Goal: Task Accomplishment & Management: Manage account settings

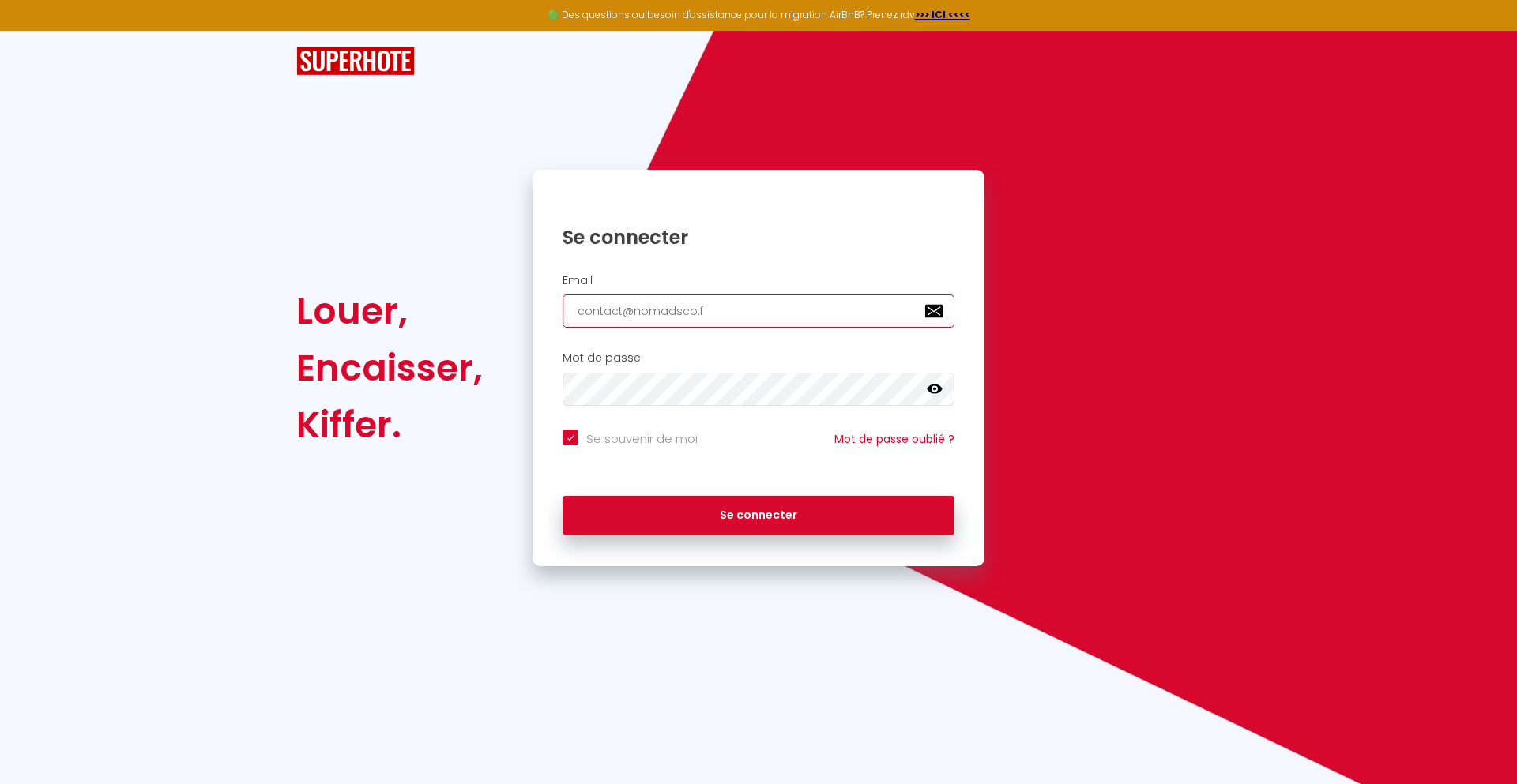
type input "[EMAIL_ADDRESS][DOMAIN_NAME]"
checkbox input "true"
type input "[EMAIL_ADDRESS][DOMAIN_NAME]"
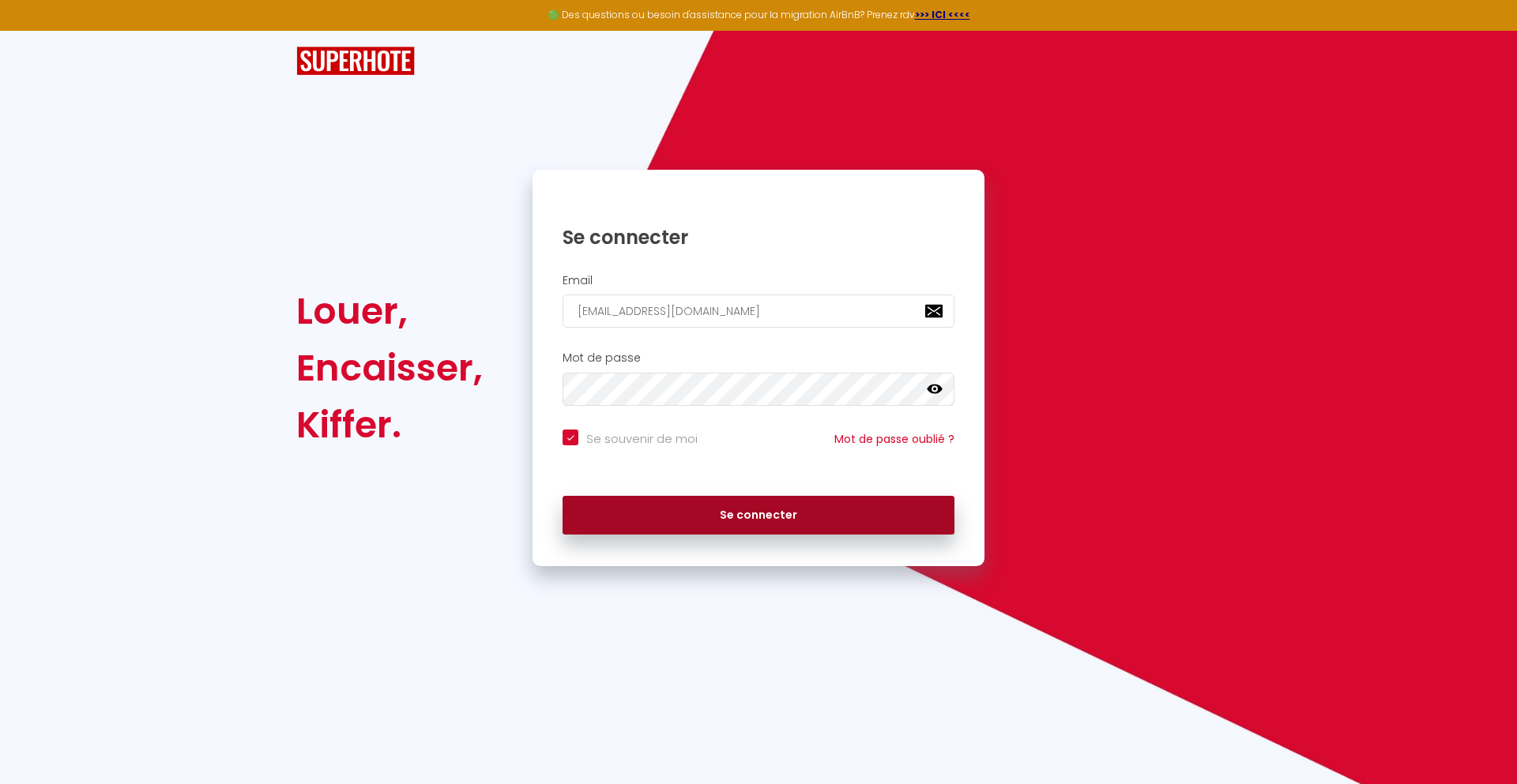
click at [758, 515] on button "Se connecter" at bounding box center [758, 516] width 392 height 39
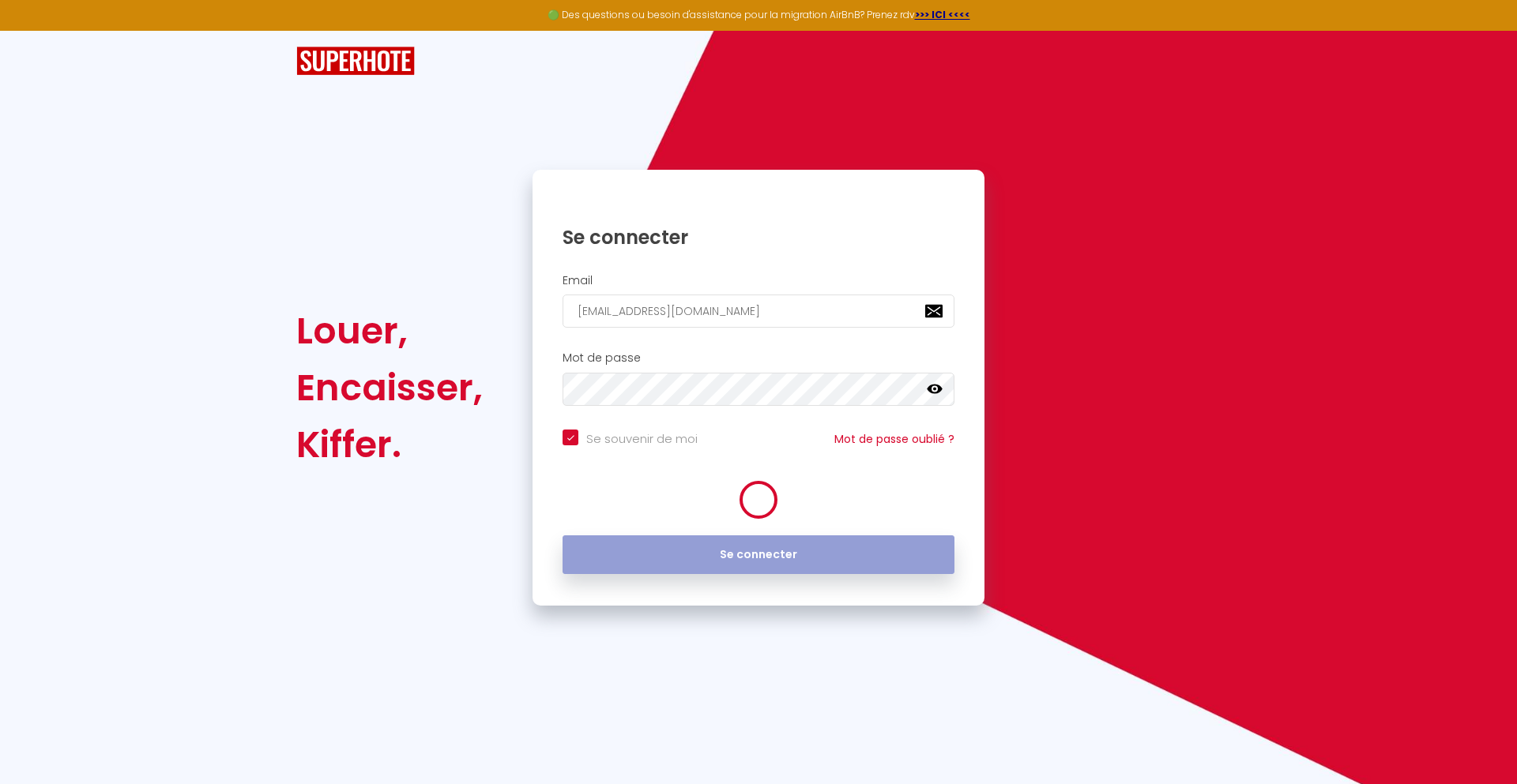
checkbox input "true"
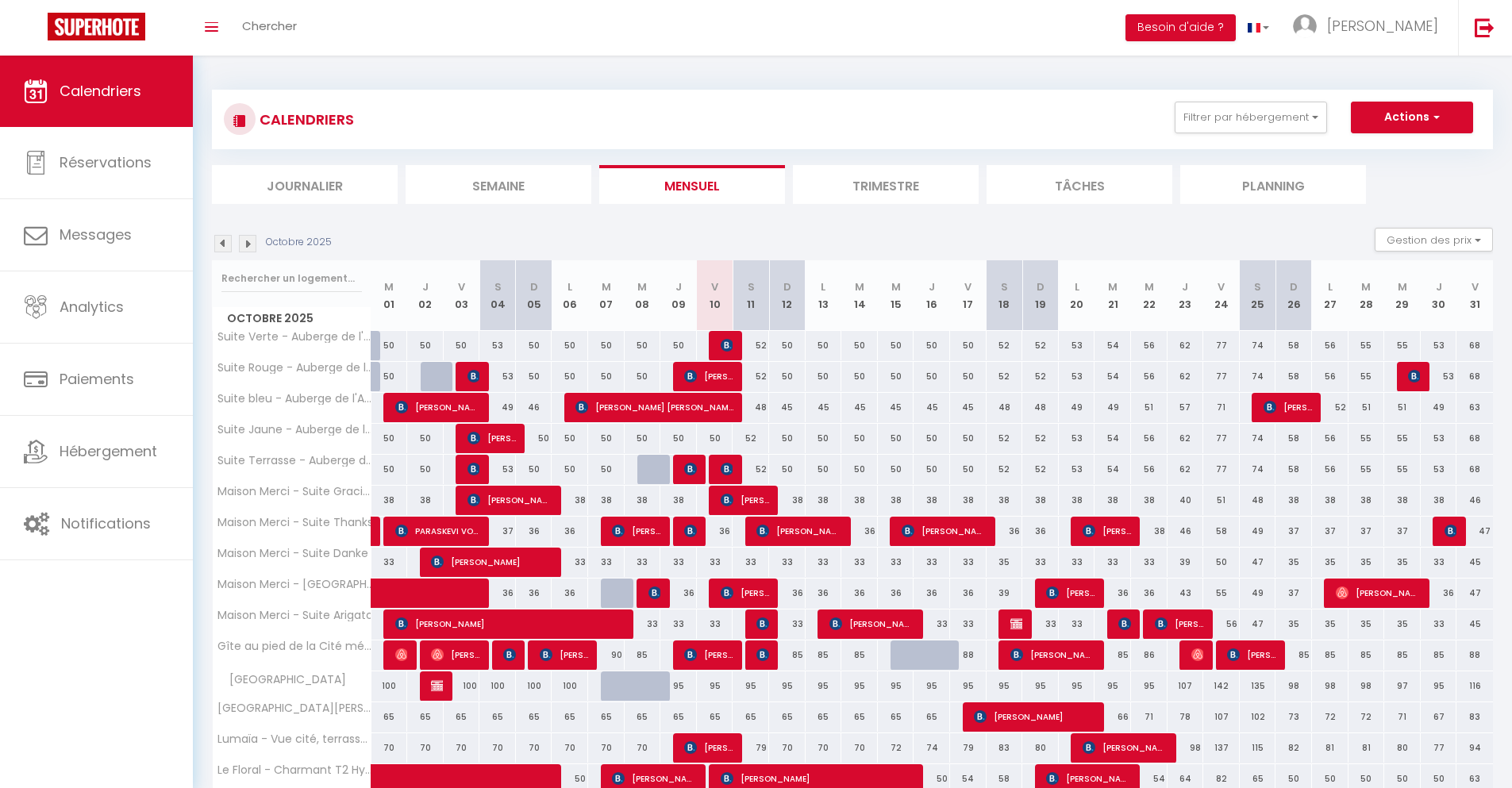
click at [304, 184] on li "Journalier" at bounding box center [304, 184] width 186 height 39
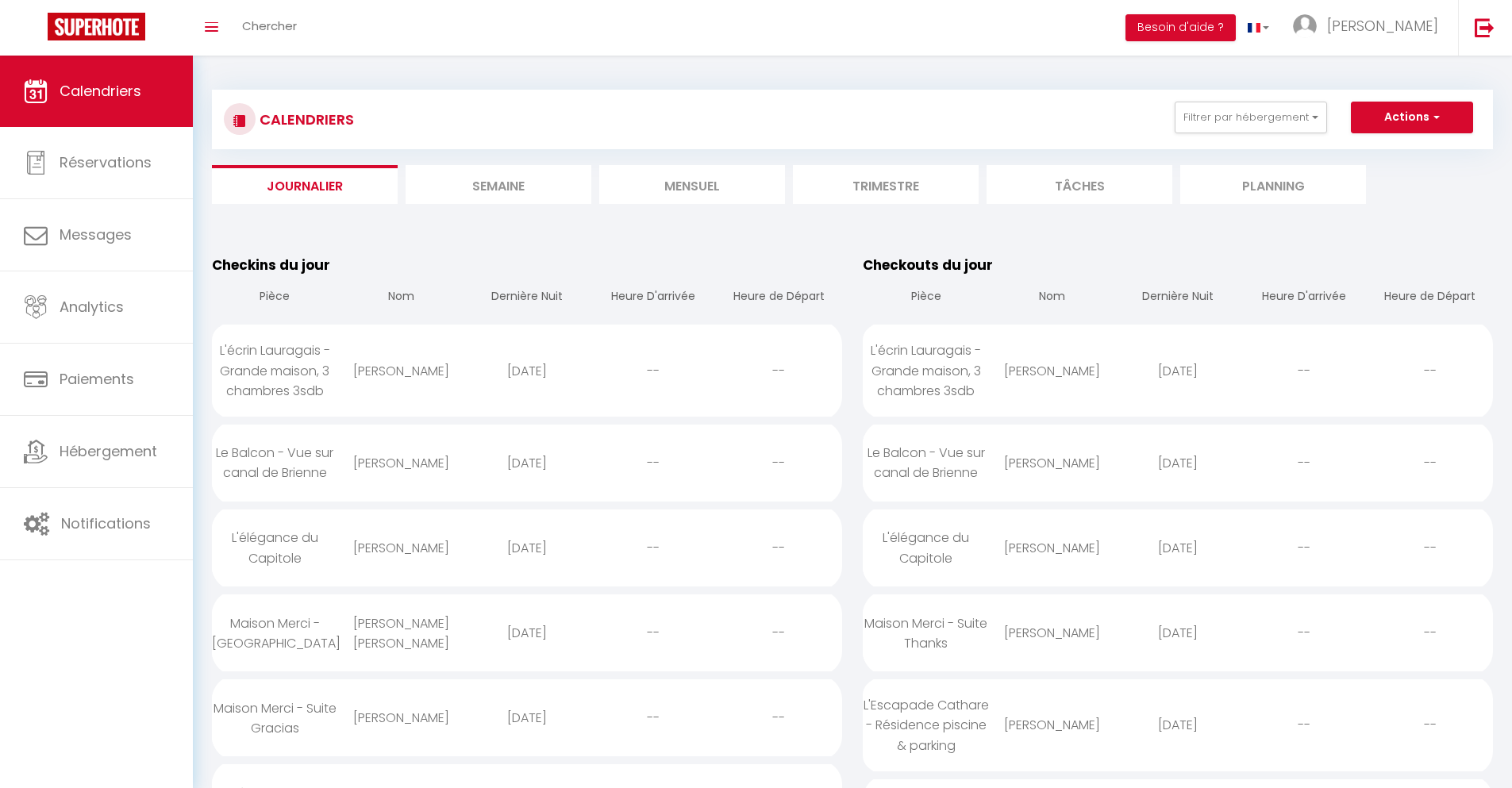
click at [526, 371] on div "[DATE]" at bounding box center [527, 372] width 127 height 51
select select "0"
select select "1"
select select
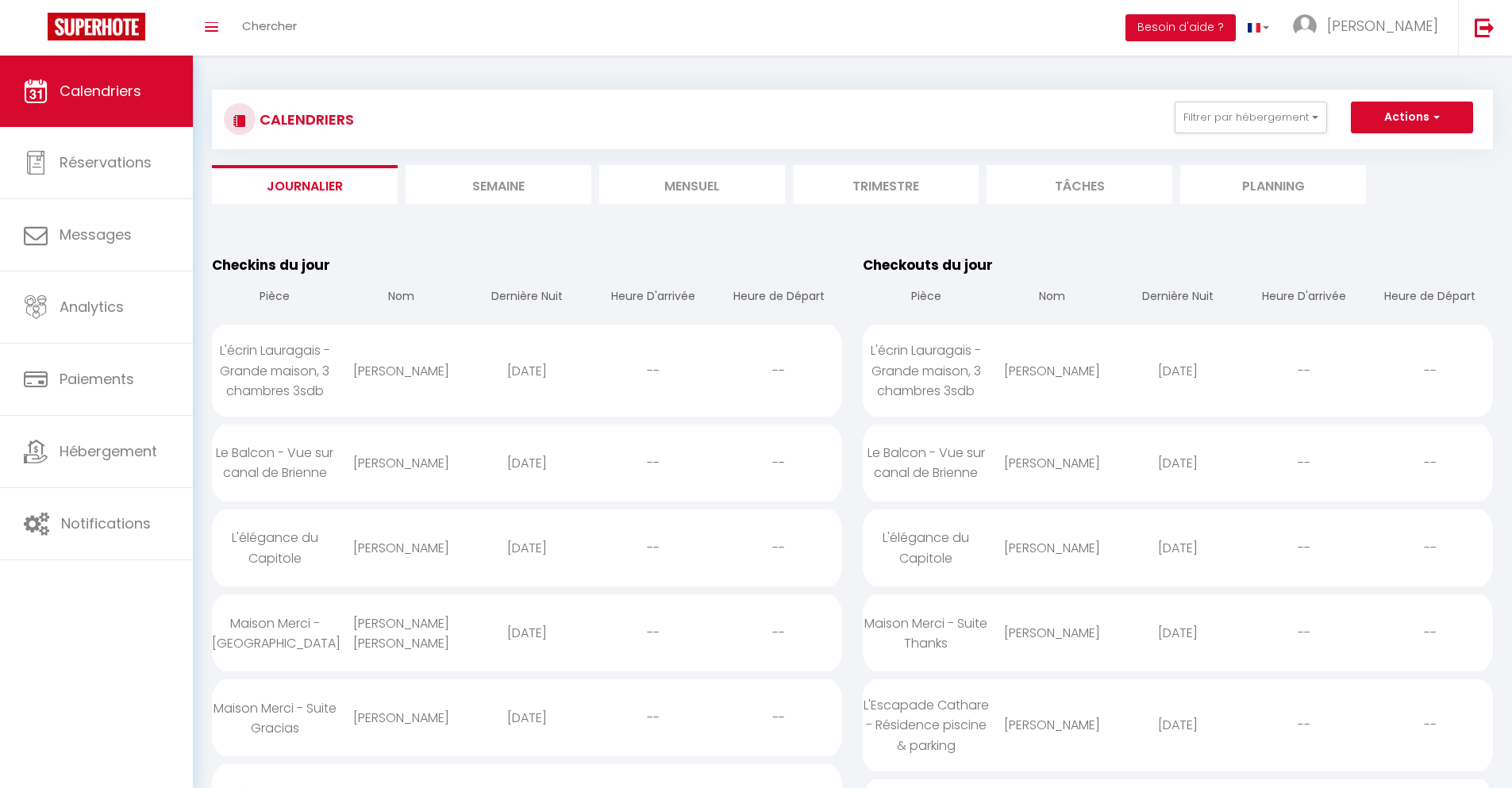
select select
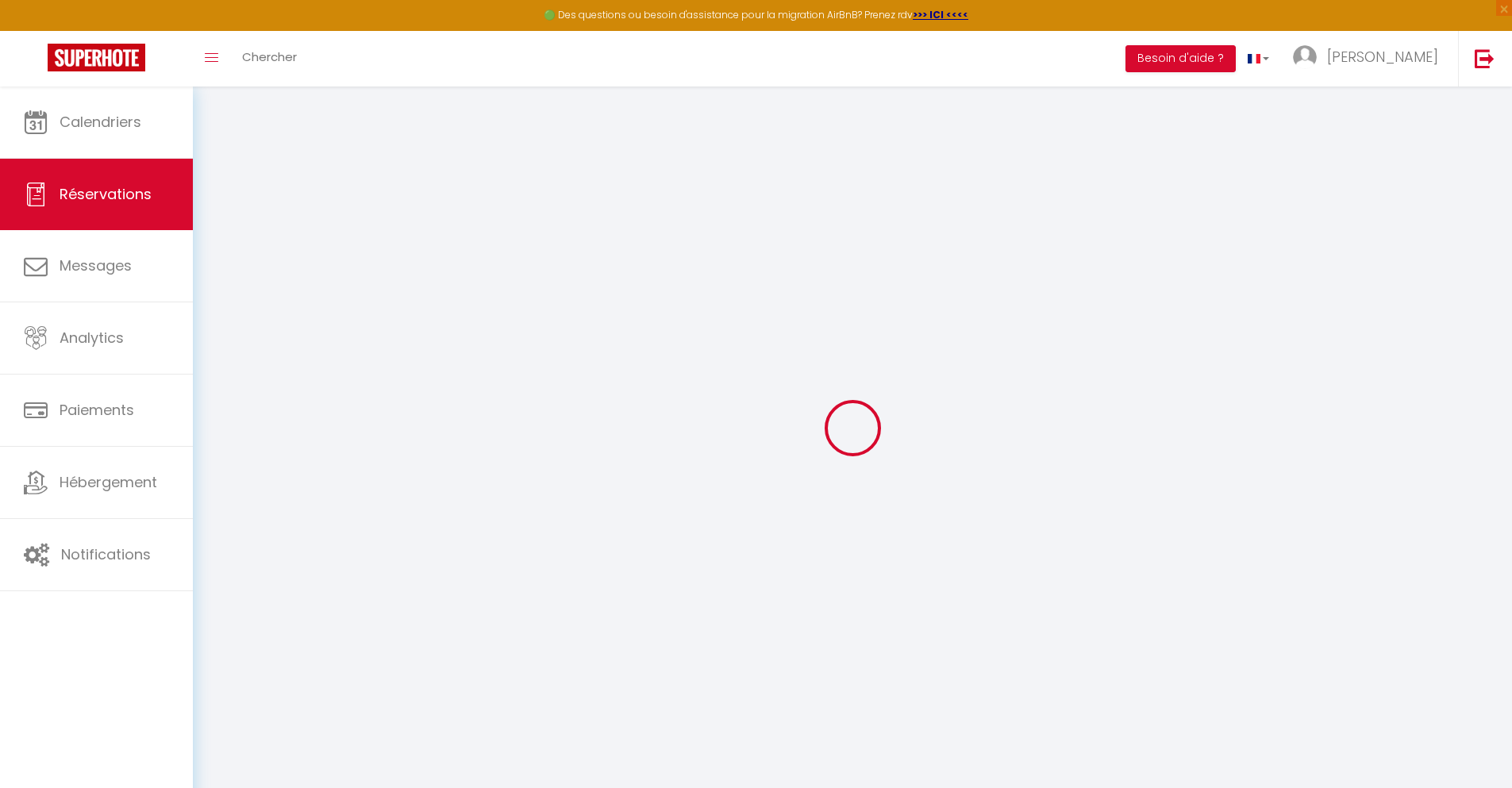
select select
checkbox input "false"
type textarea "** THIS RESERVATION HAS BEEN PRE-PAID ** BOOKING NOTE : Payment charge is EUR 4…"
type input "72"
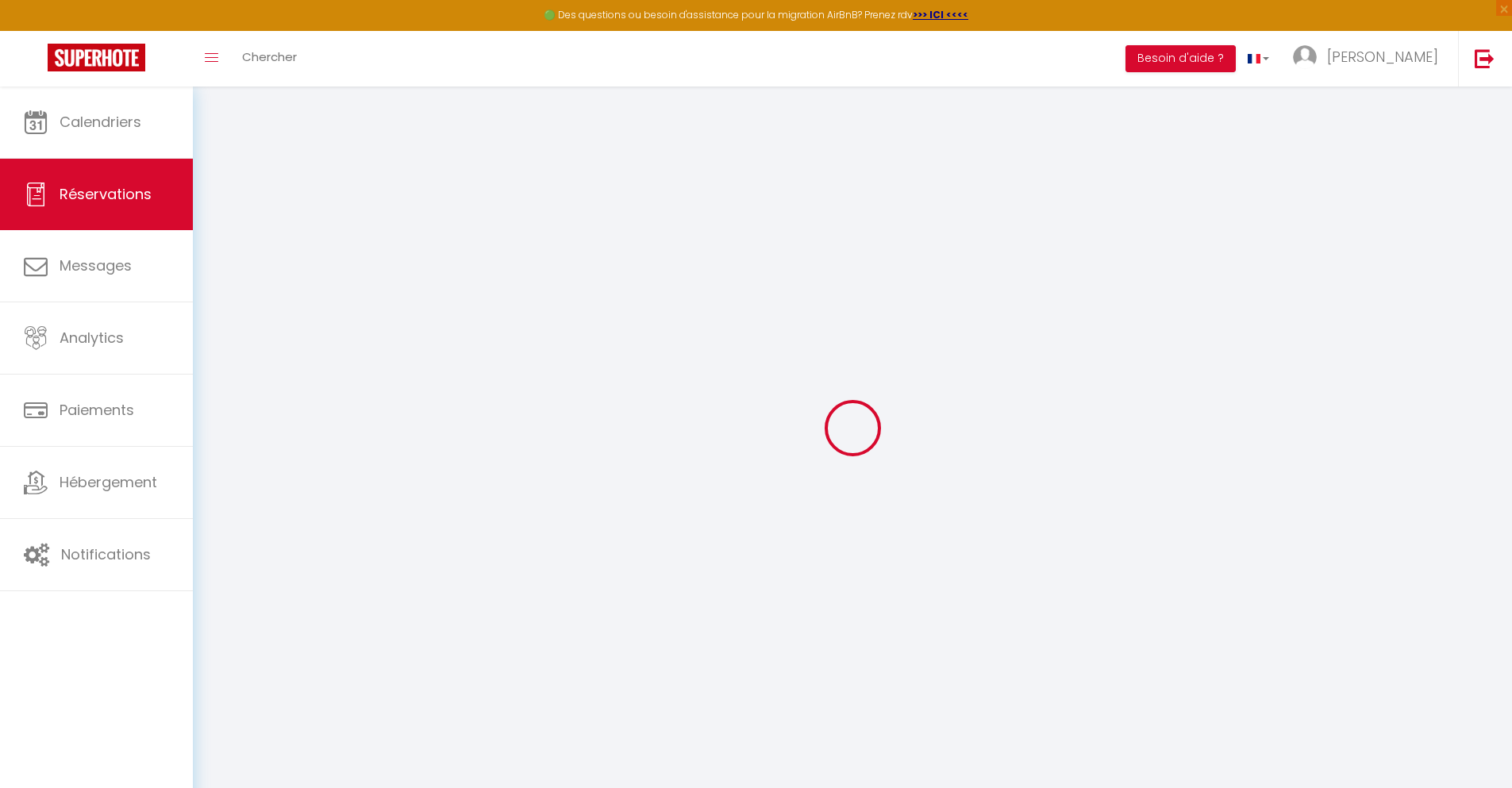
type input "10.66"
select select
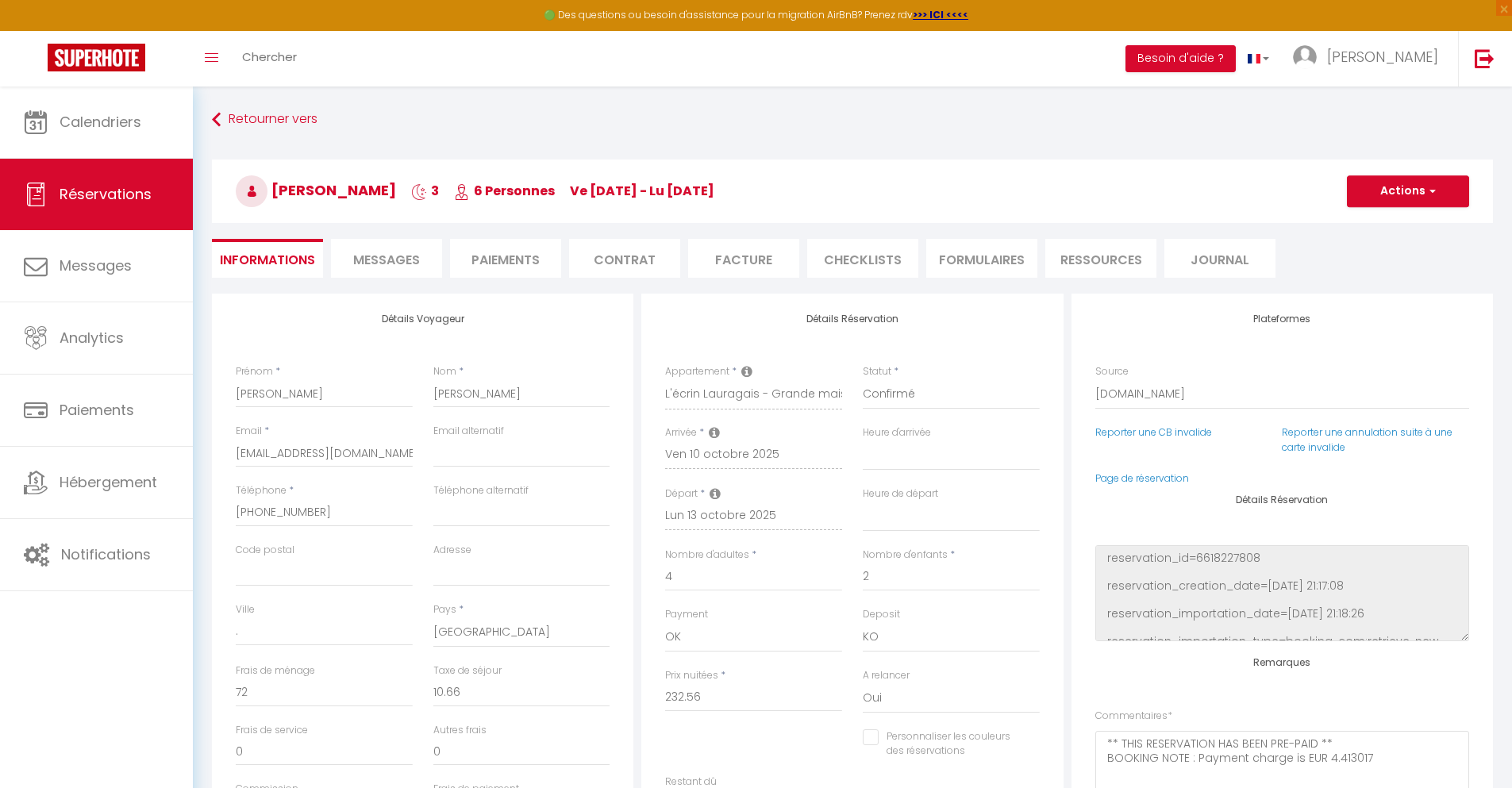
checkbox input "false"
select select
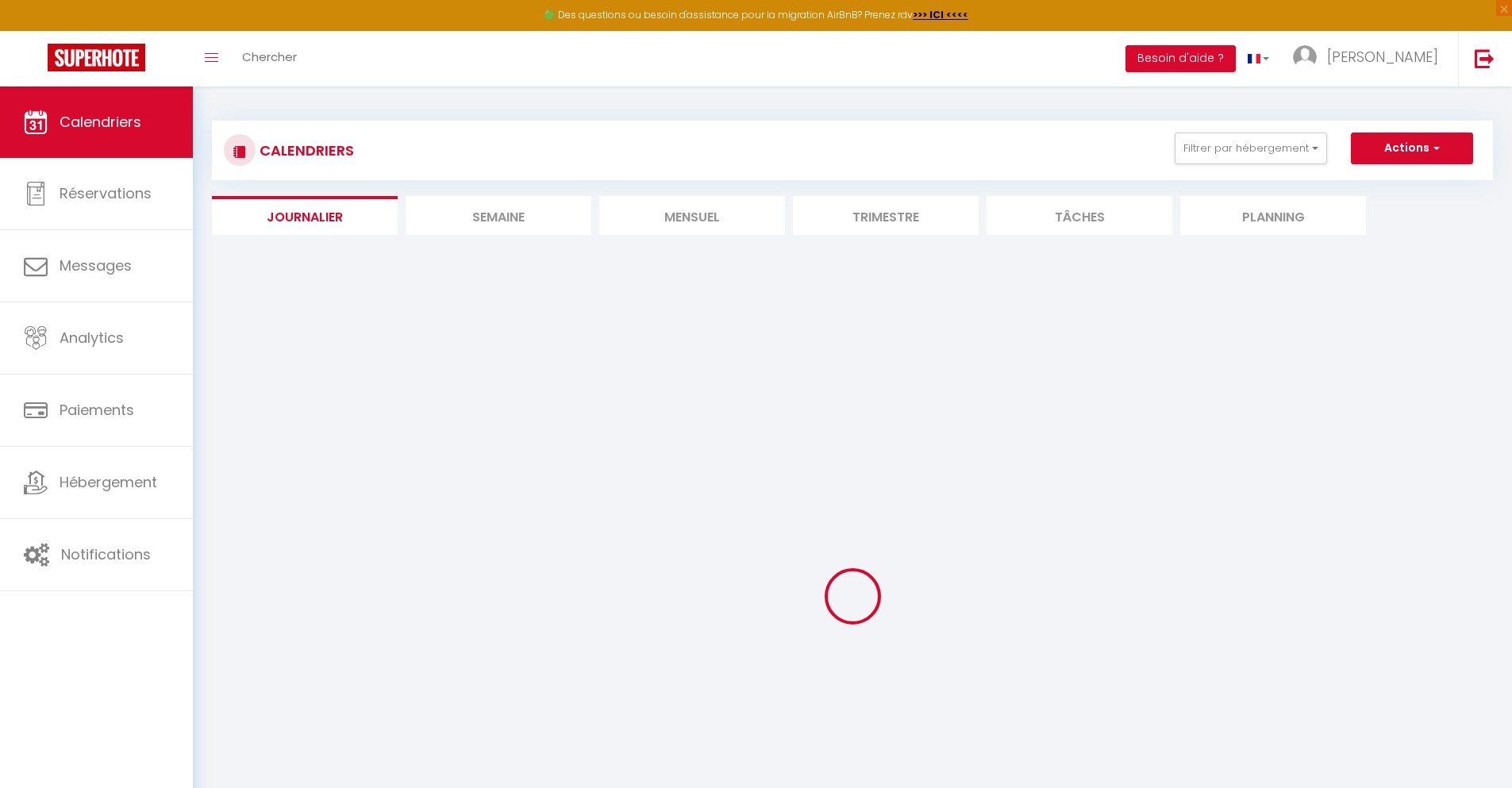
select select
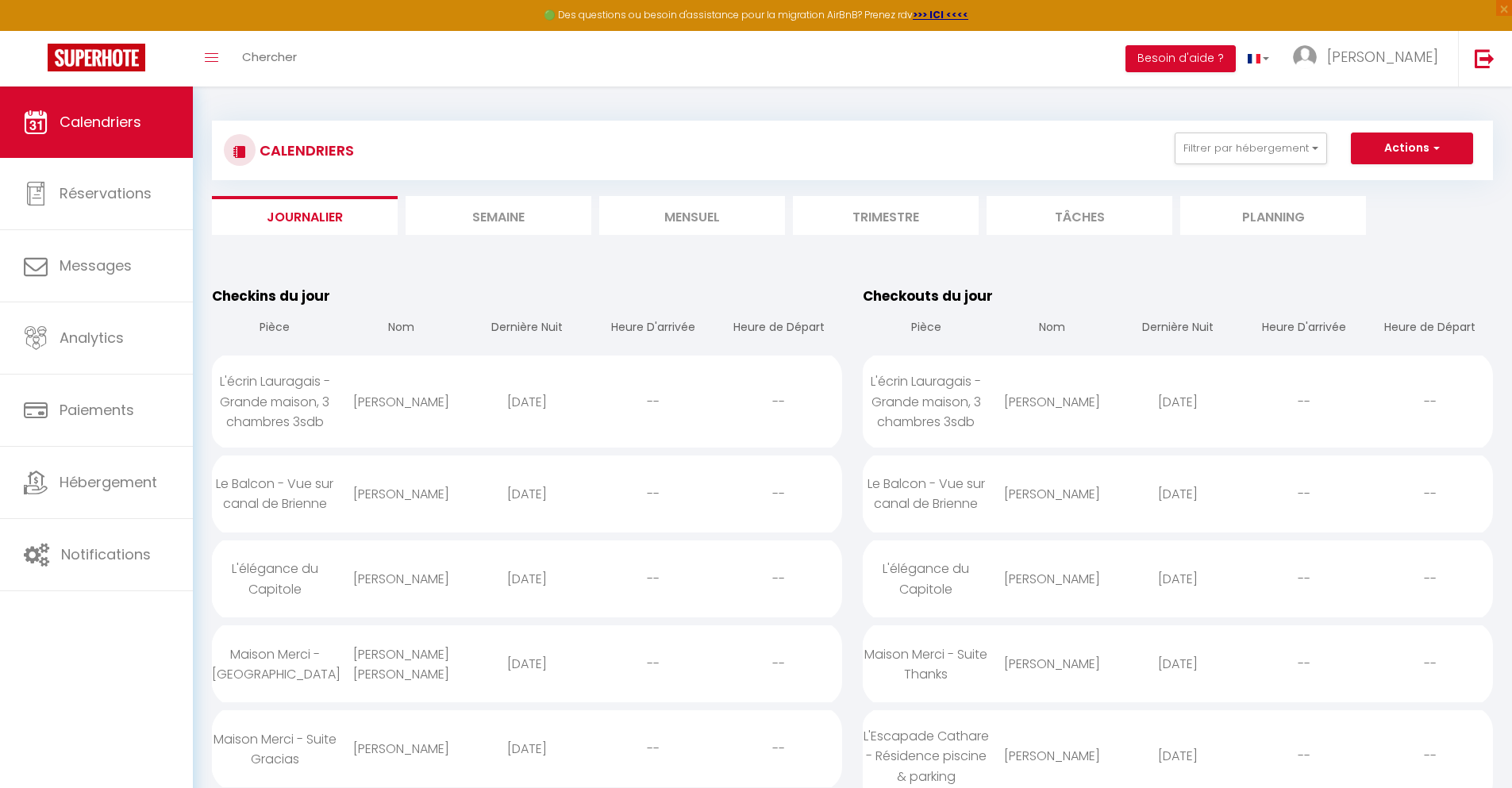
click at [526, 494] on div "[DATE]" at bounding box center [527, 494] width 127 height 51
select select "0"
select select "1"
select select
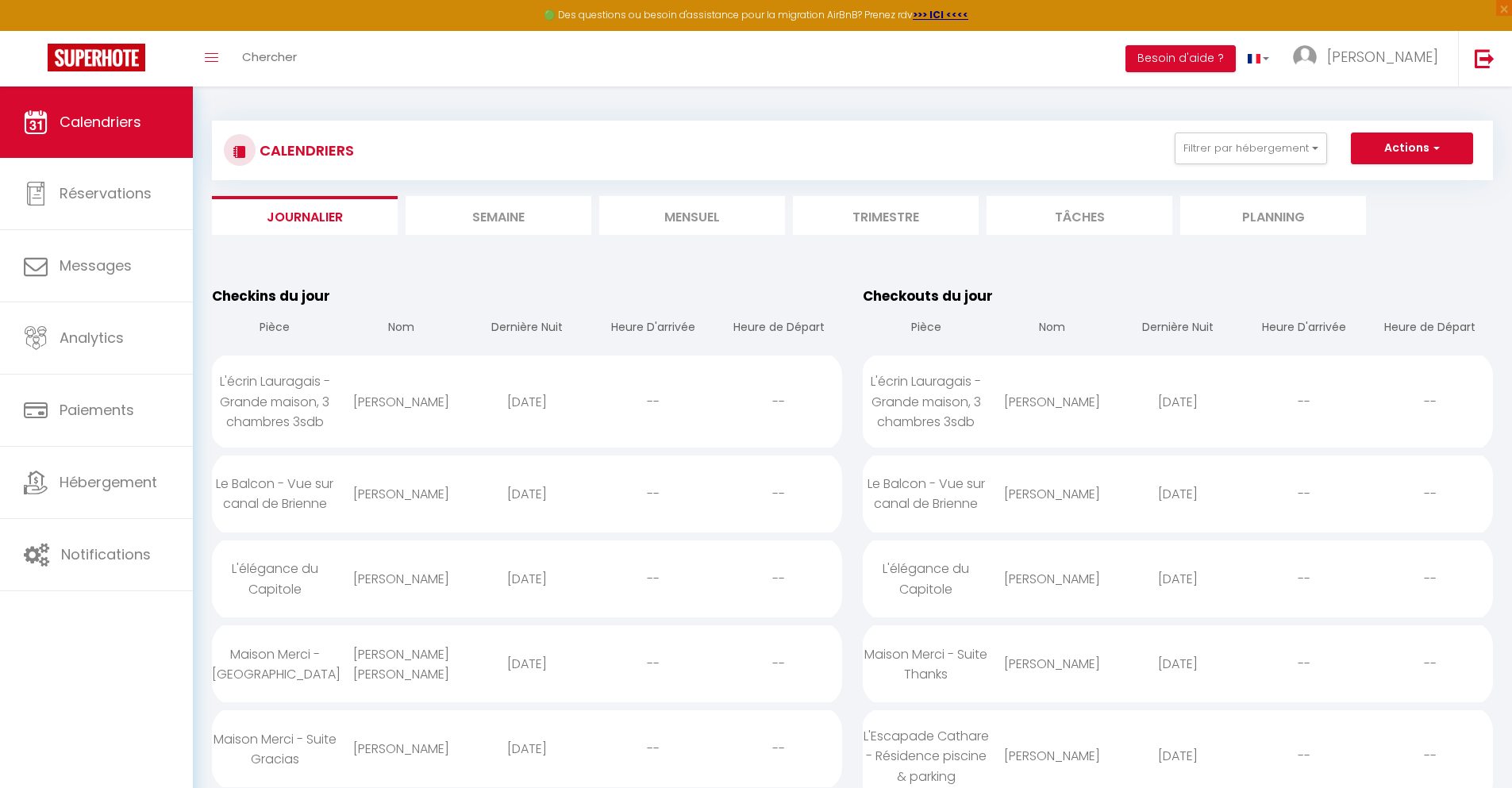
select select
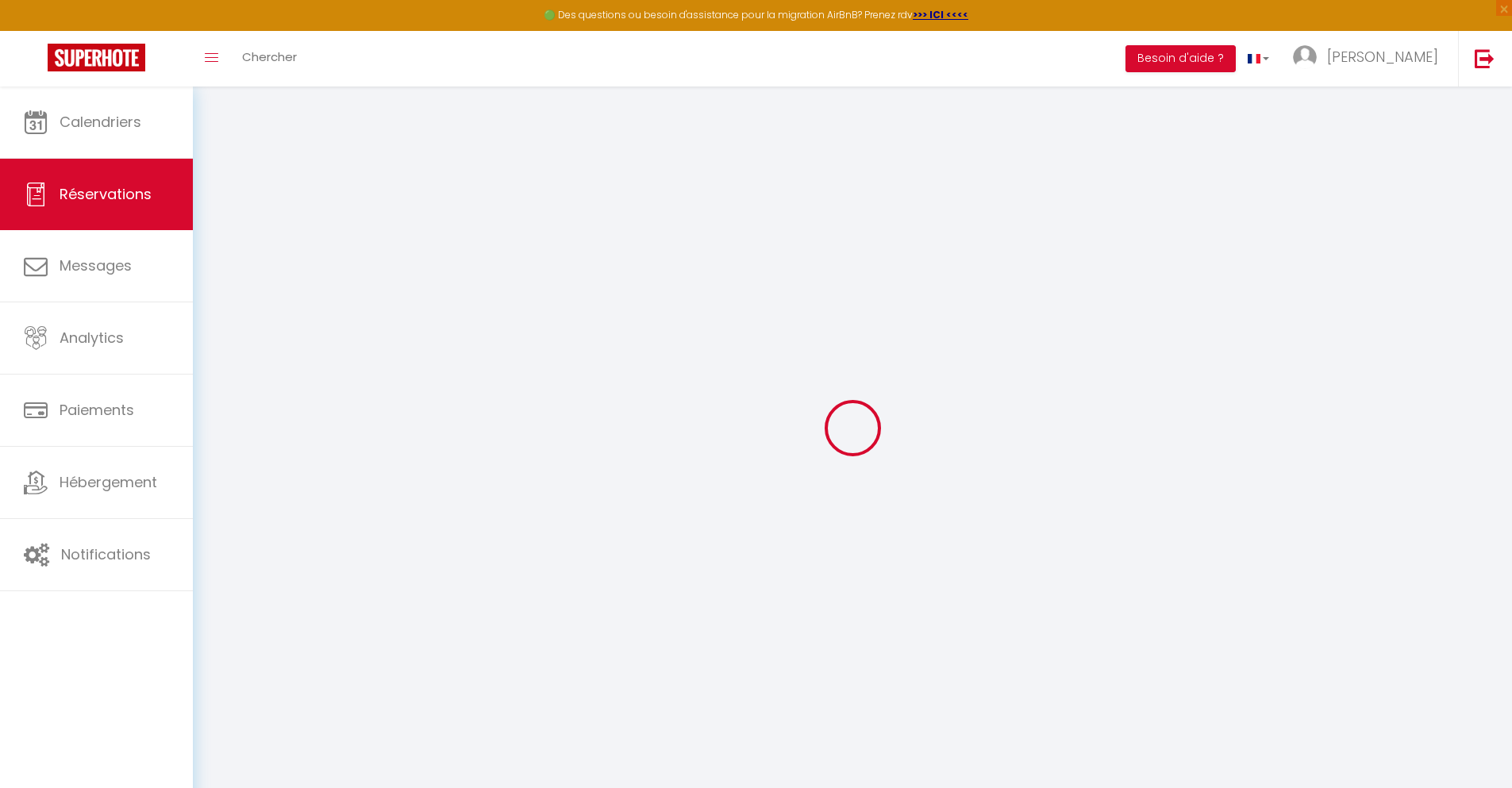
select select
checkbox input "false"
select select
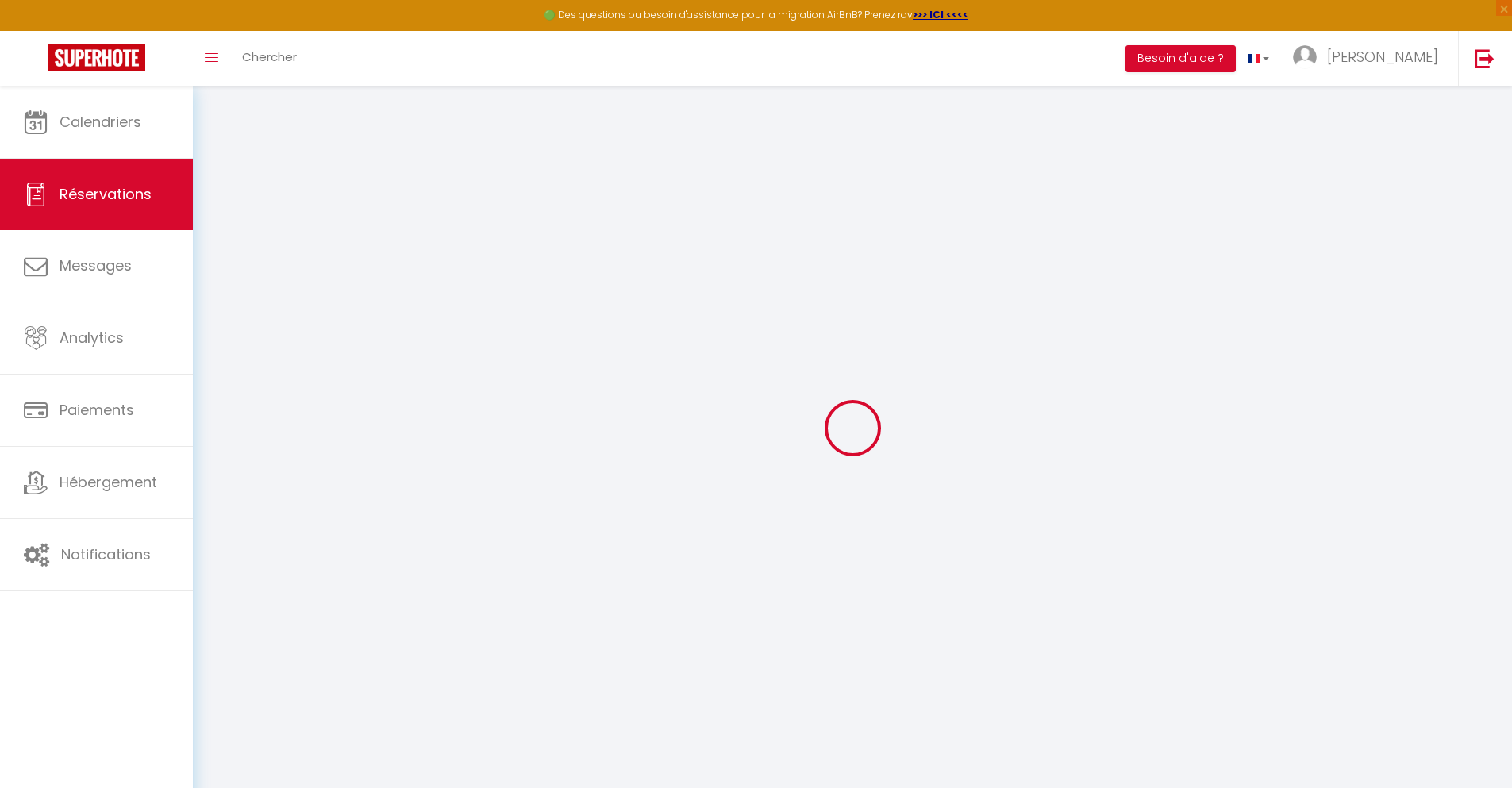
select select
checkbox input "false"
select select
type input "55"
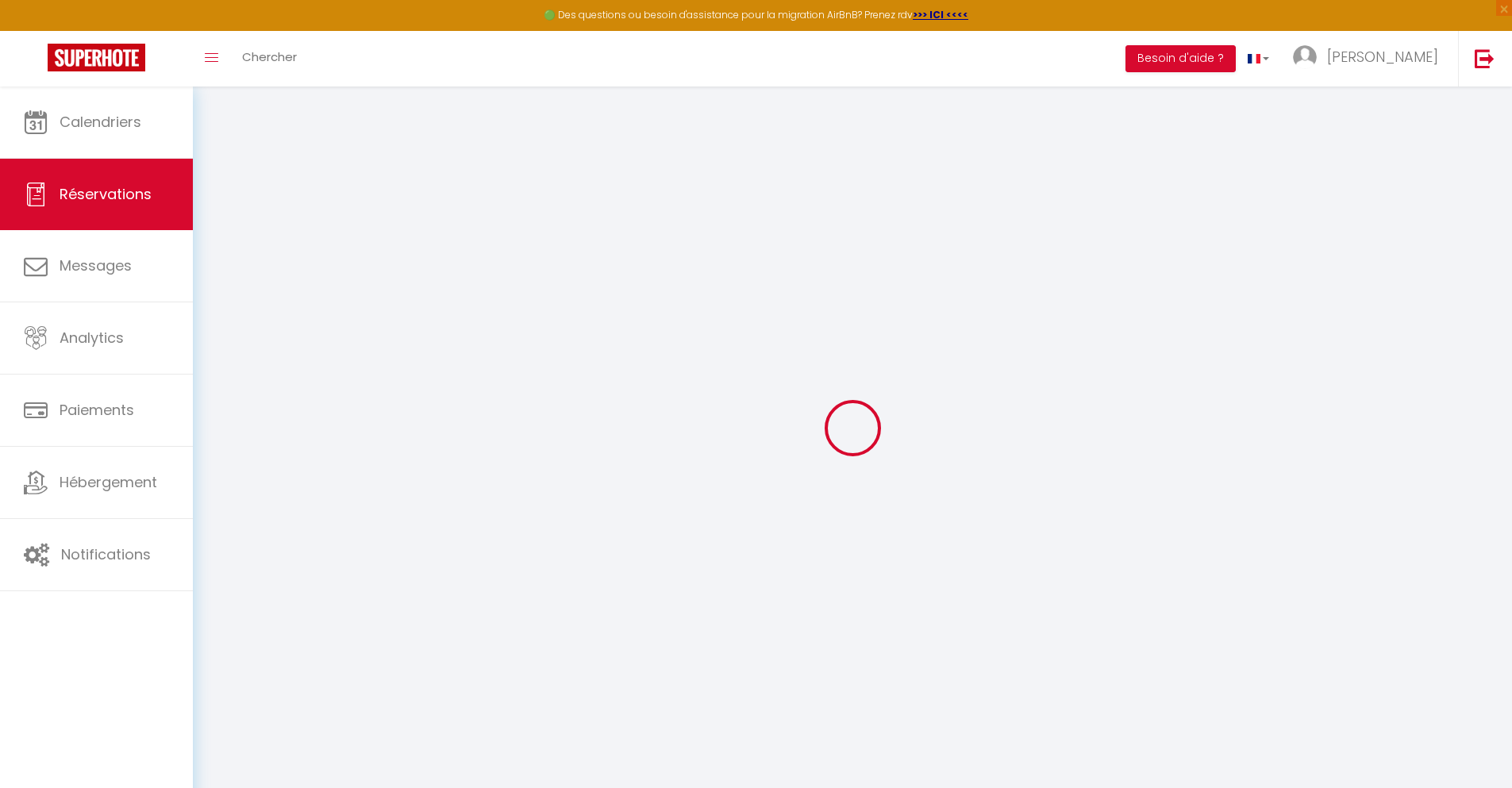
type input "16.85"
select select
checkbox input "false"
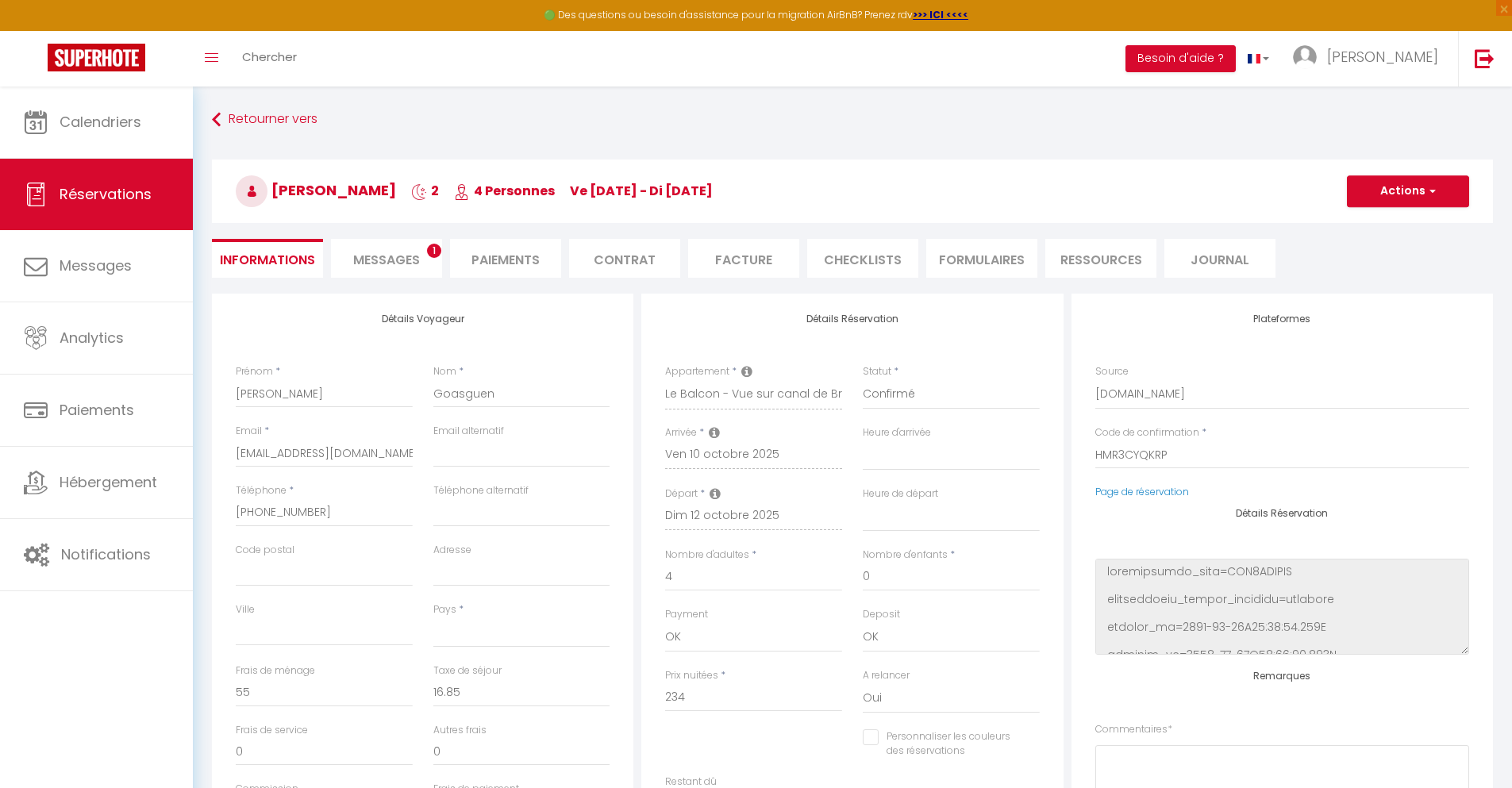
select select
checkbox input "false"
select select
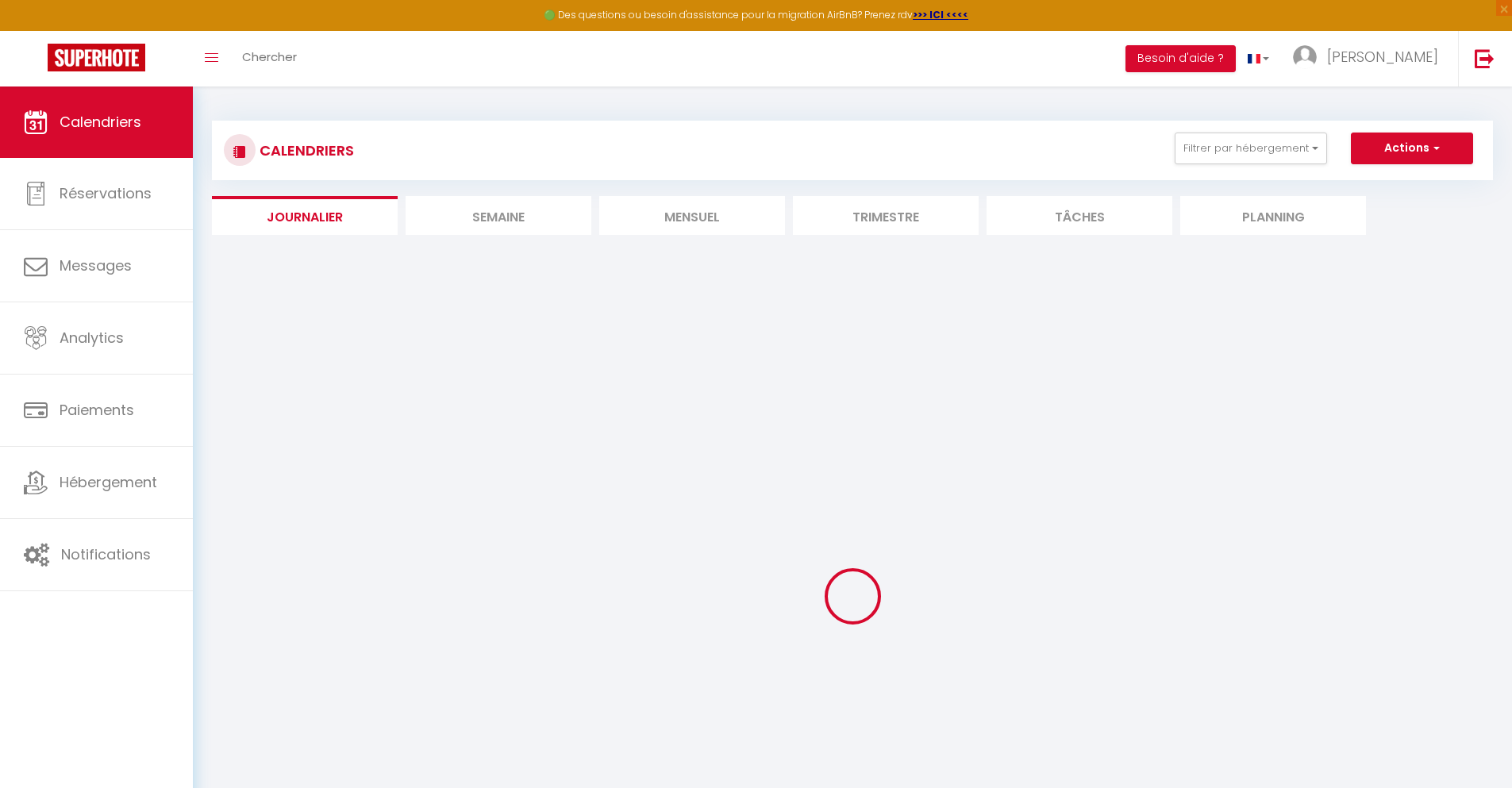
select select
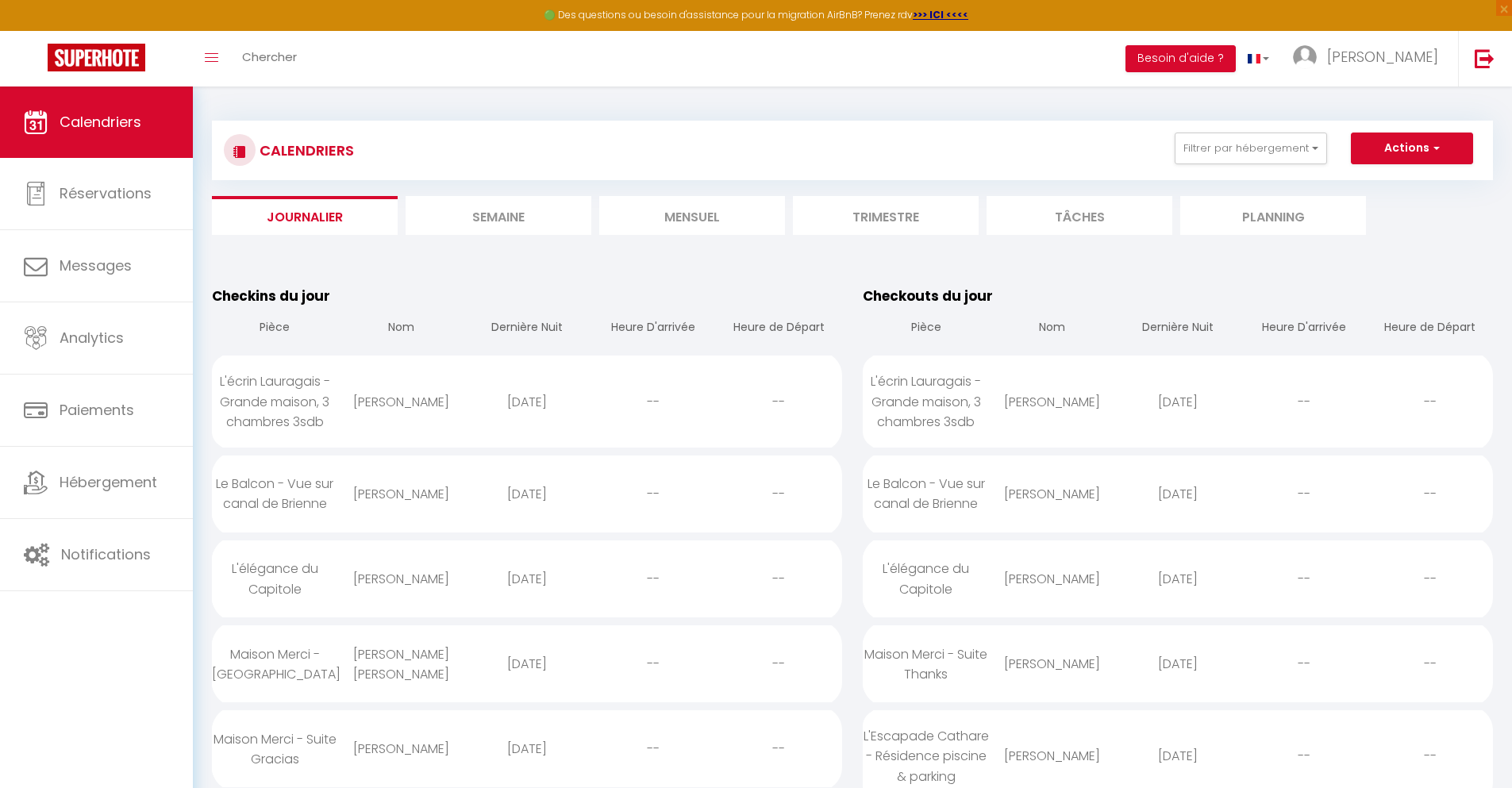
click at [526, 579] on div "[DATE]" at bounding box center [527, 579] width 127 height 51
select select "0"
select select "1"
select select
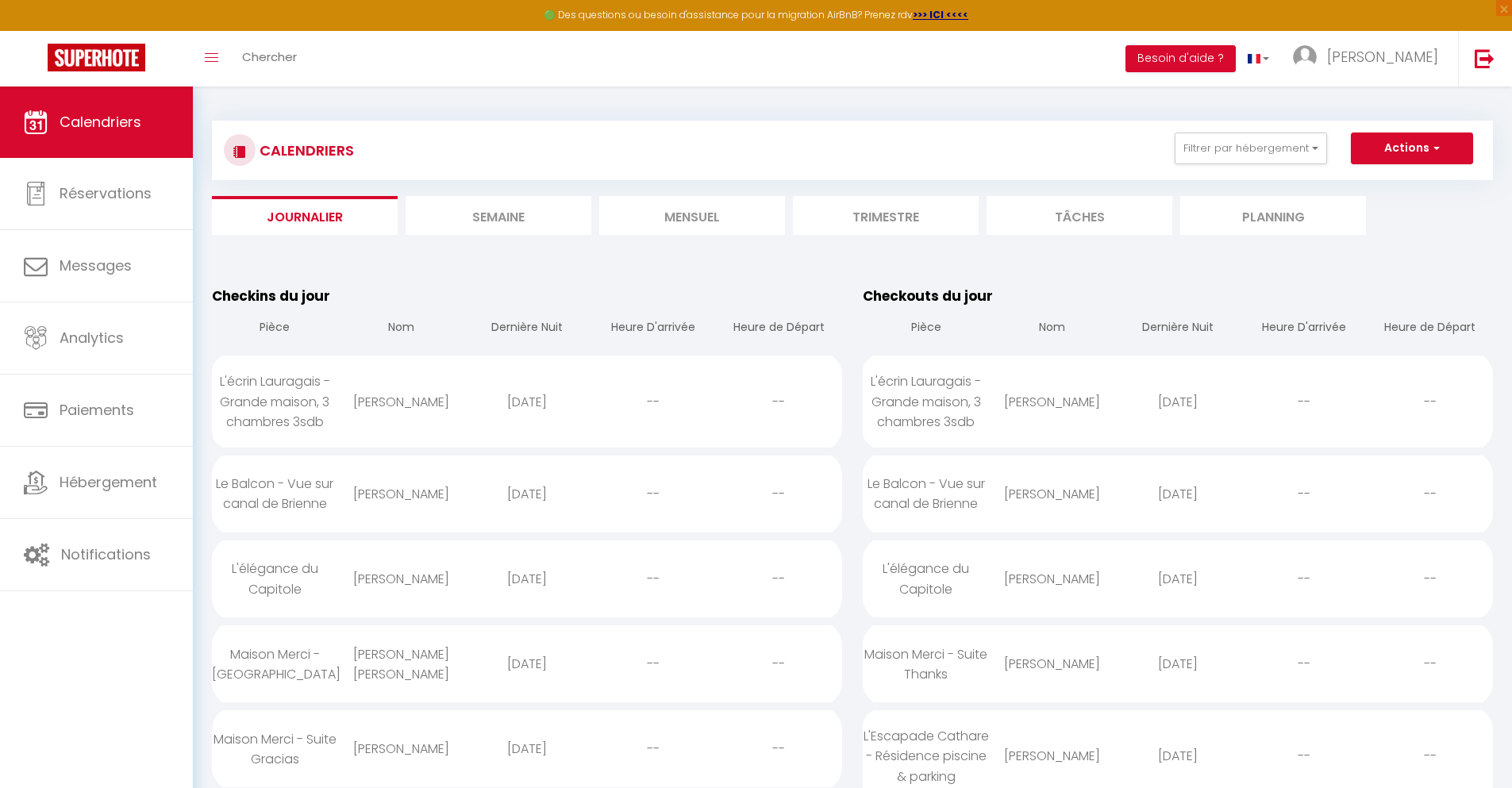
select select
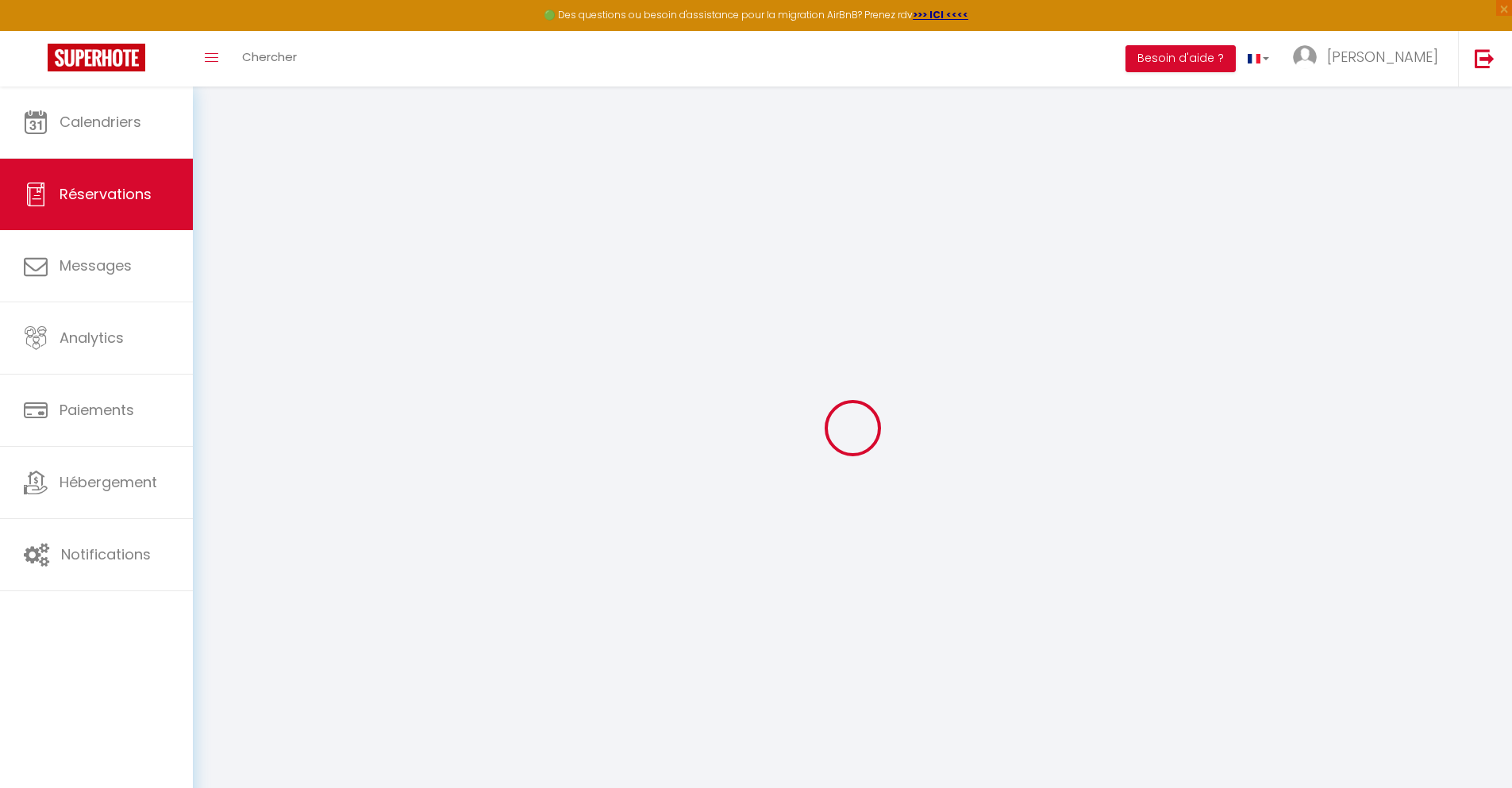
type input "Amel"
type input "Merabet"
type input "[EMAIL_ADDRESS][DOMAIN_NAME]"
type input "[PHONE_NUMBER]"
type input "."
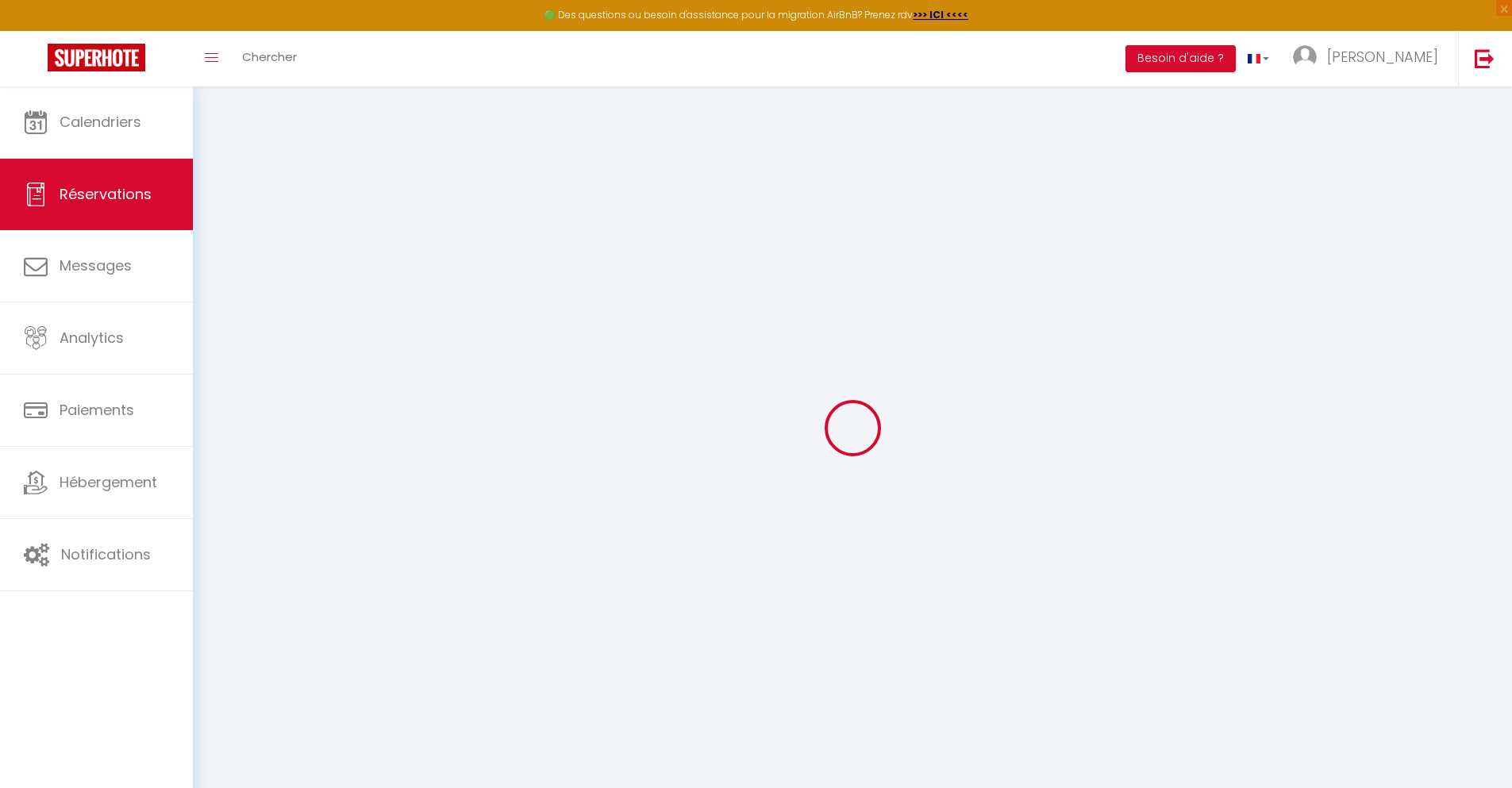
select select "FR"
type input "29.9"
type input "2.59"
select select "36101"
select select "1"
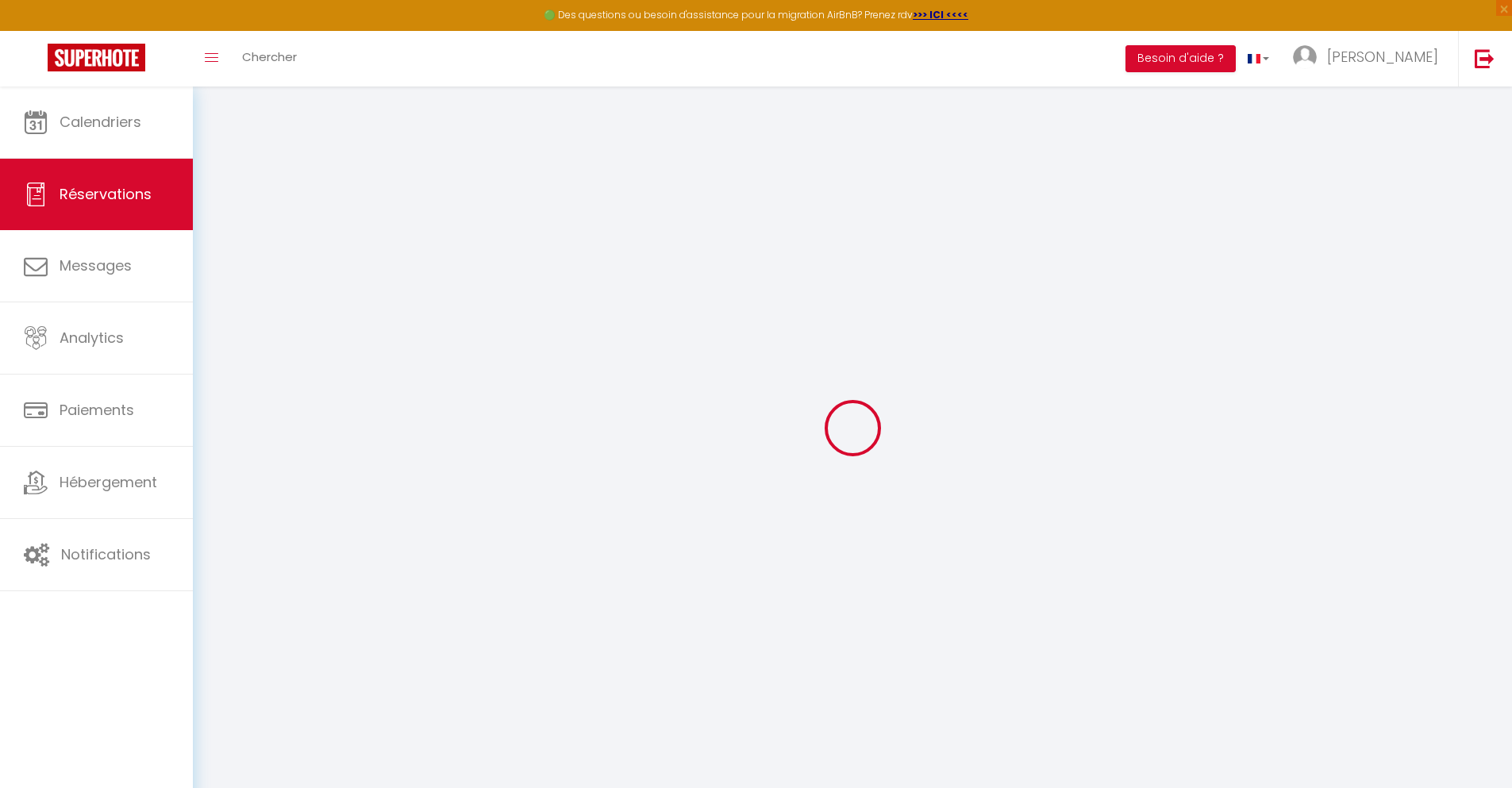
select select
type input "2"
select select "12"
select select
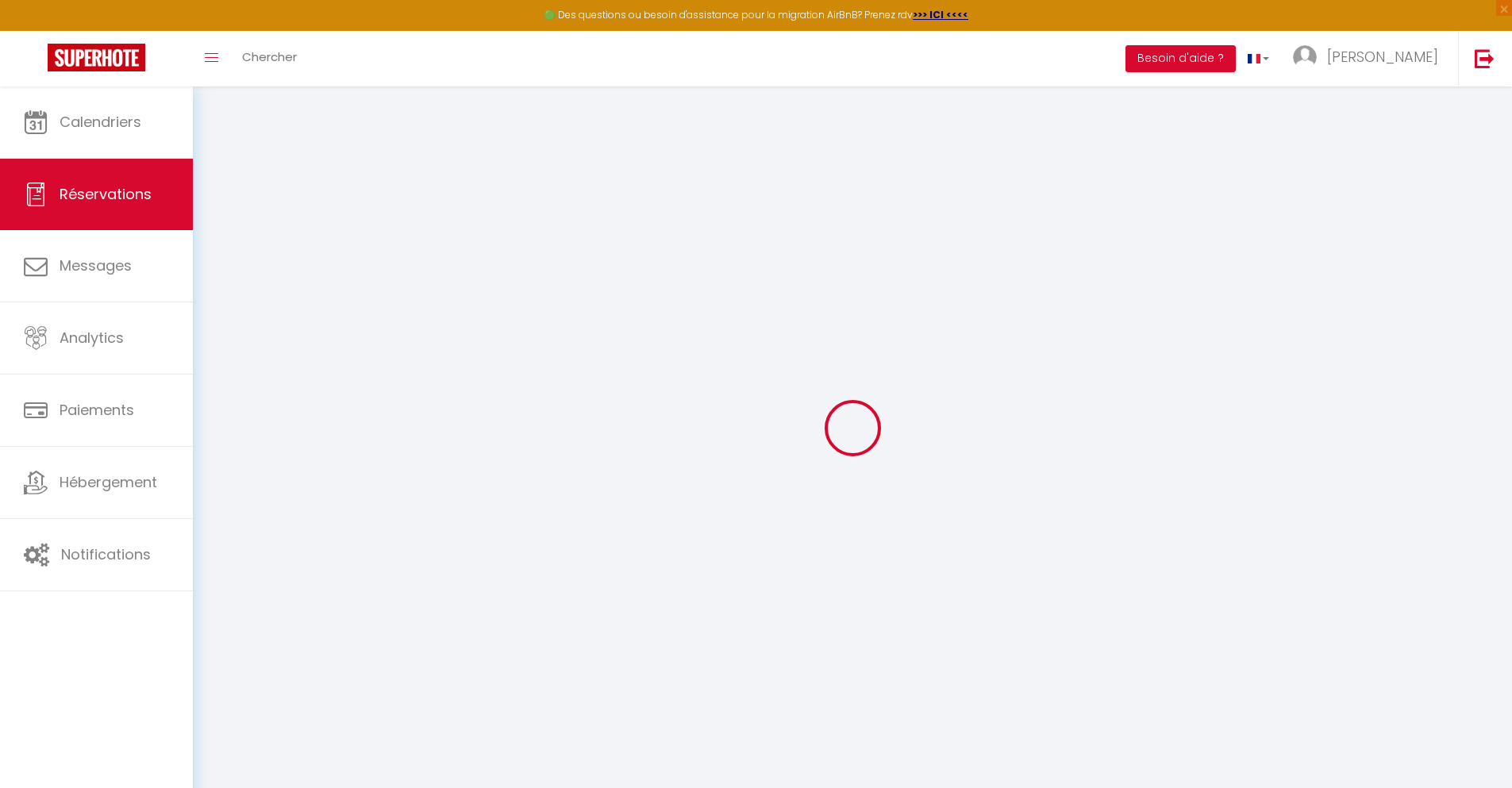
type input "135.9"
checkbox input "false"
type input "0"
select select "2"
type input "0"
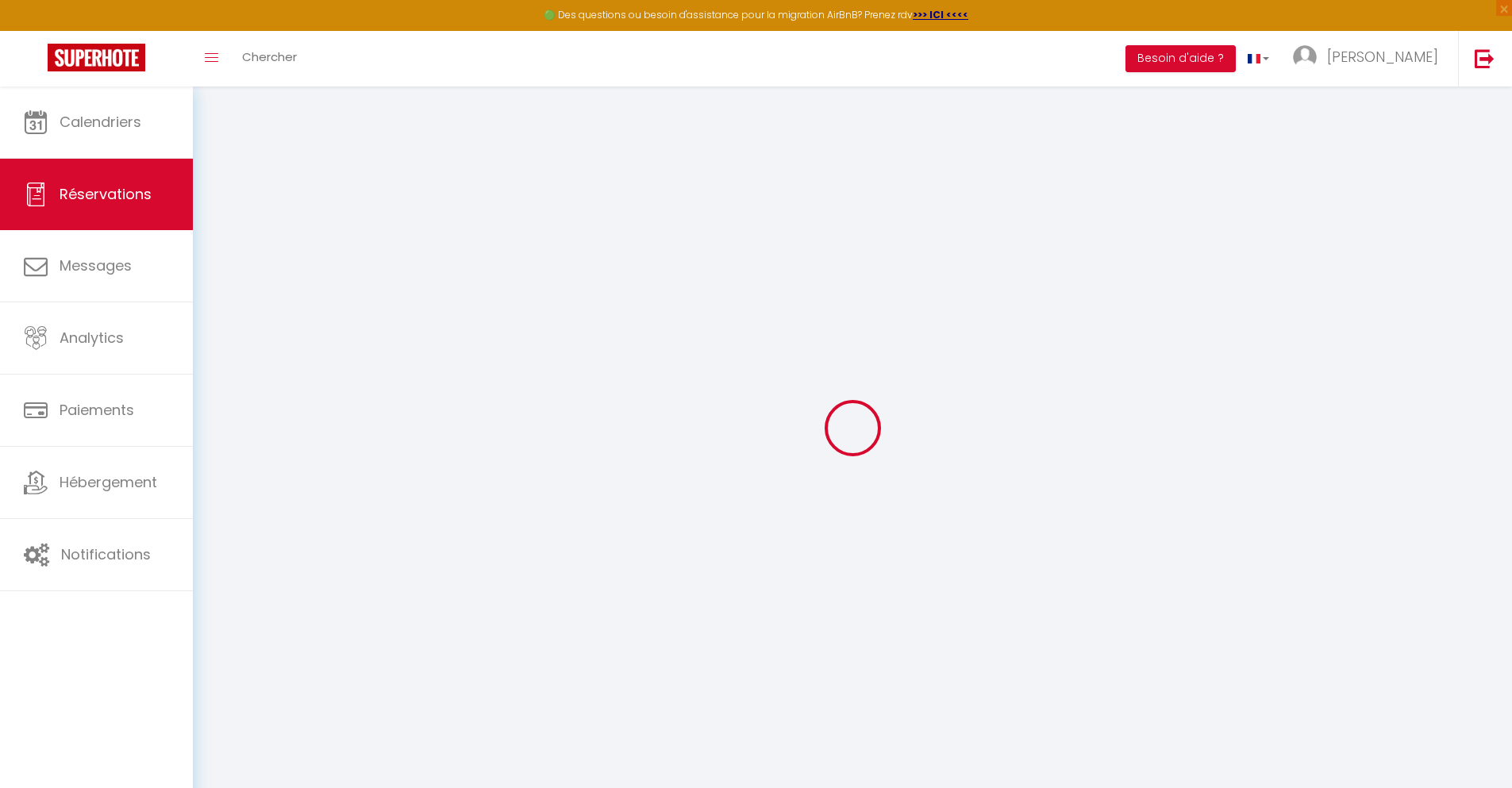
type input "0"
select select
select select "14"
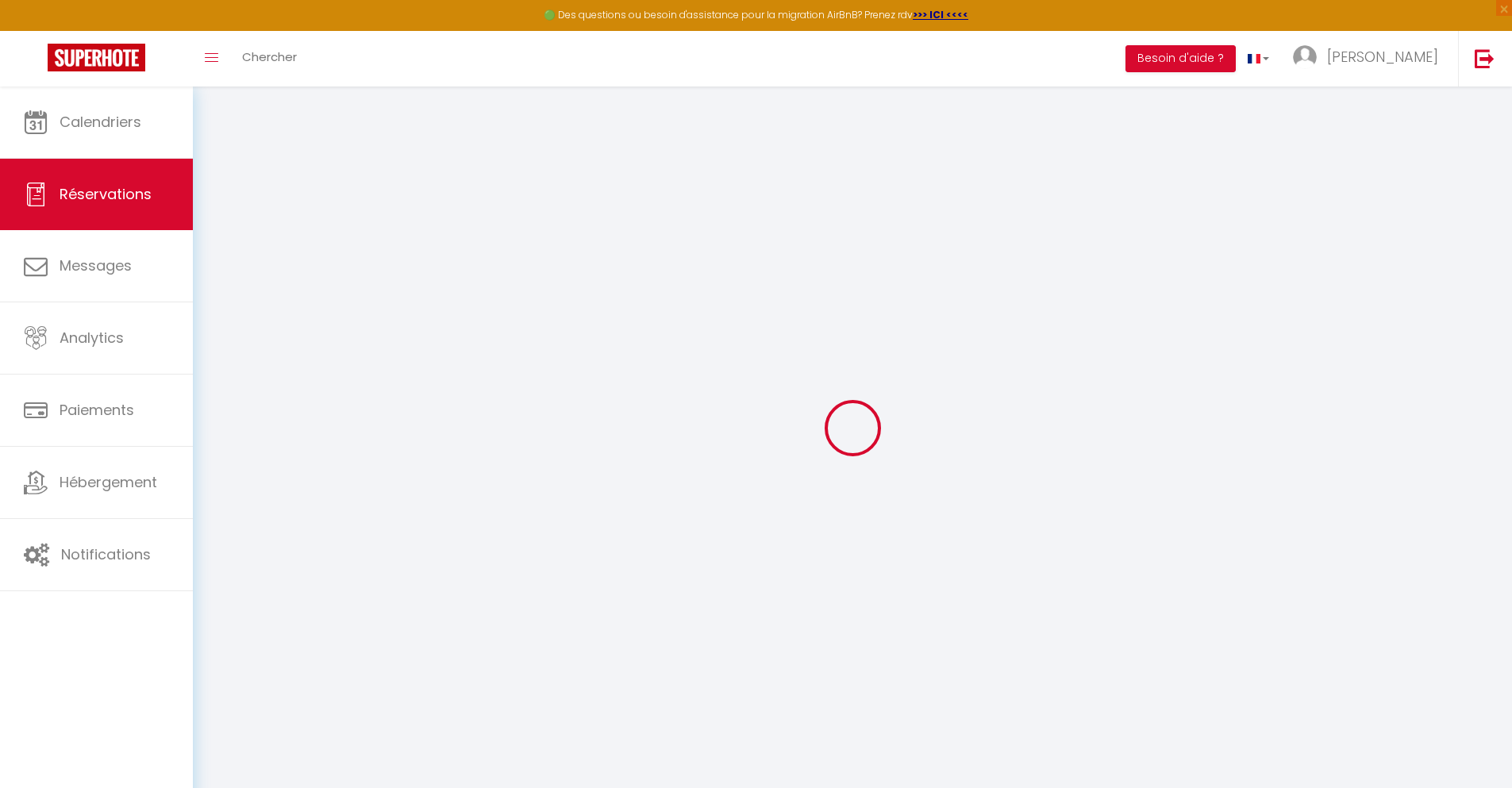
checkbox input "false"
select select
checkbox input "false"
select select
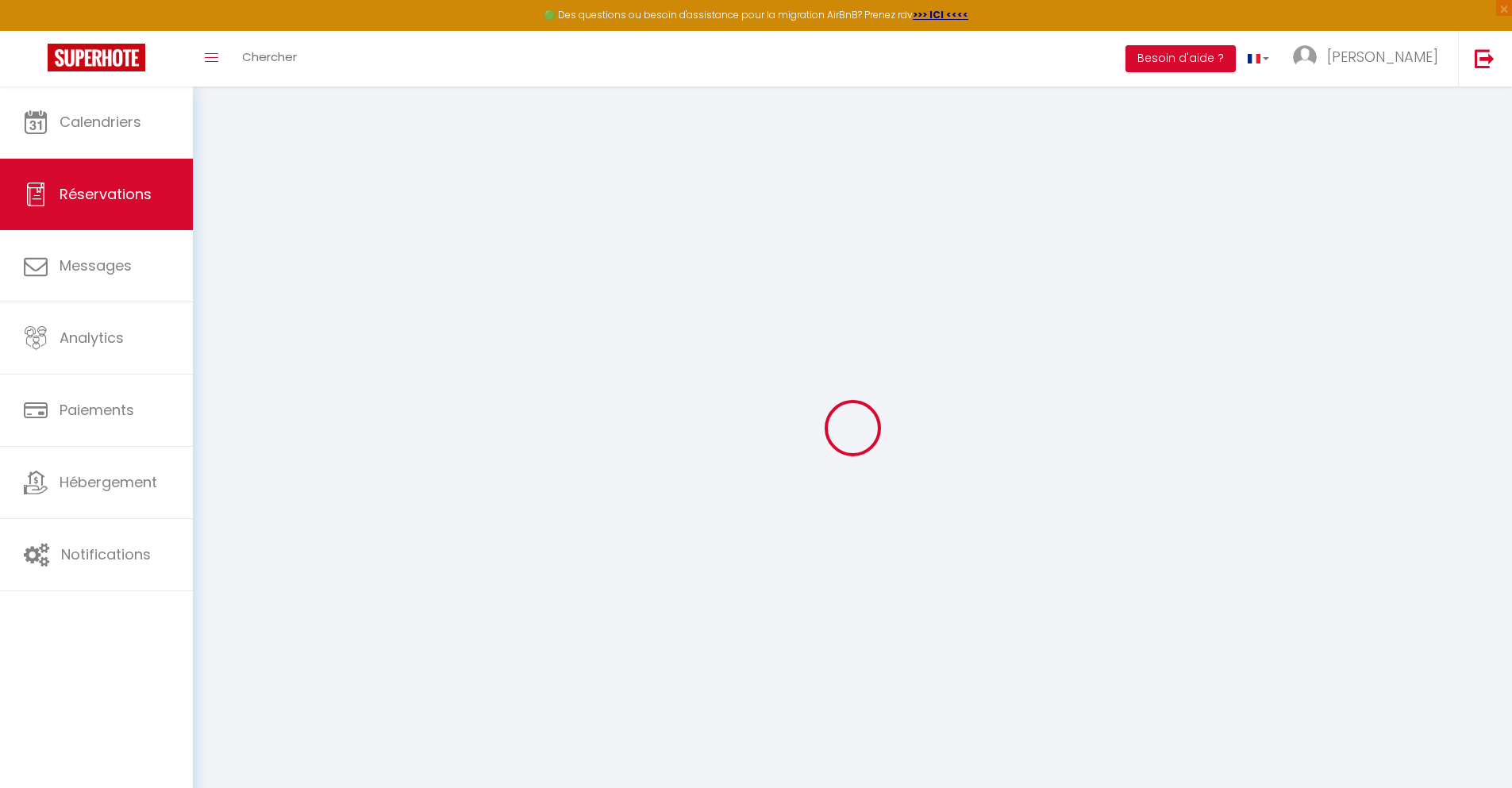
select select
checkbox input "false"
type textarea "** THIS RESERVATION HAS BEEN PRE-PAID ** Reservation has a cancellation grace p…"
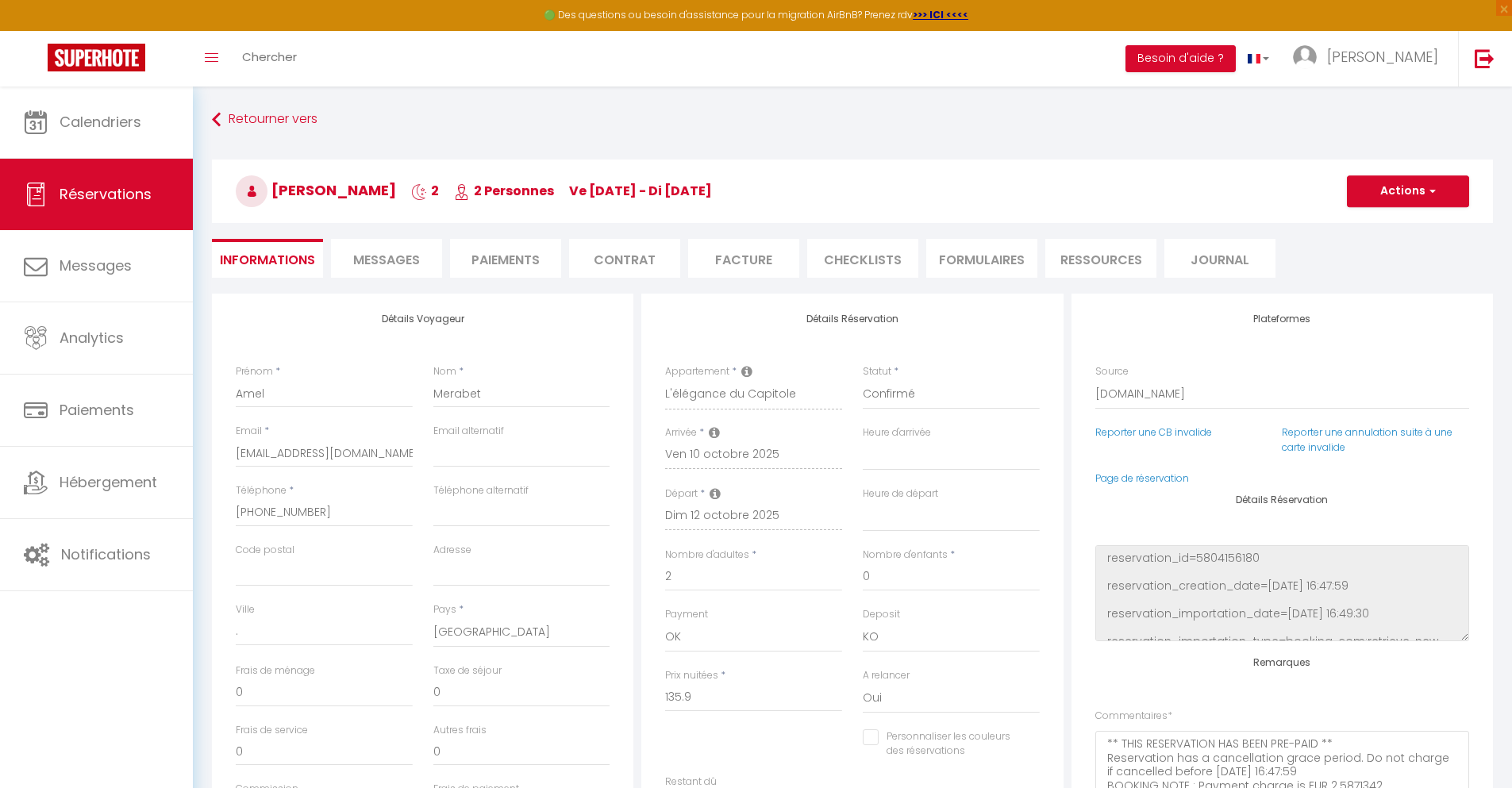
type input "40"
type input "8.9"
select select
checkbox input "false"
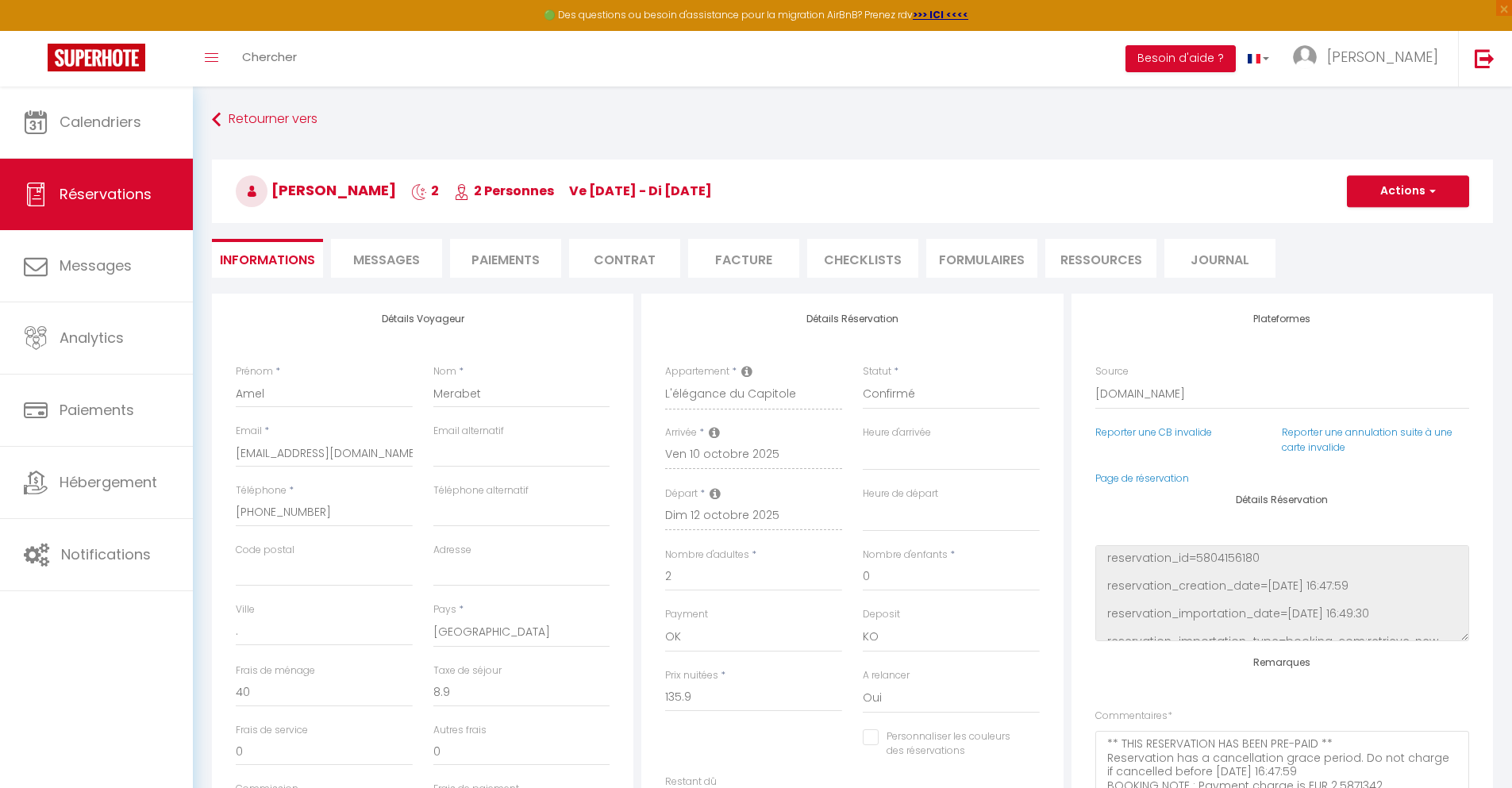
select select
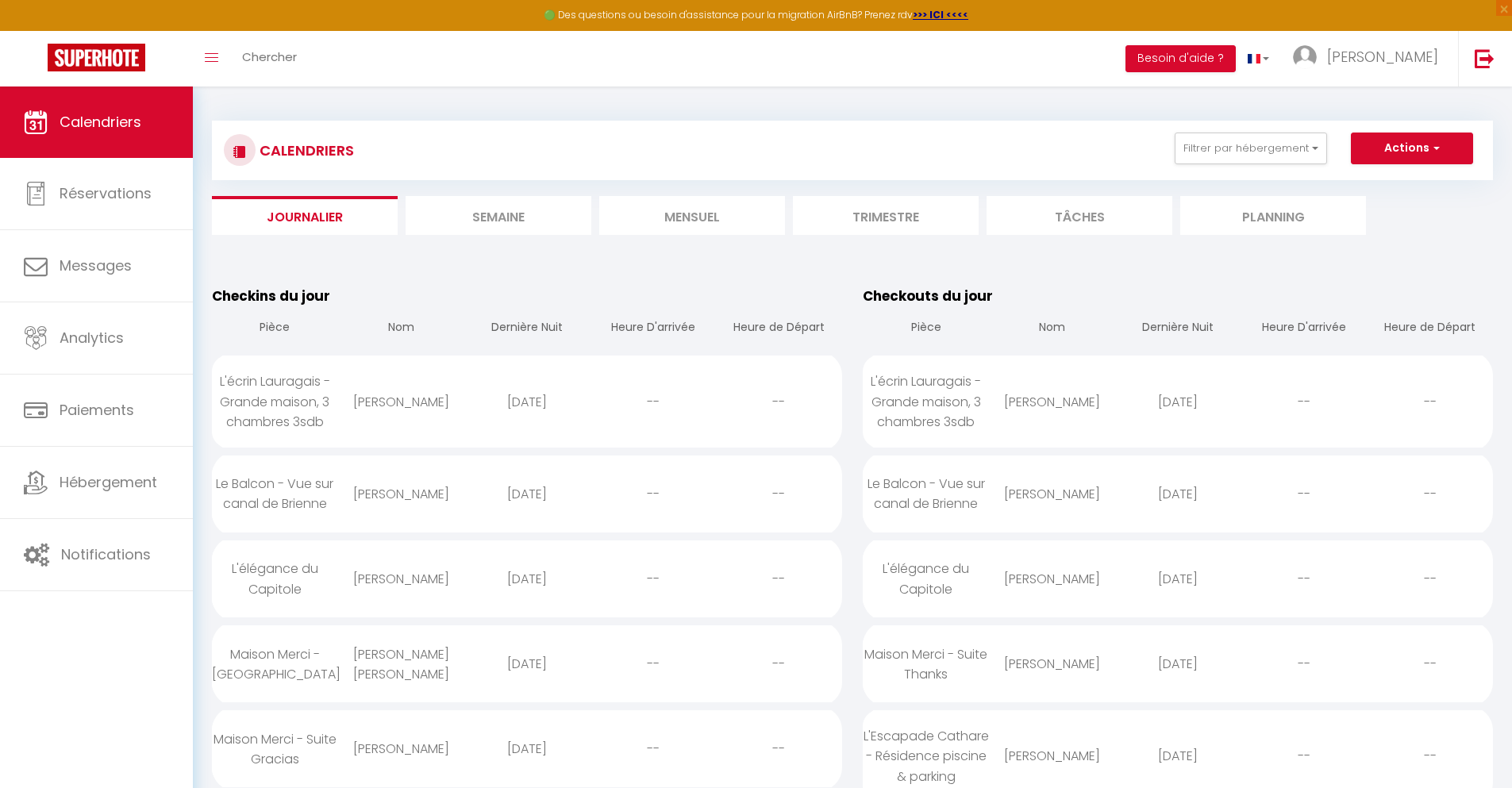
click at [526, 664] on div "[DATE]" at bounding box center [527, 664] width 127 height 51
select select "0"
select select "1"
select select
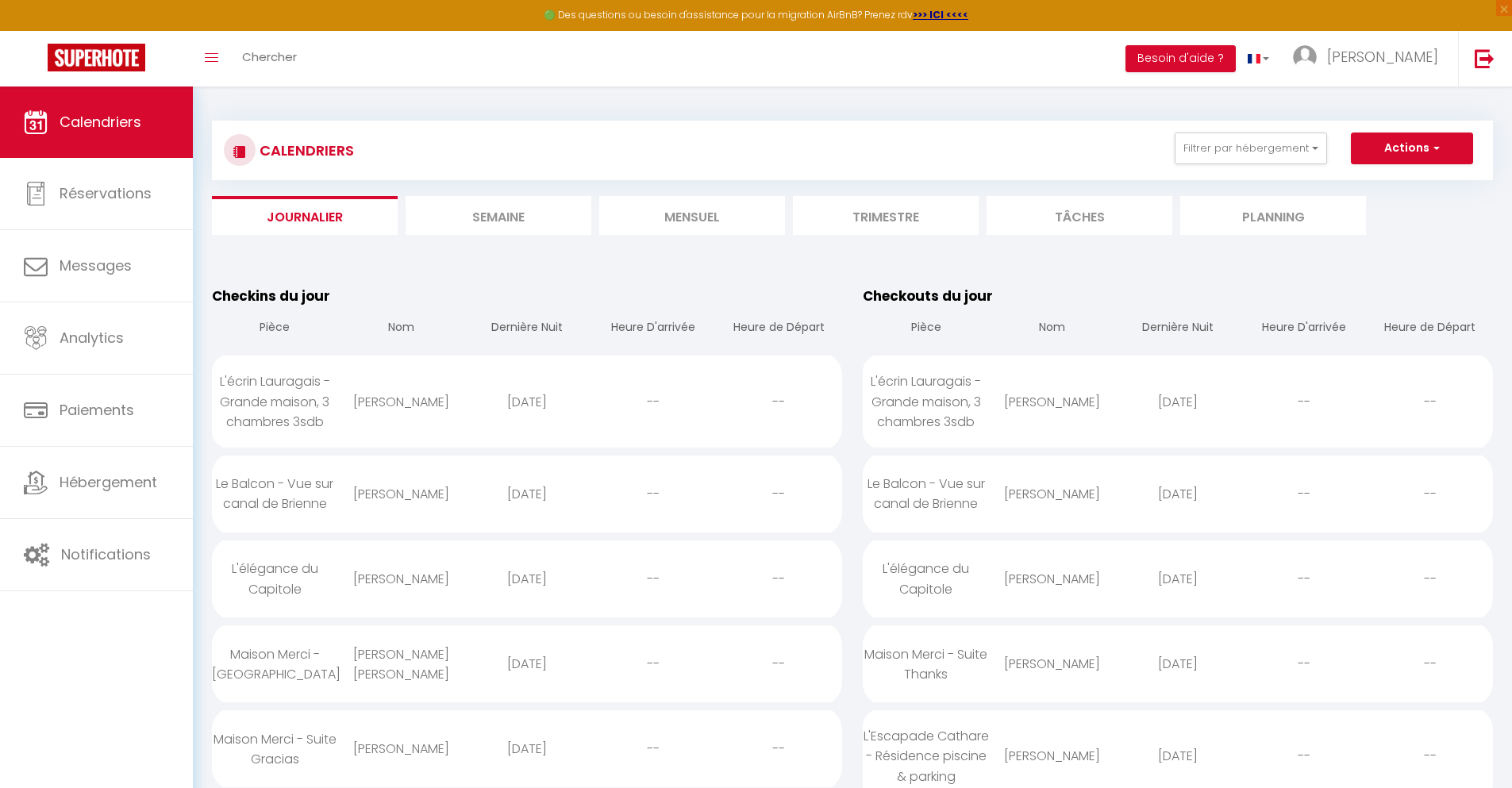
select select
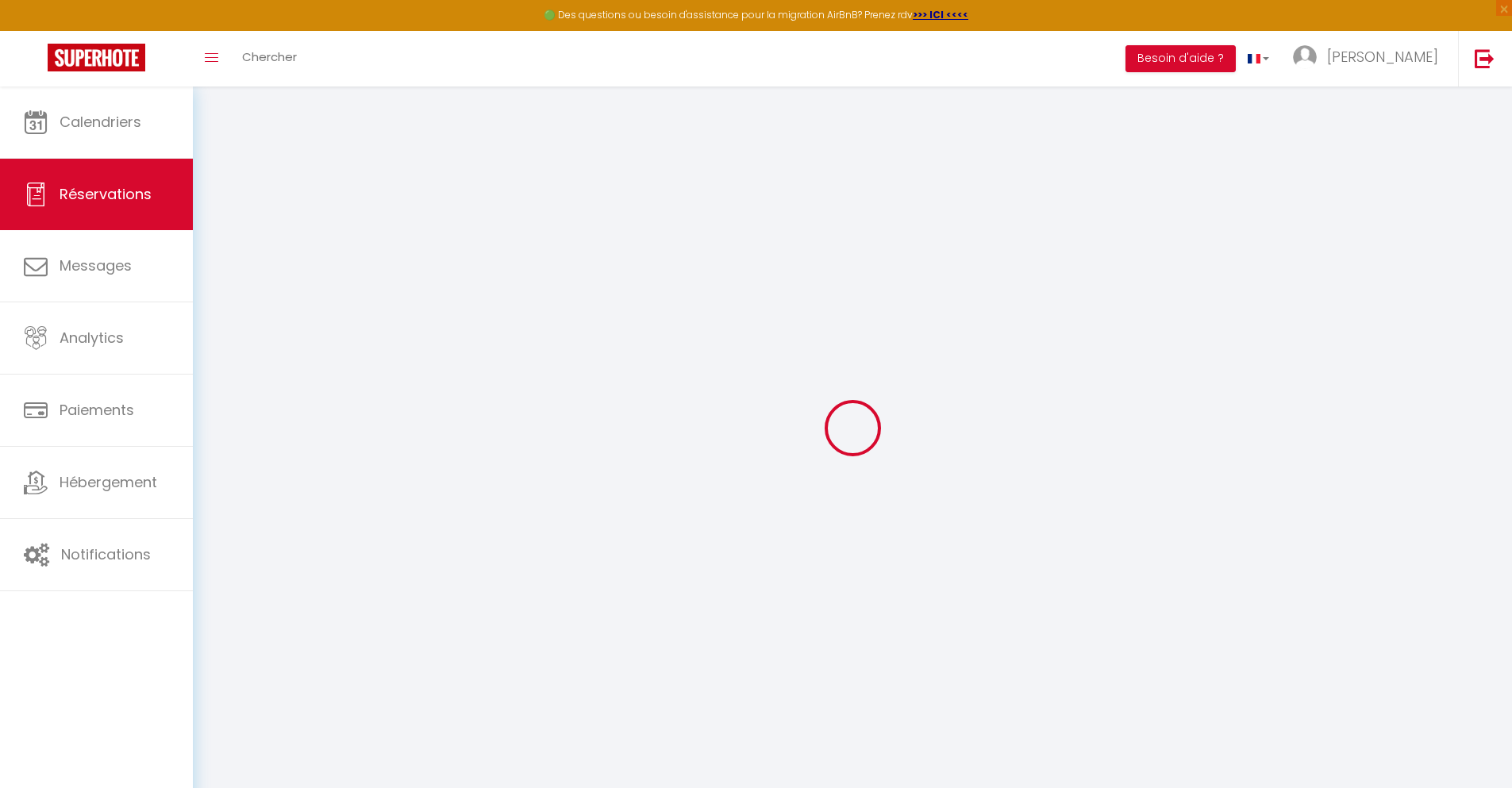
select select
checkbox input "false"
type textarea "** THIS RESERVATION HAS BEEN PRE-PAID ** Reservation has a cancellation grace p…"
type input "30"
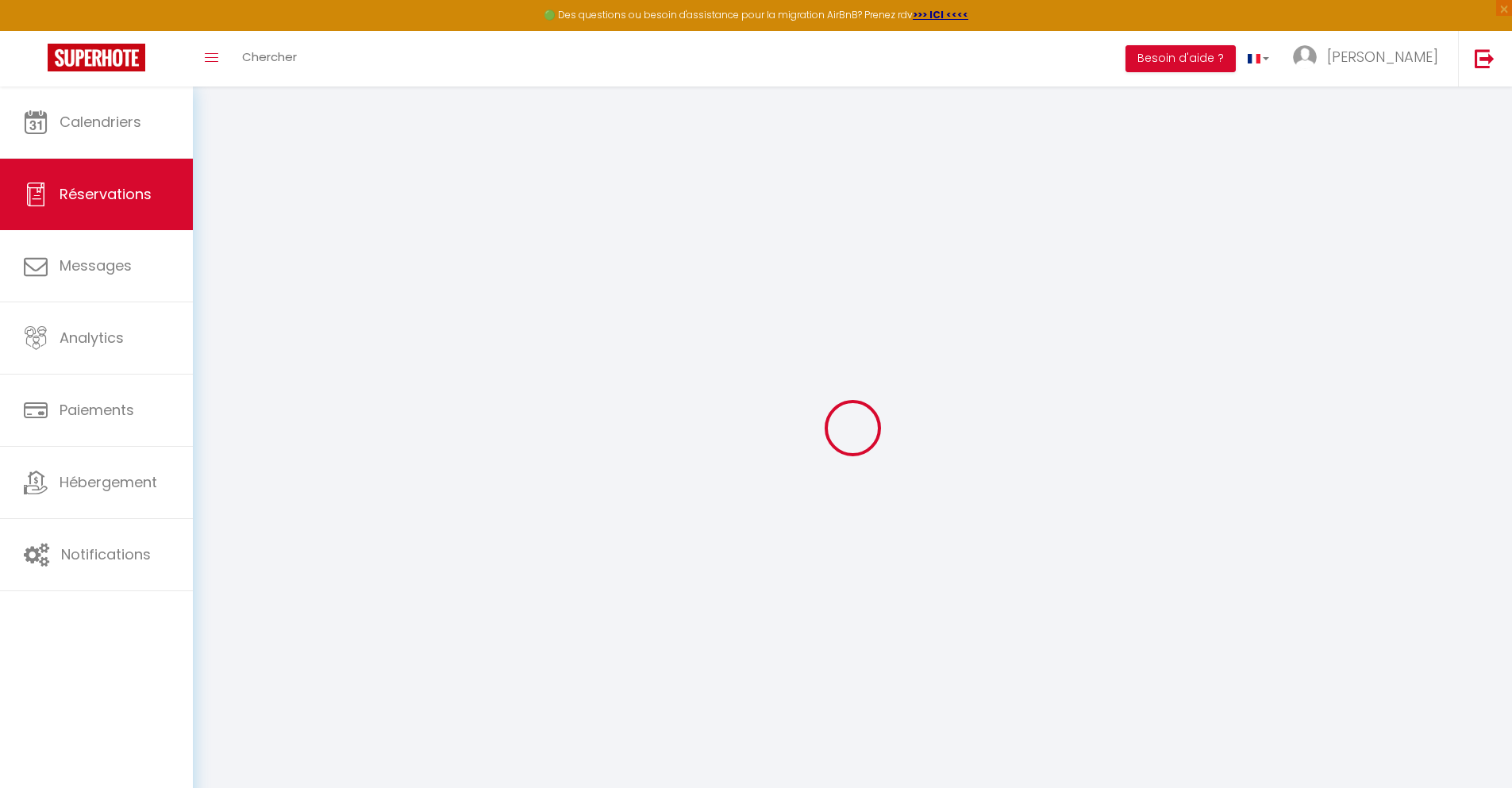
type input "4.95"
select select
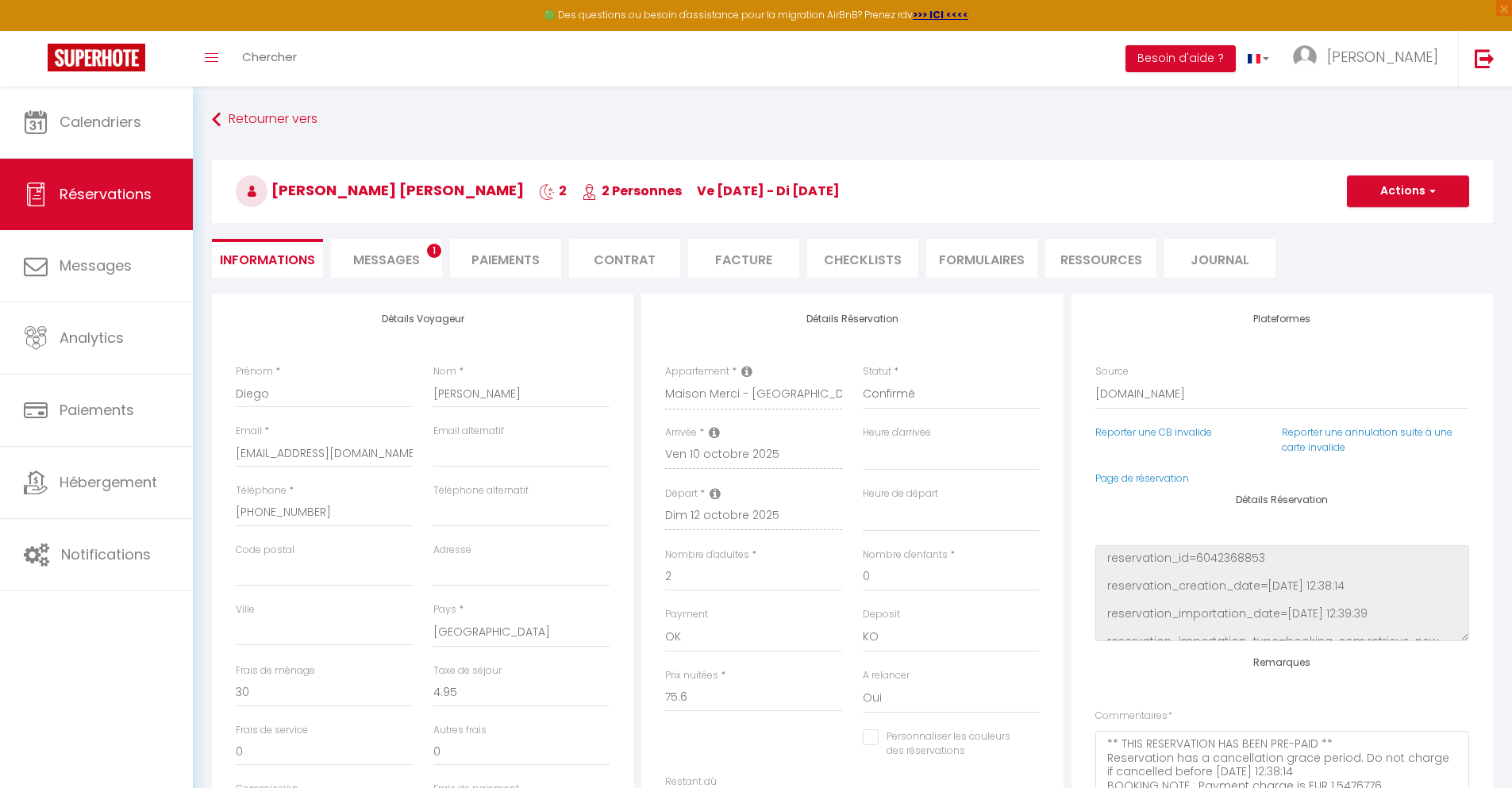
checkbox input "false"
select select
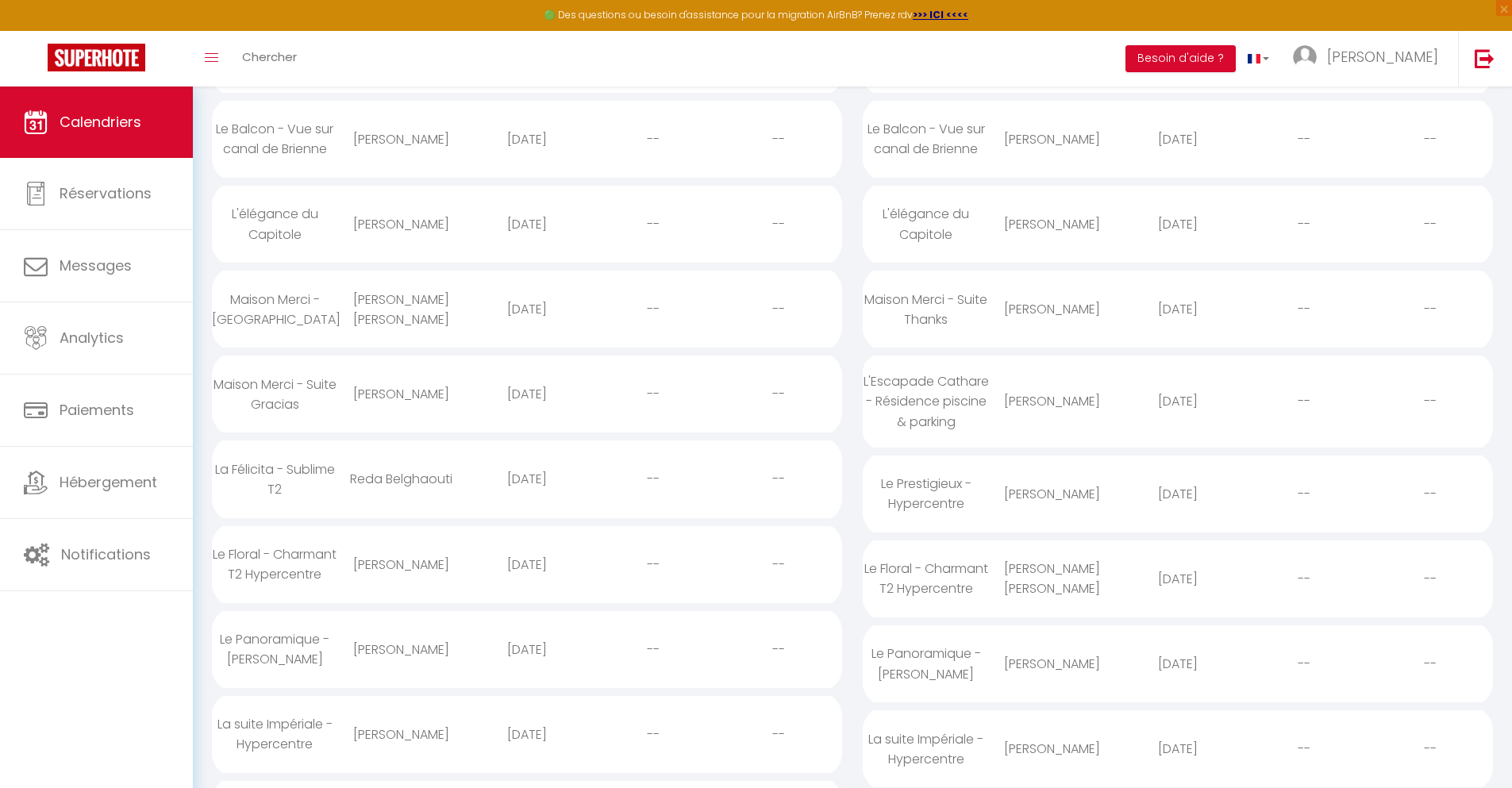
scroll to position [3, 0]
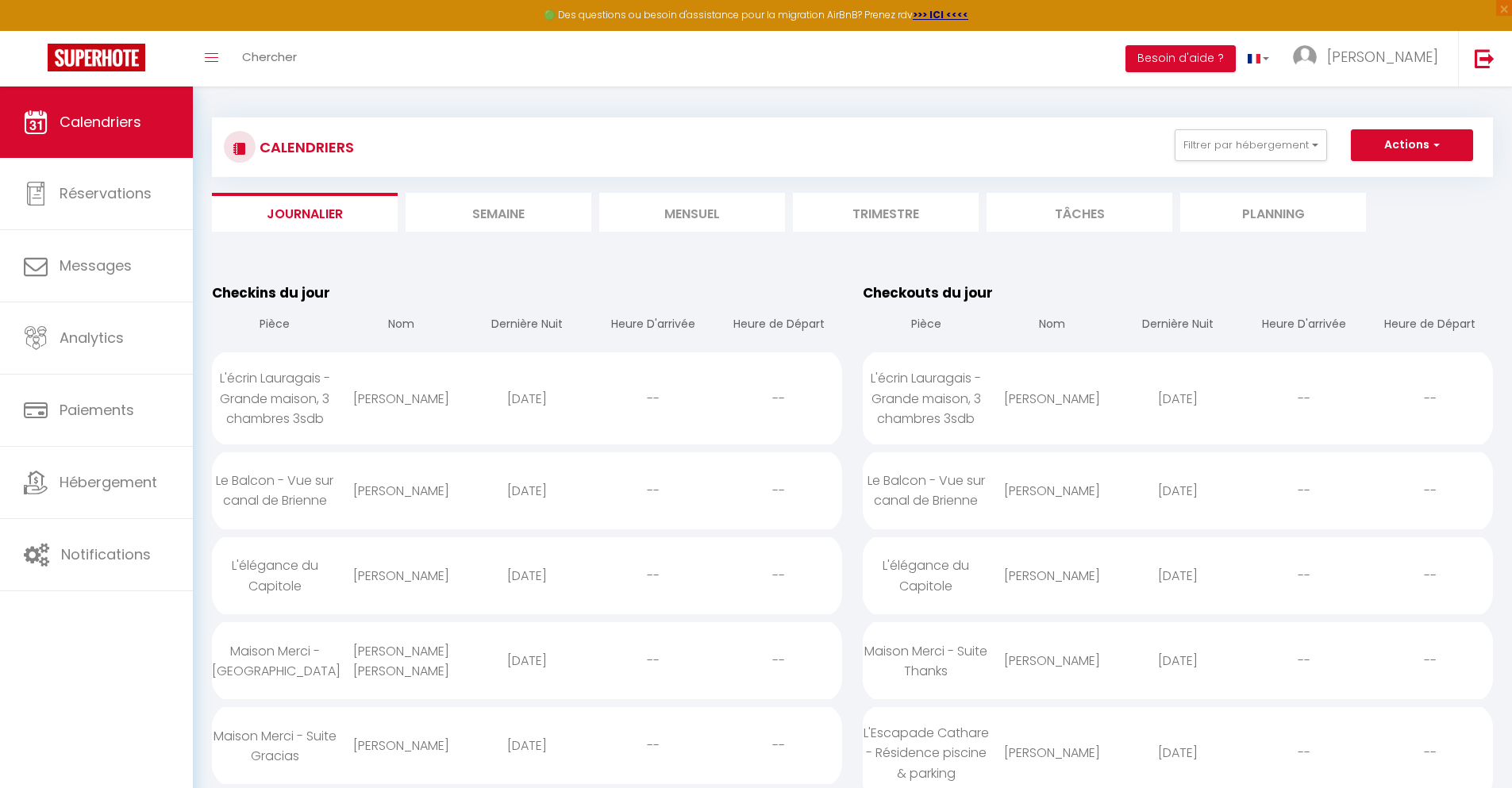
click at [526, 746] on div "[DATE]" at bounding box center [527, 746] width 127 height 51
select select "0"
select select "1"
select select
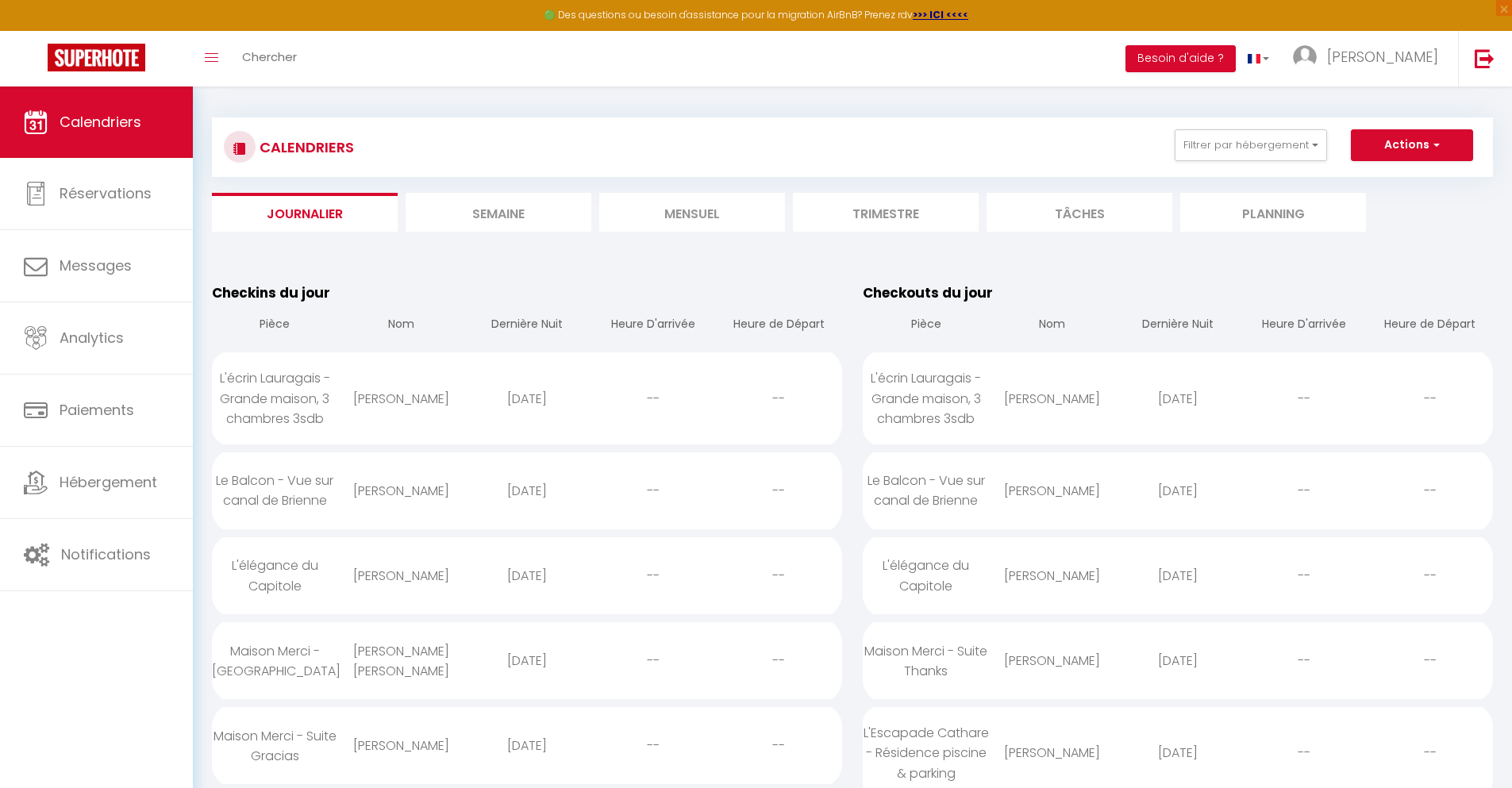
select select
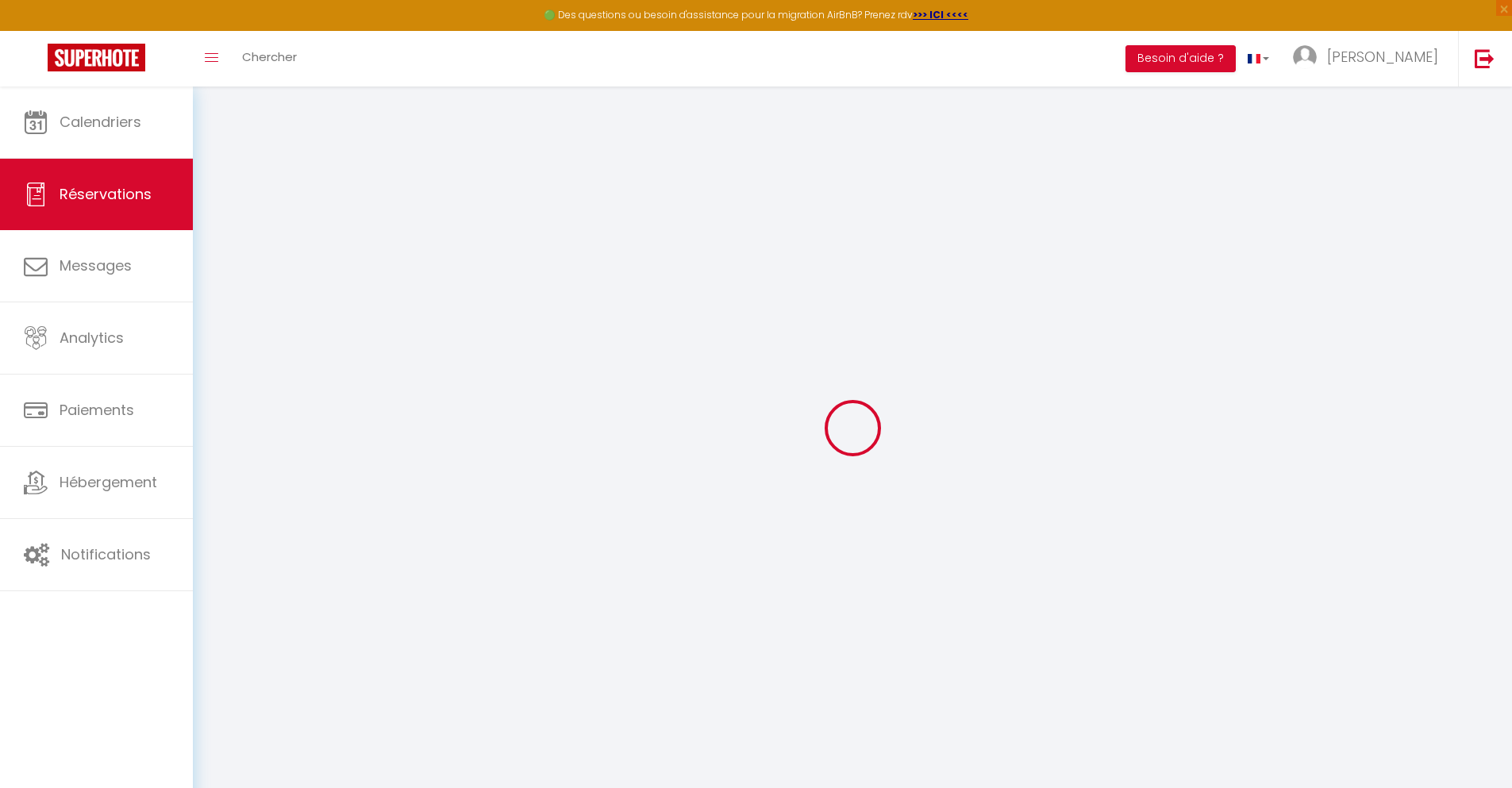
select select
checkbox input "false"
type textarea "** THIS RESERVATION HAS BEEN PRE-PAID ** BOOKING NOTE : Payment charge is EUR 1…"
type input "30"
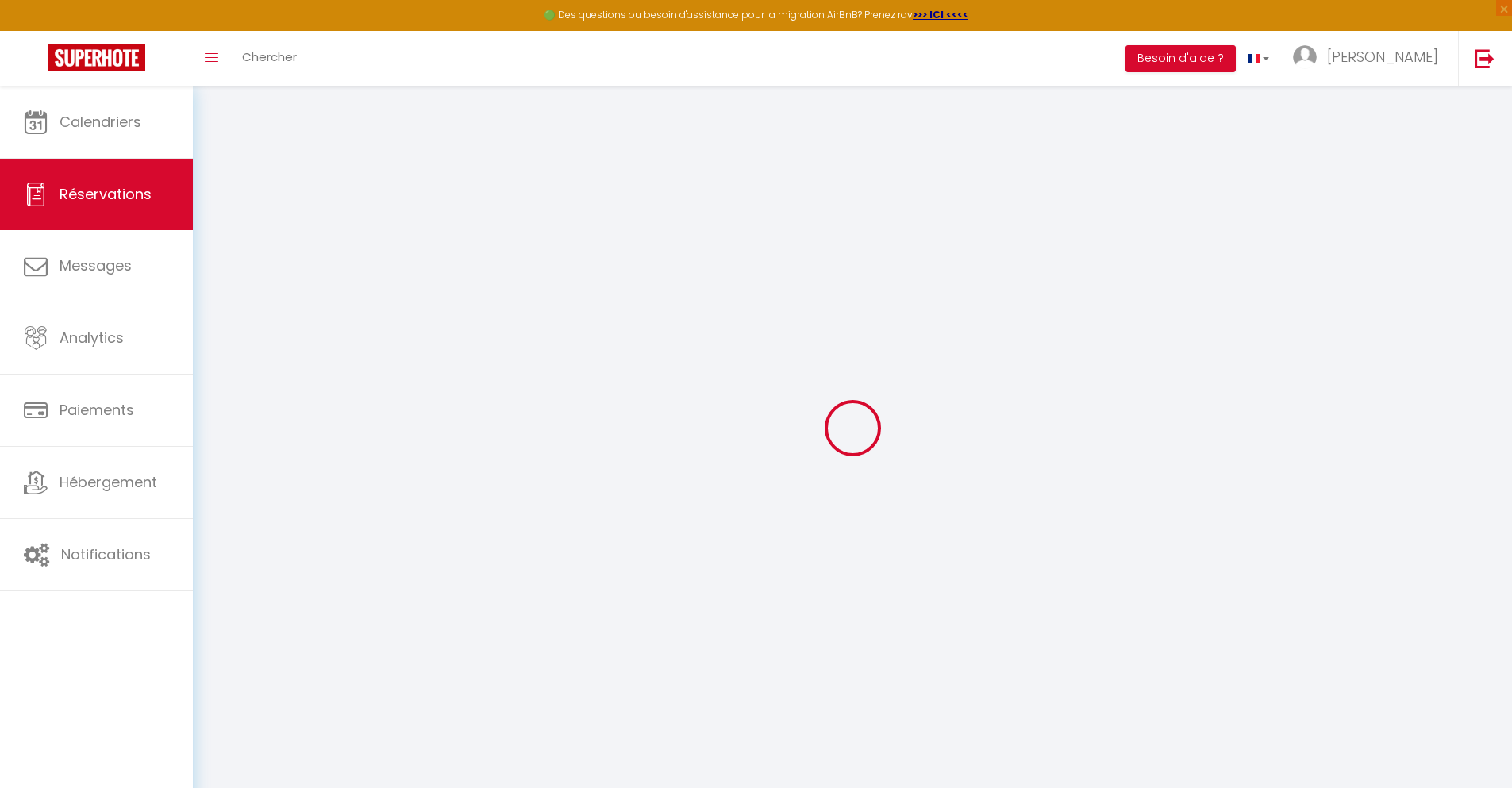
type input "5.18"
select select
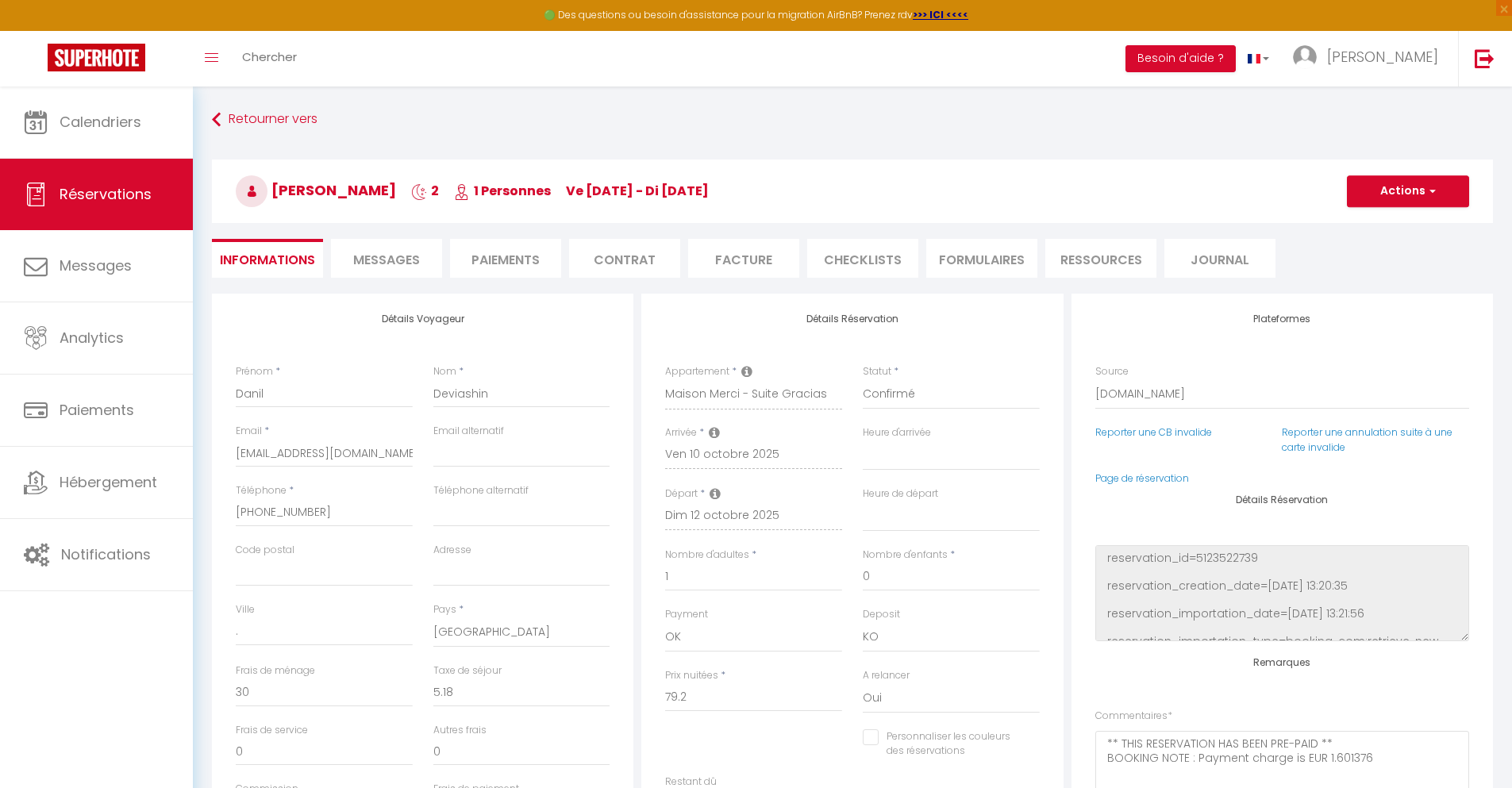
checkbox input "false"
select select
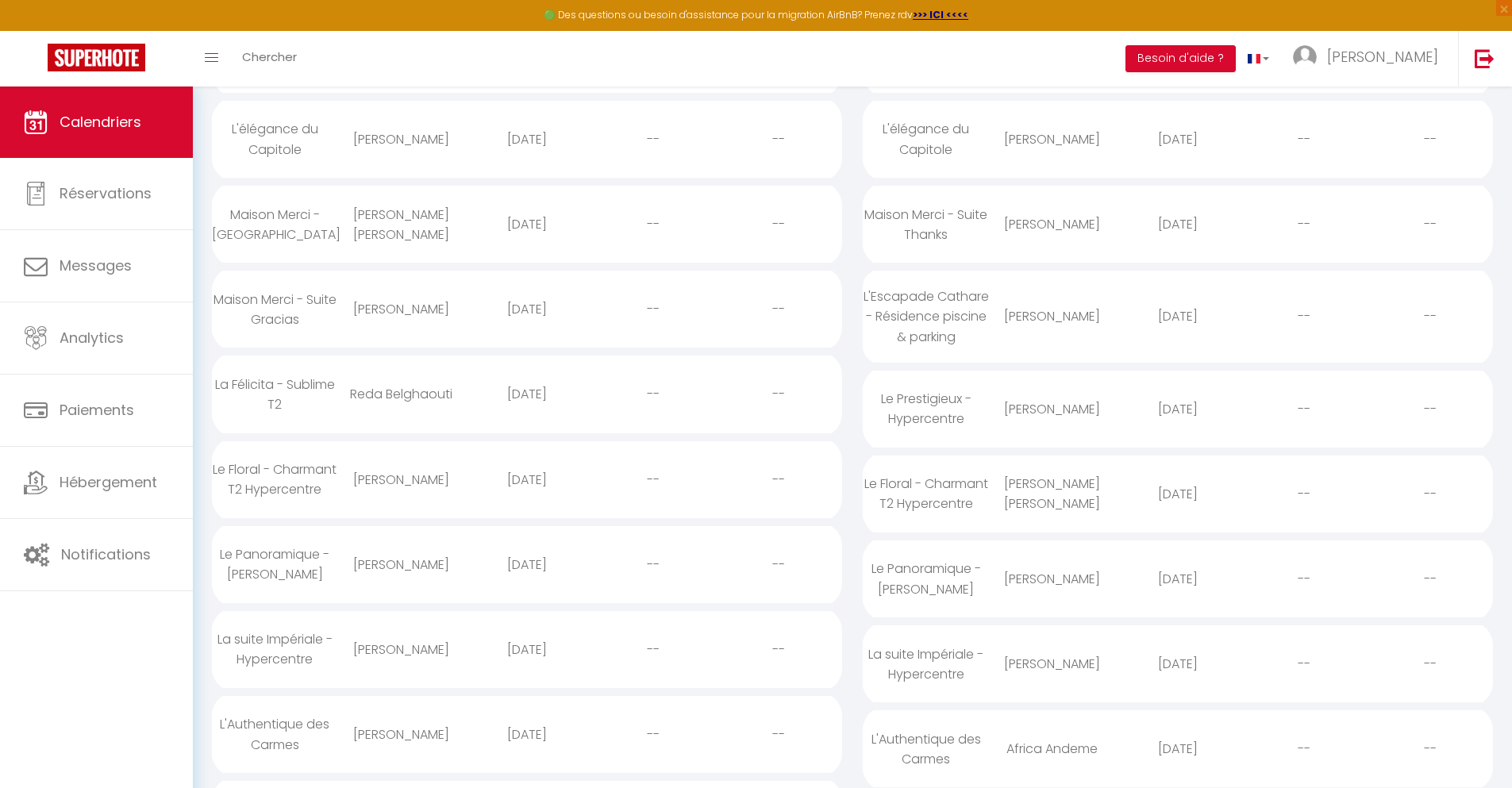
scroll to position [89, 0]
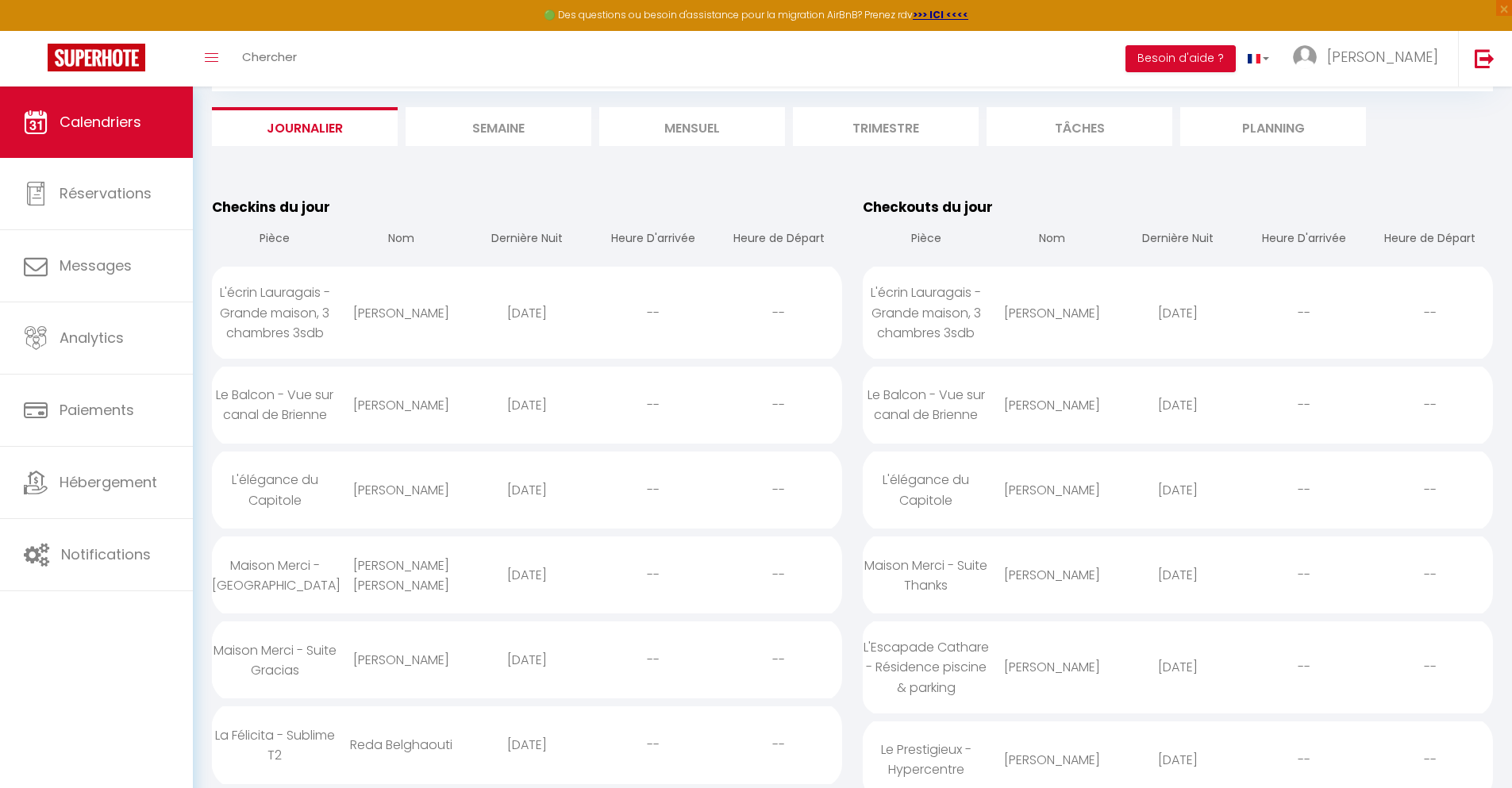
click at [526, 745] on div "[DATE]" at bounding box center [527, 745] width 127 height 51
select select "0"
select select "1"
select select
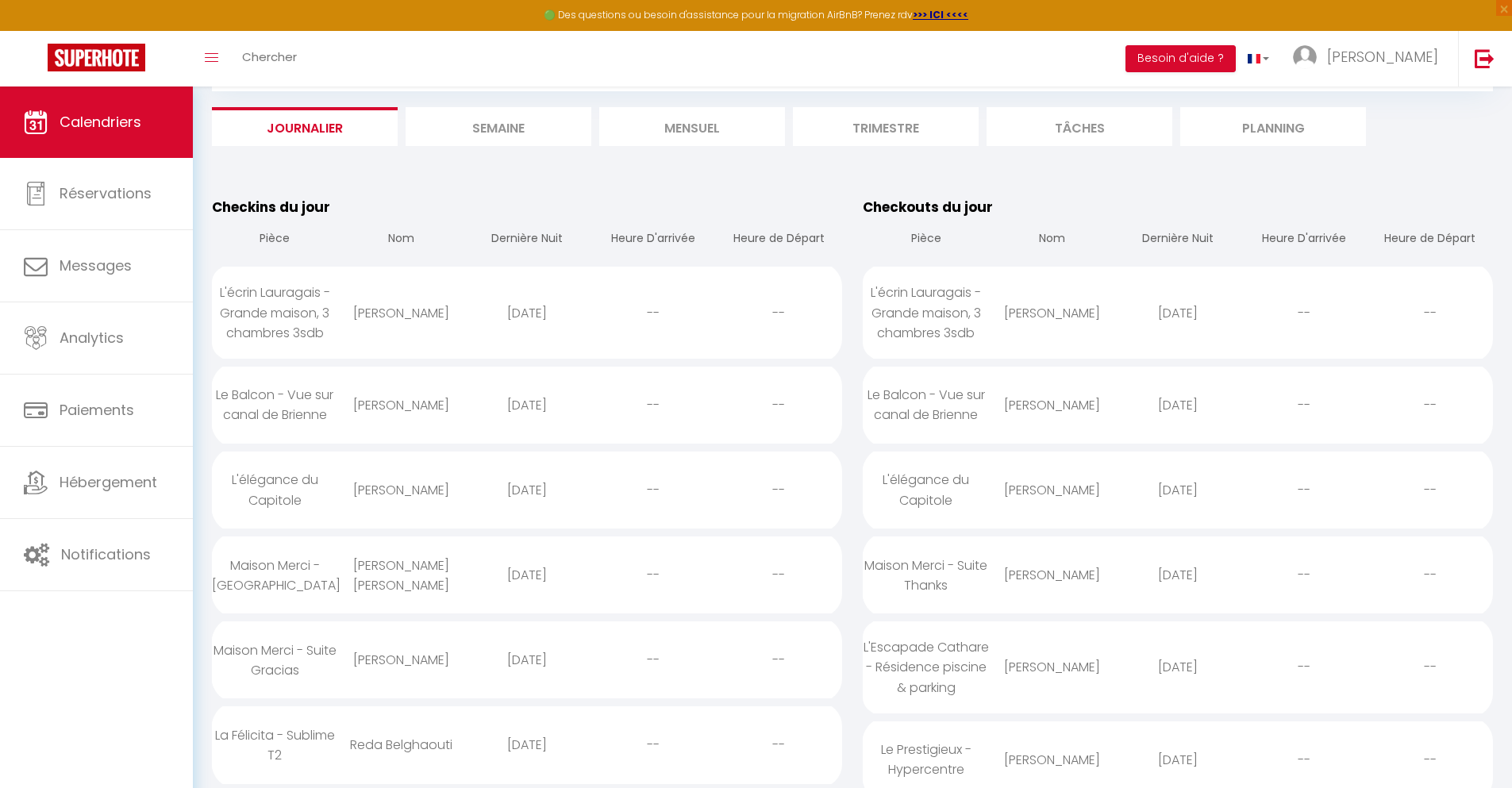
select select
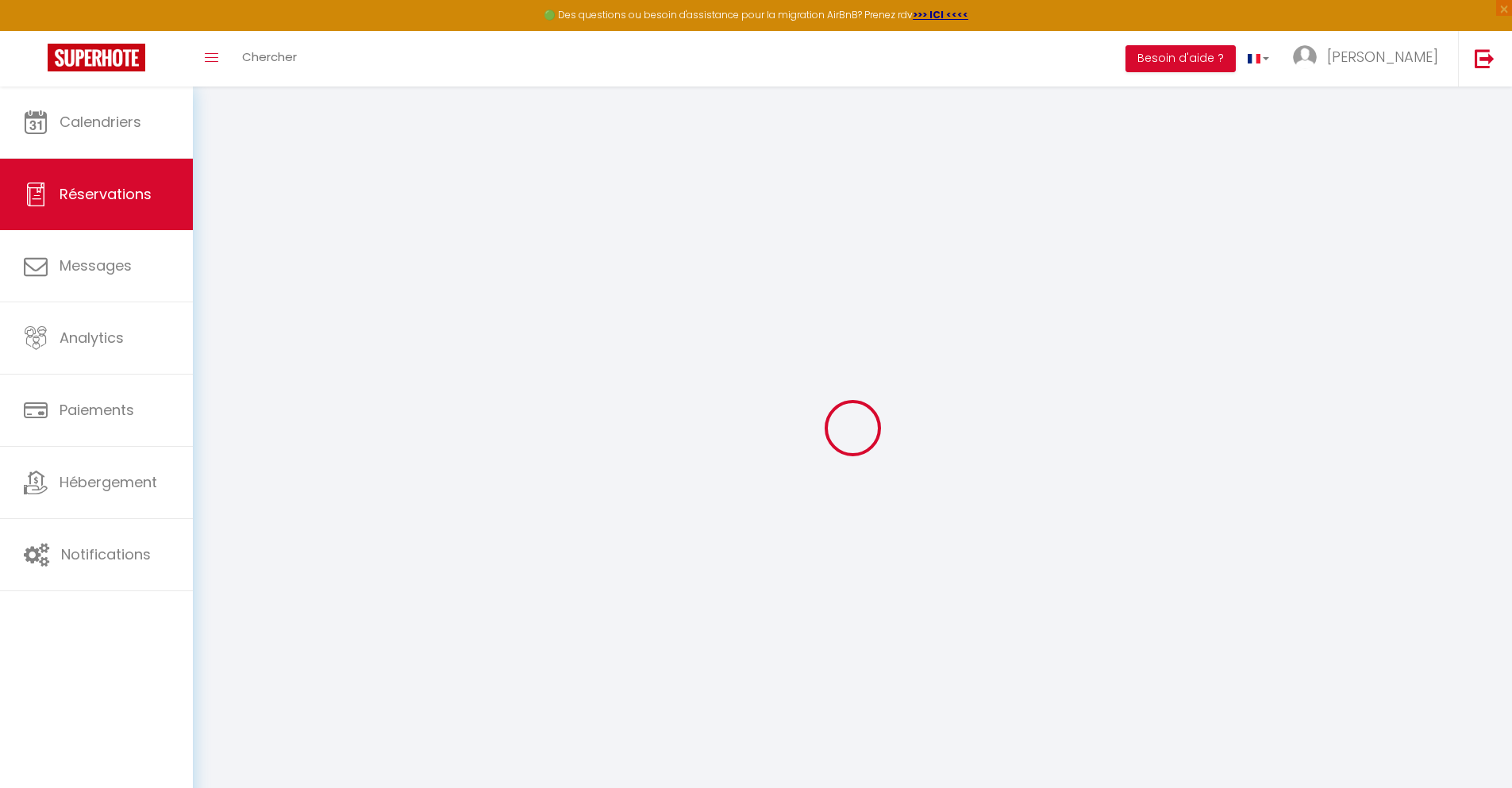
select select
checkbox input "false"
select select
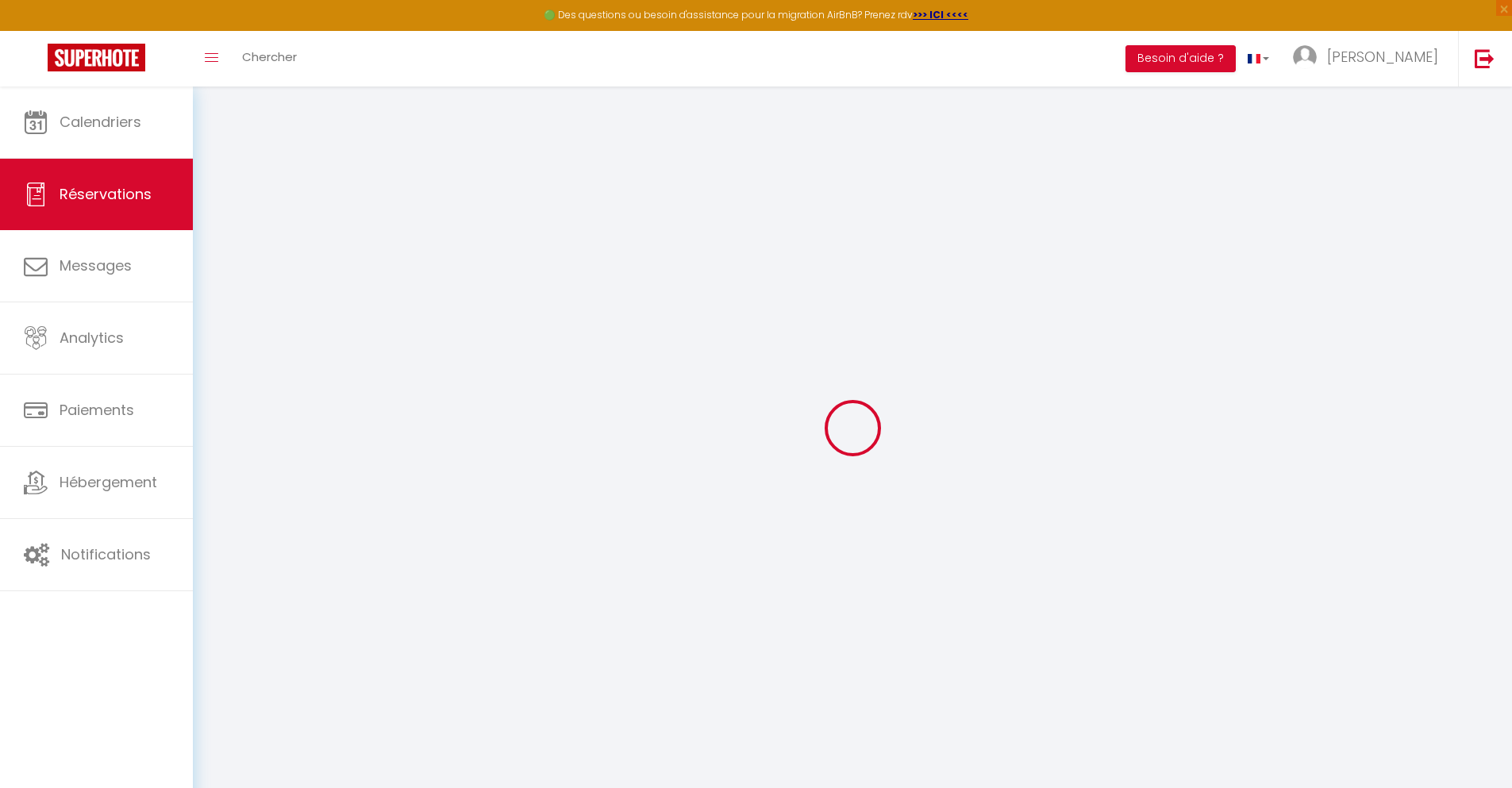
checkbox input "false"
type textarea "** THIS RESERVATION HAS BEEN PRE-PAID ** Reservation has a cancellation grace p…"
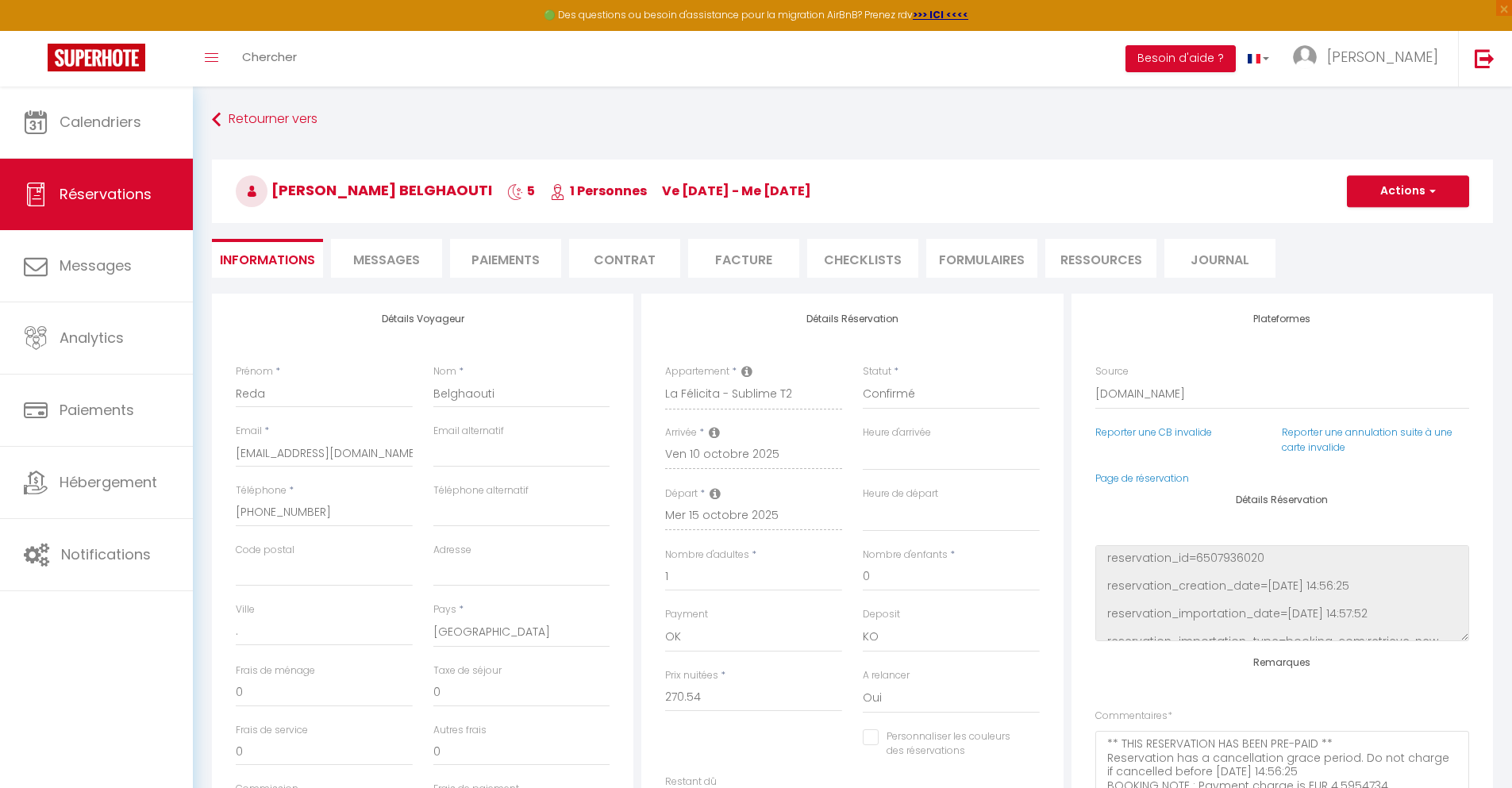
type input "40"
type input "17.71"
select select
checkbox input "false"
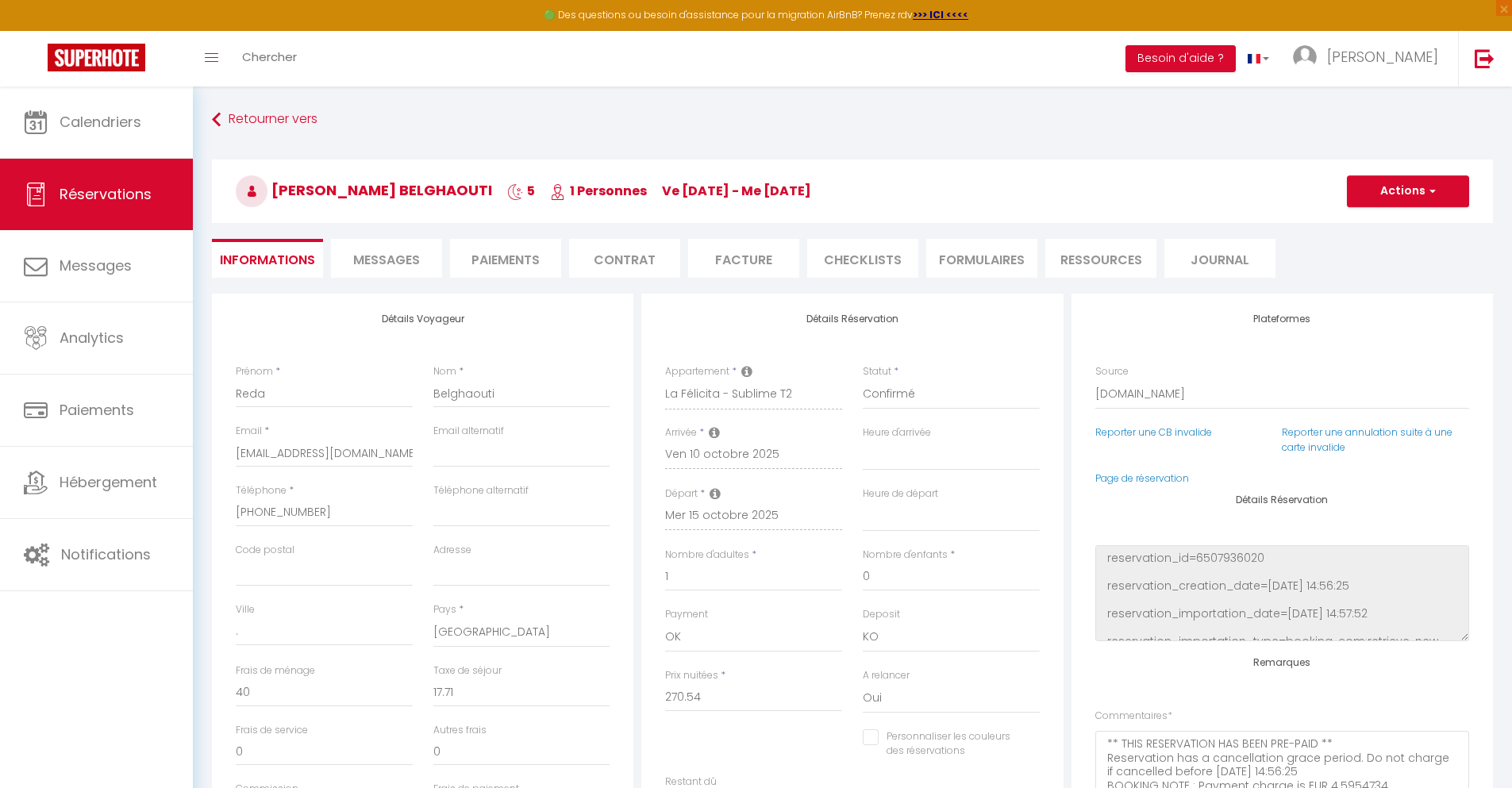
select select
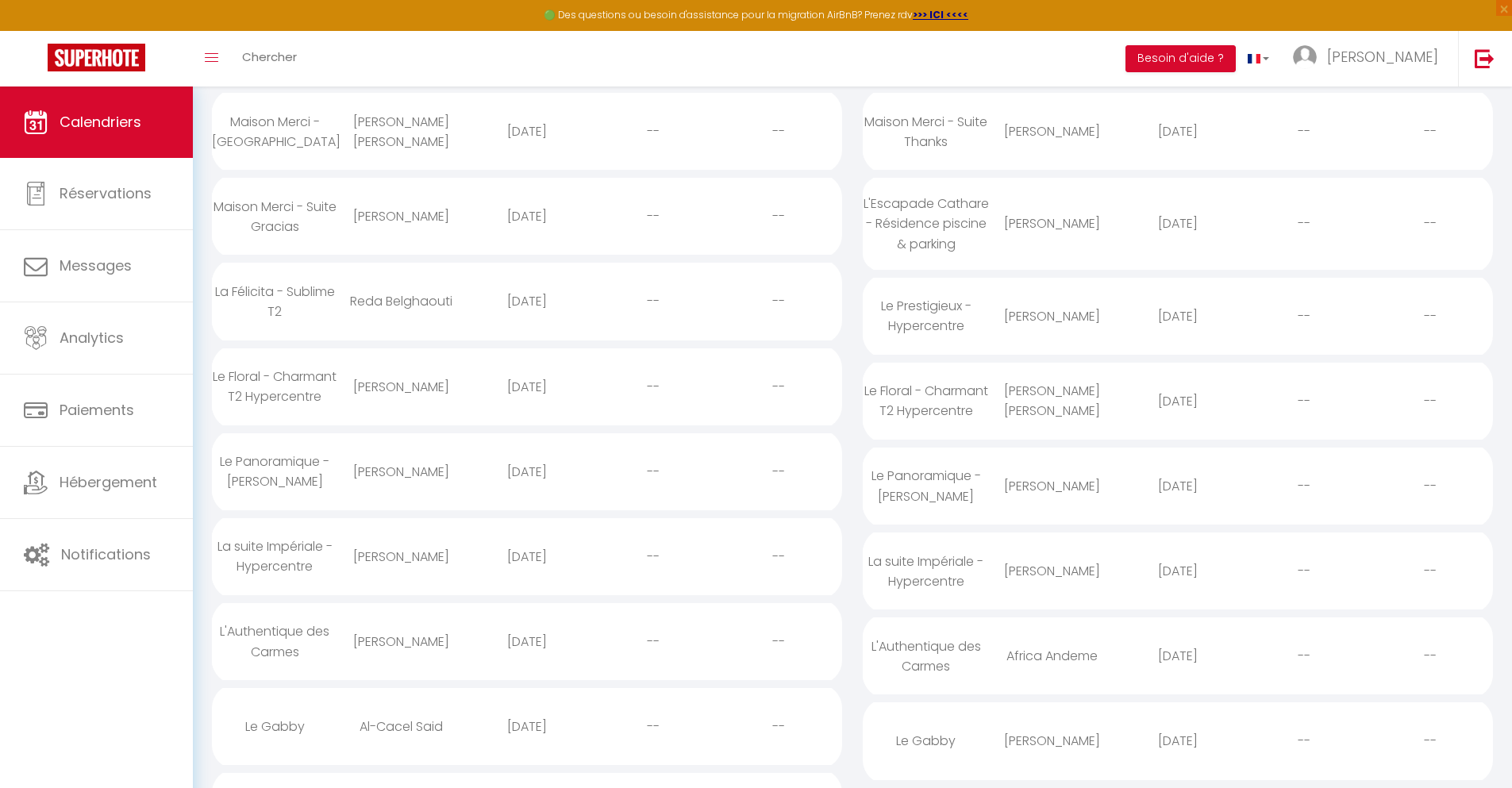
scroll to position [188, 0]
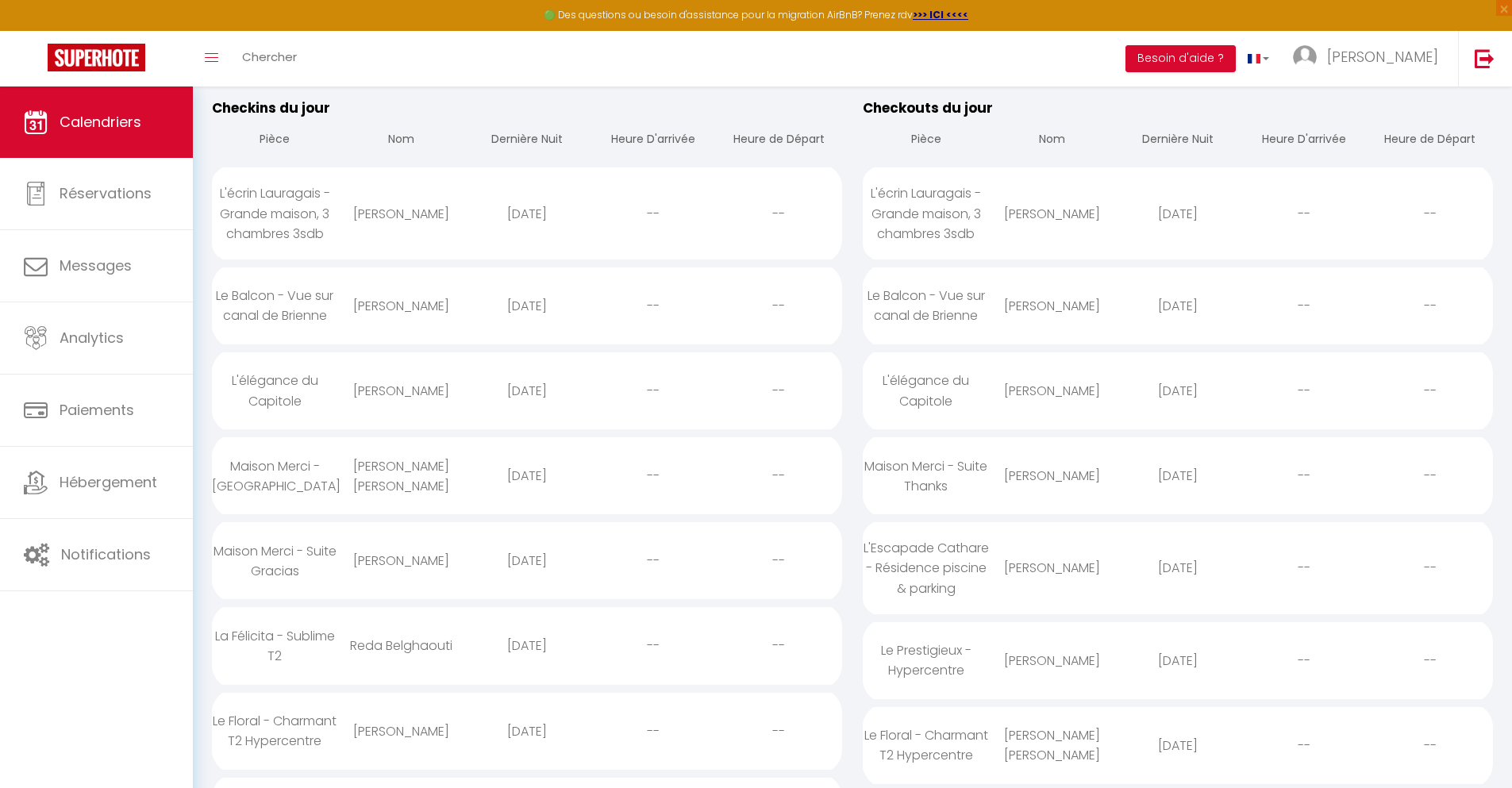
click at [526, 738] on div "[DATE]" at bounding box center [527, 731] width 127 height 51
select select "0"
select select "1"
select select
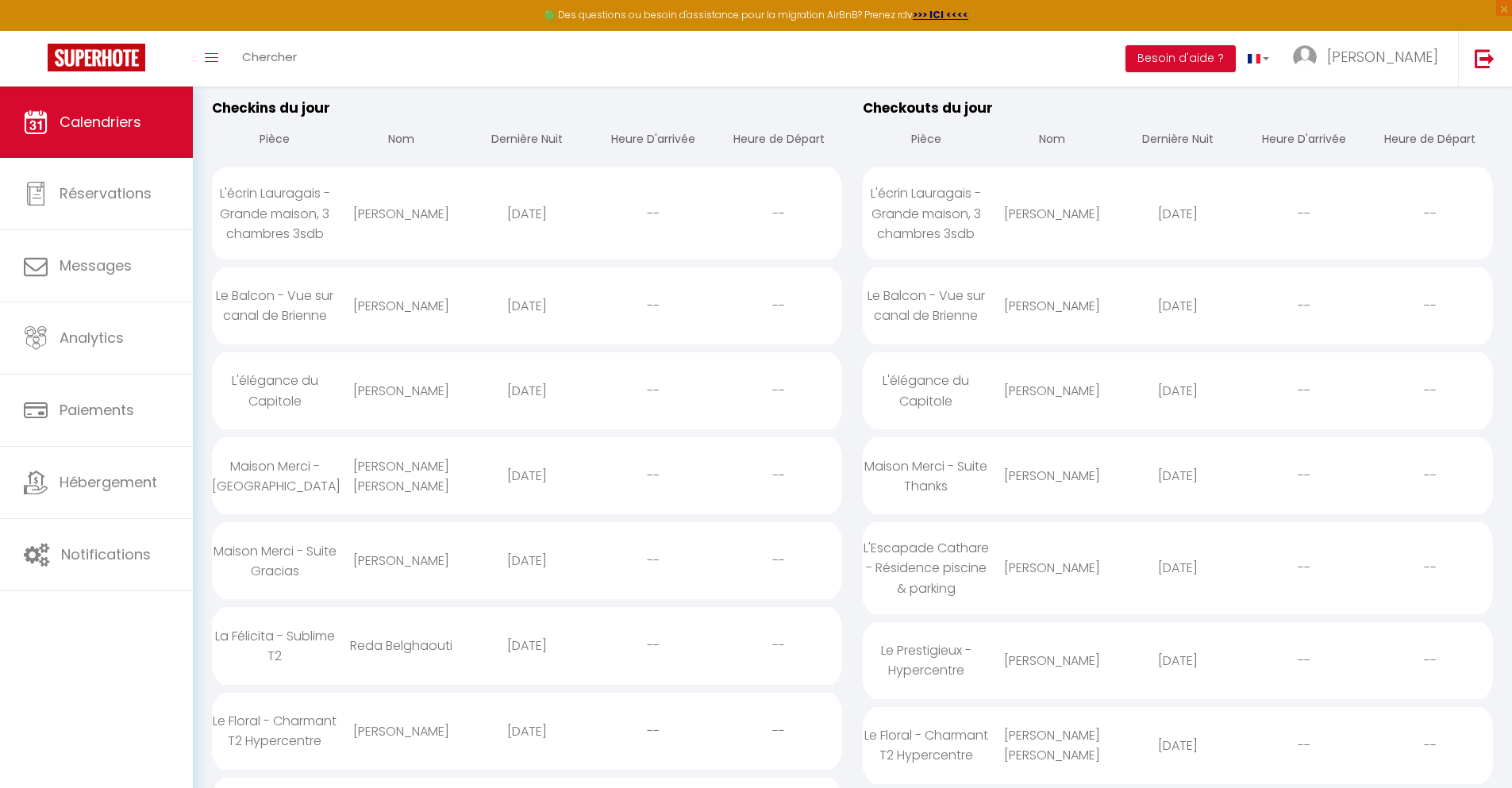
select select
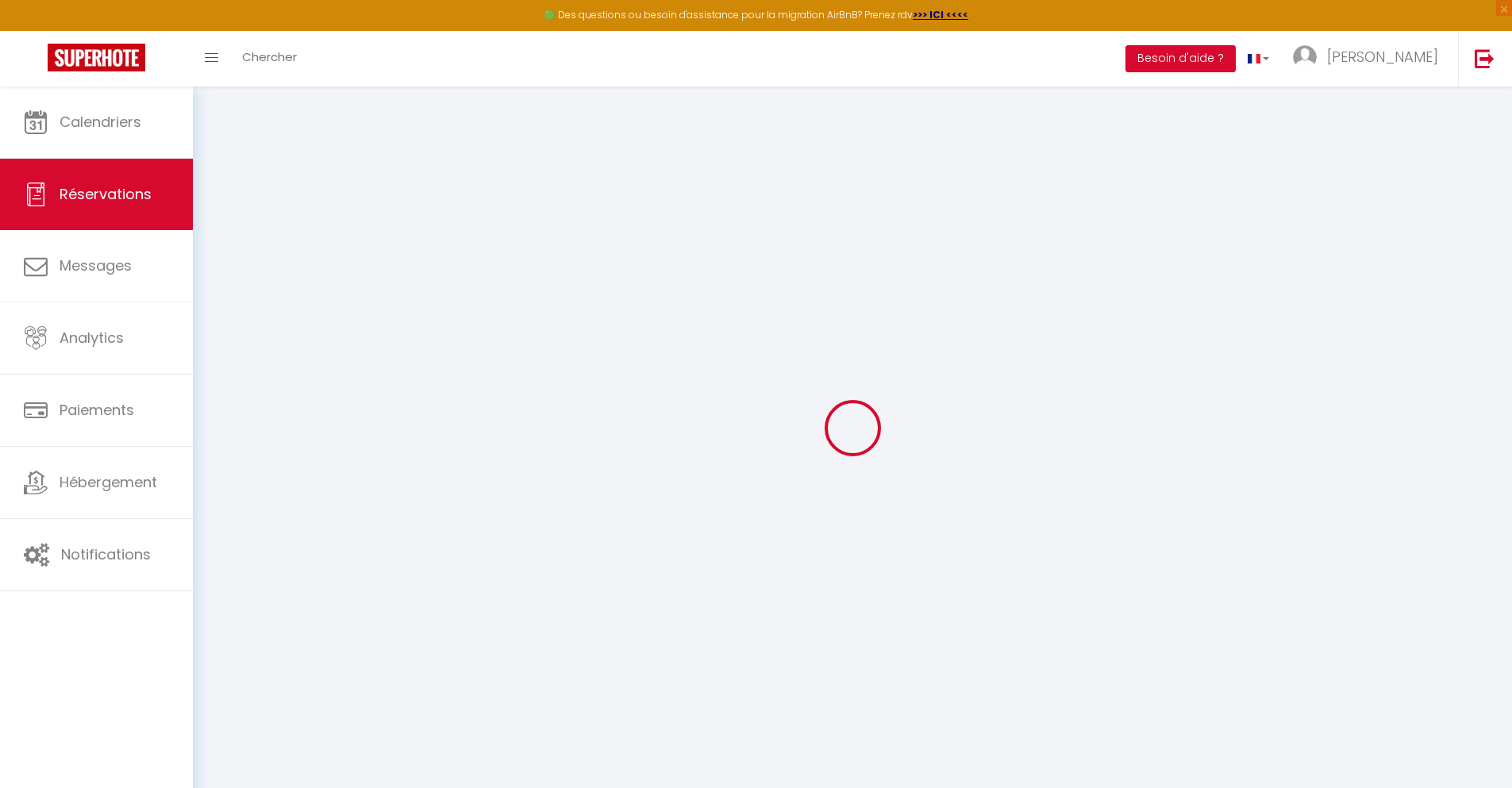
type input "[PERSON_NAME]"
type input "[EMAIL_ADDRESS][DOMAIN_NAME]"
type input "[PHONE_NUMBER]"
type input "."
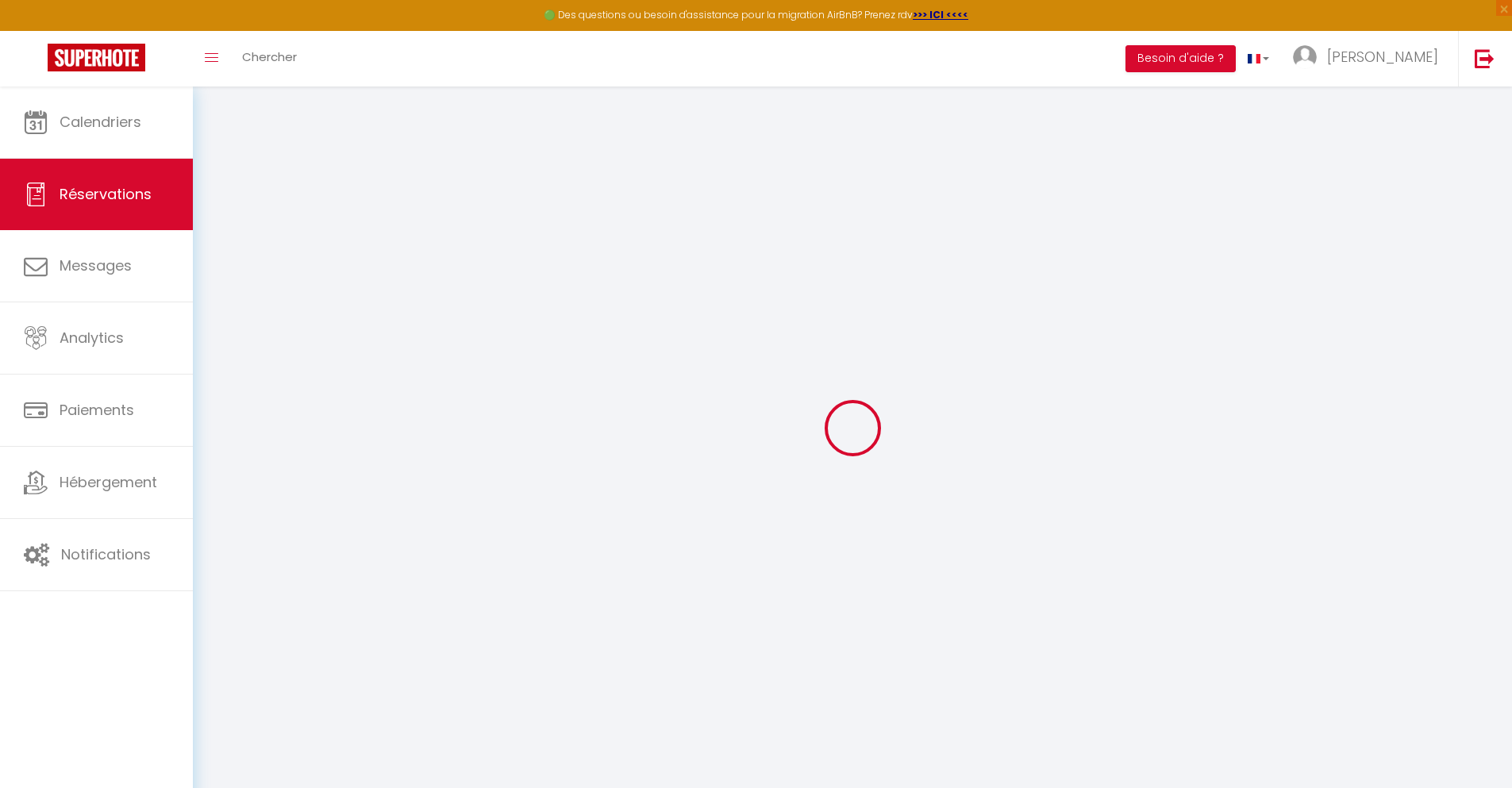
select select "ES"
type input "57.13"
type input "4.92"
select select "46121"
select select "1"
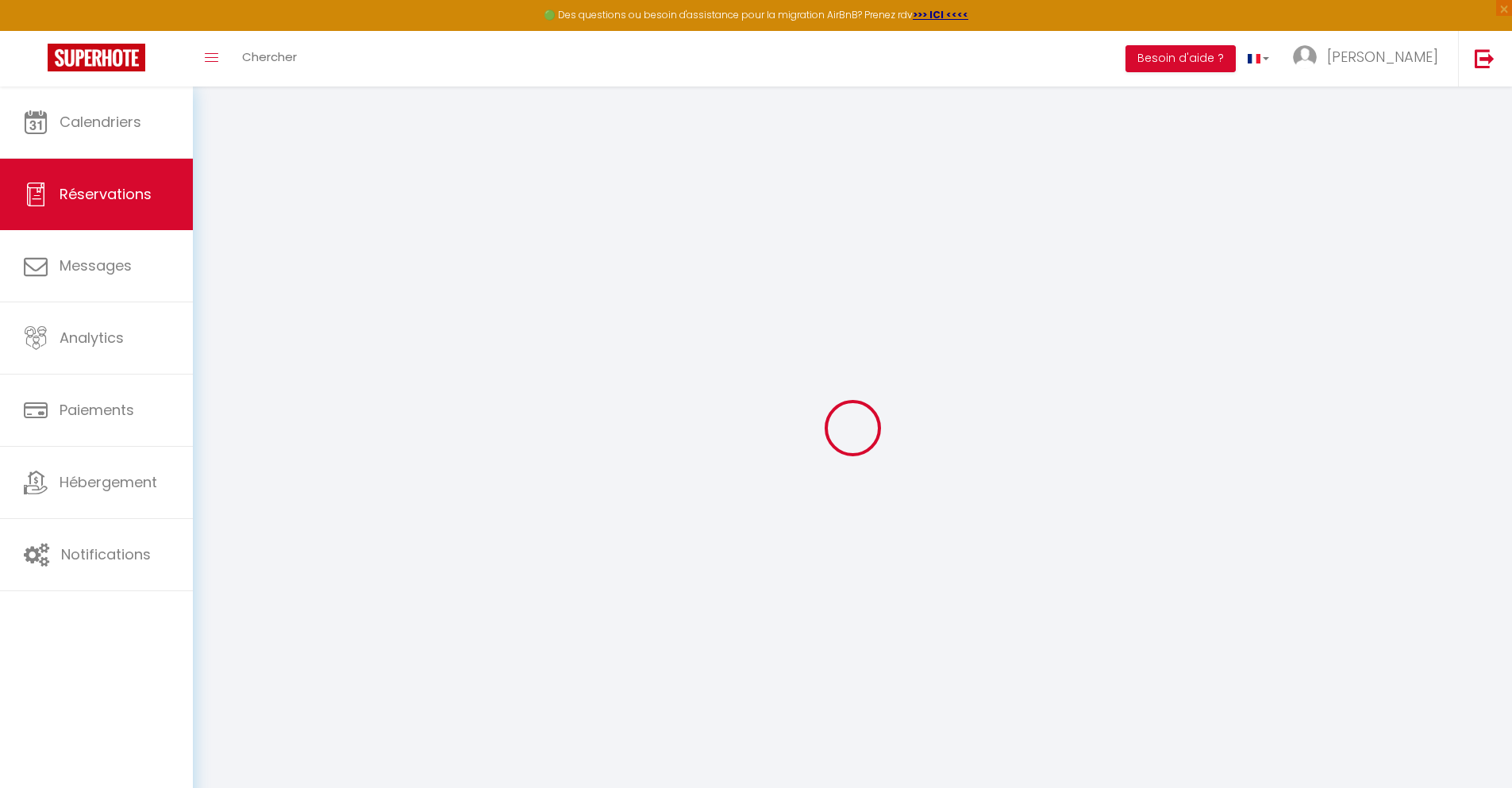
select select
type input "2"
select select "12"
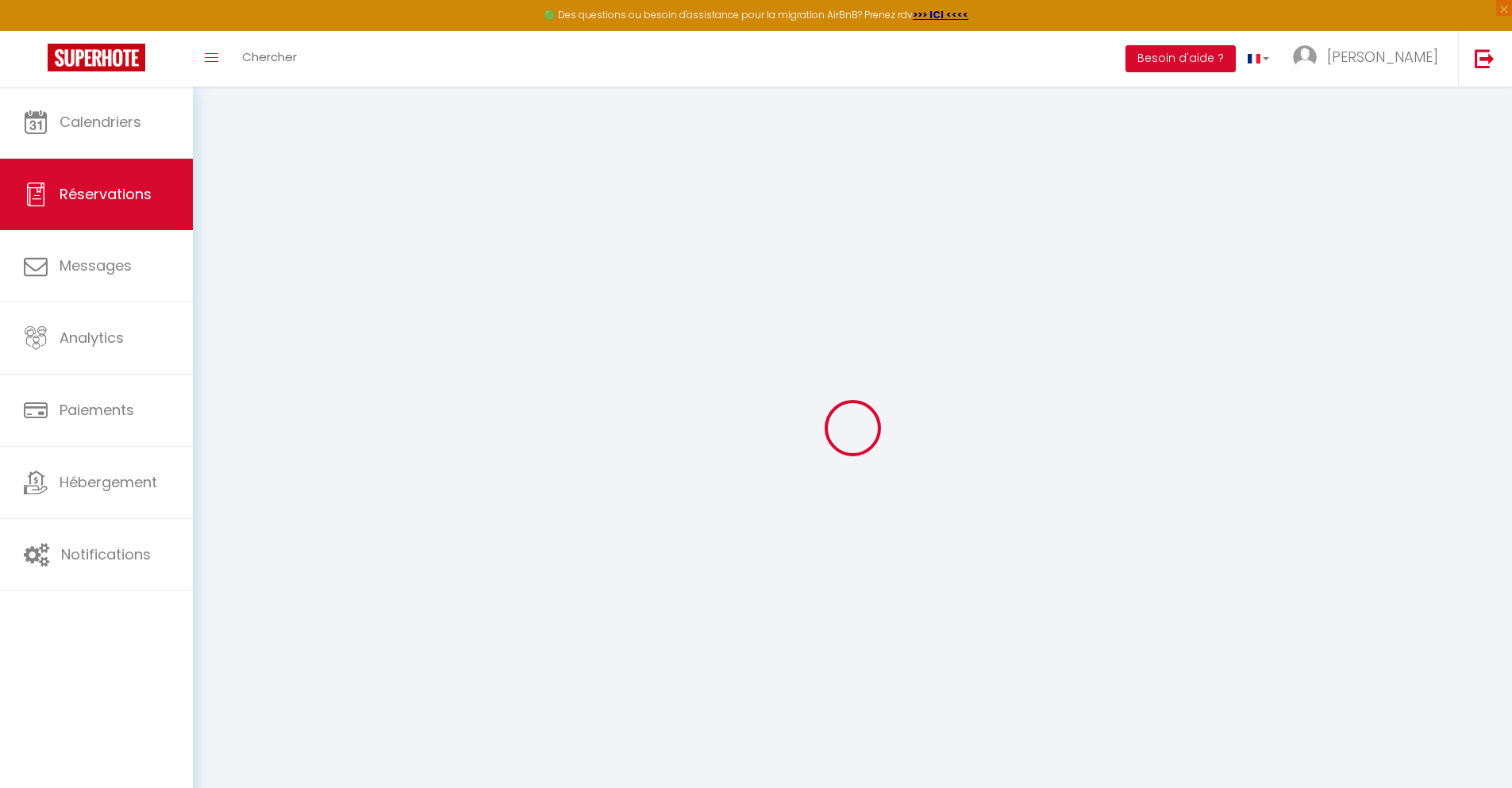
select select
type input "301.08"
checkbox input "false"
type input "0"
select select "2"
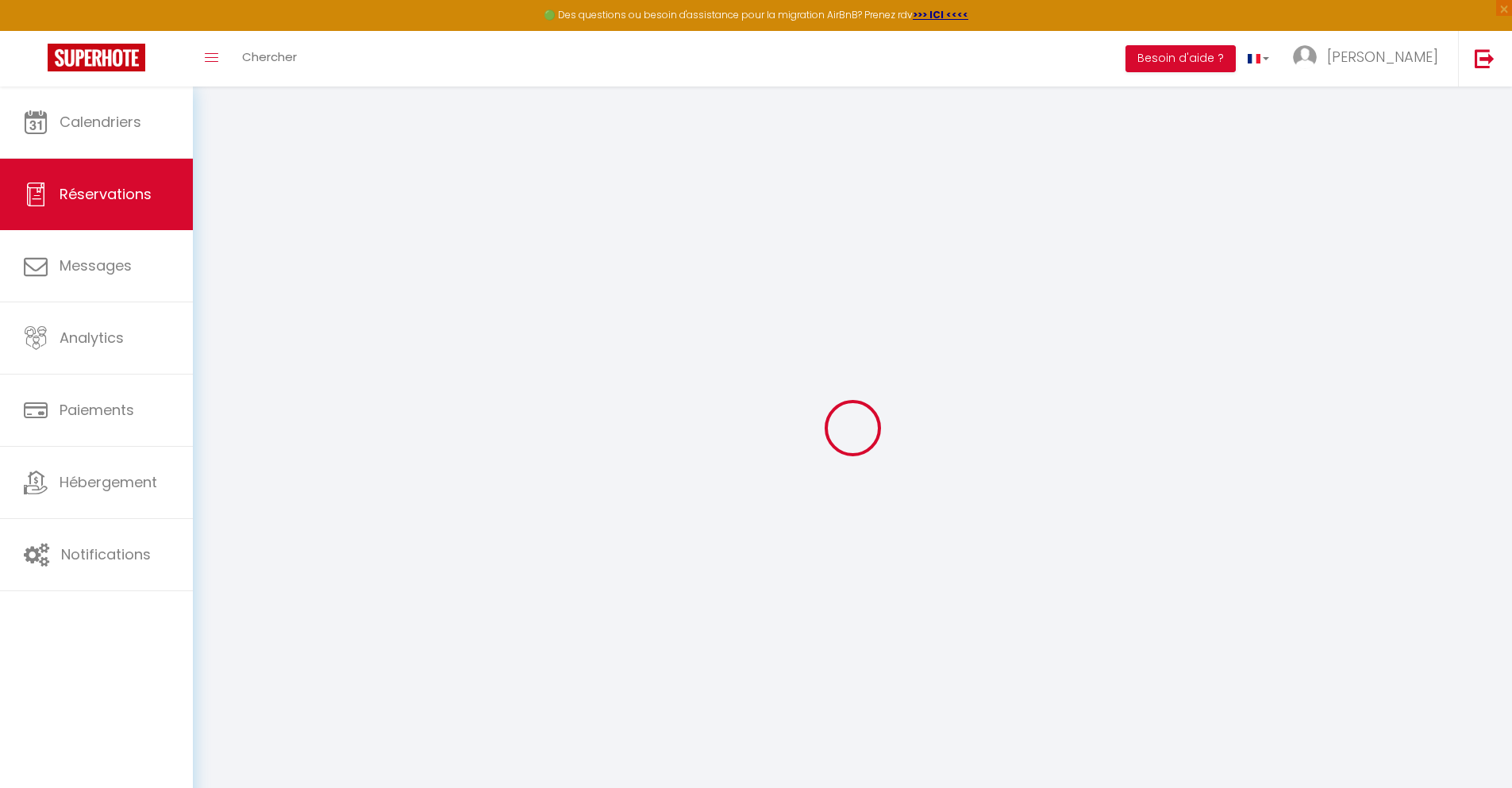
type input "0"
select select
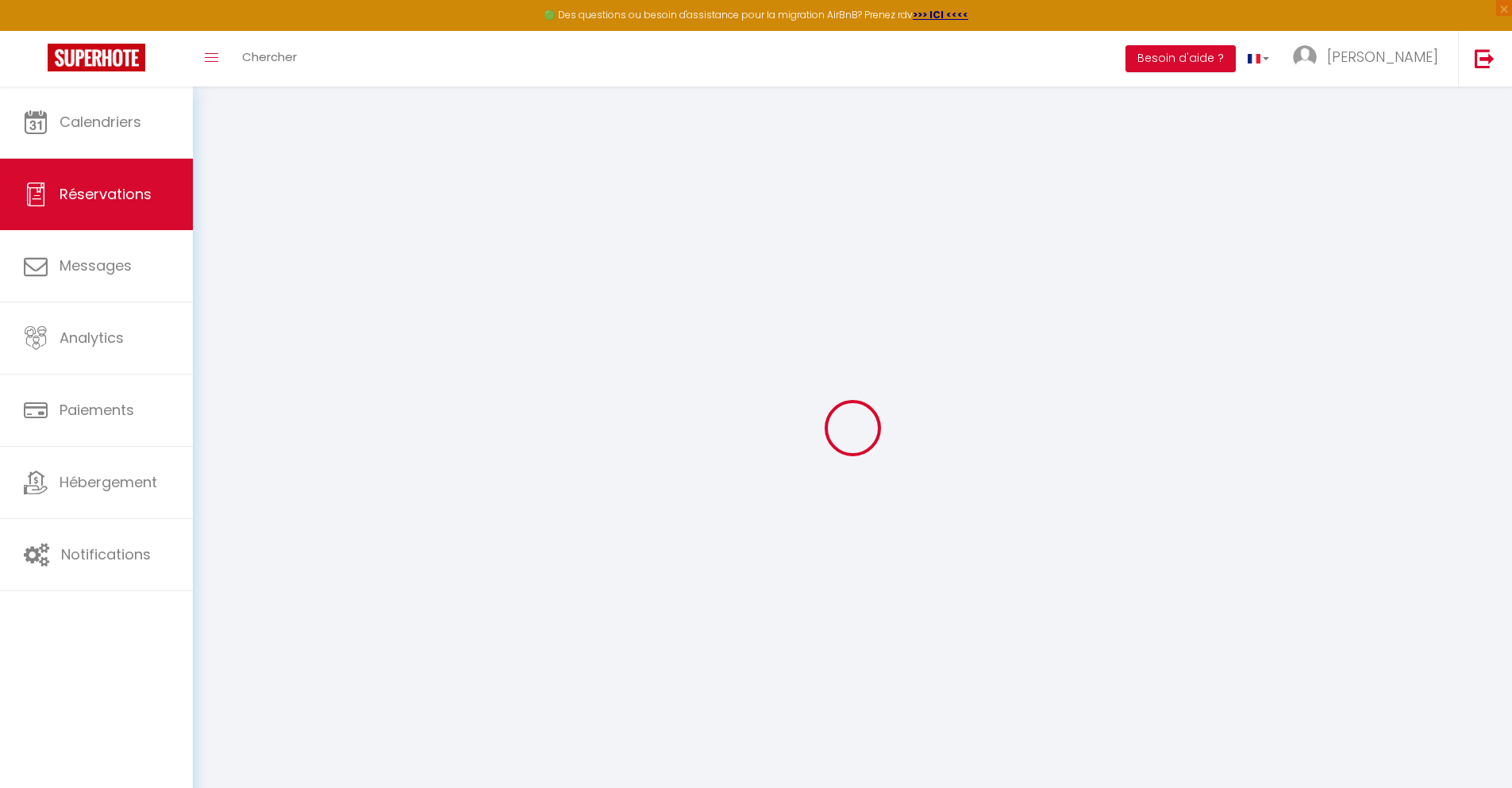
select select "14"
checkbox input "false"
select select
checkbox input "false"
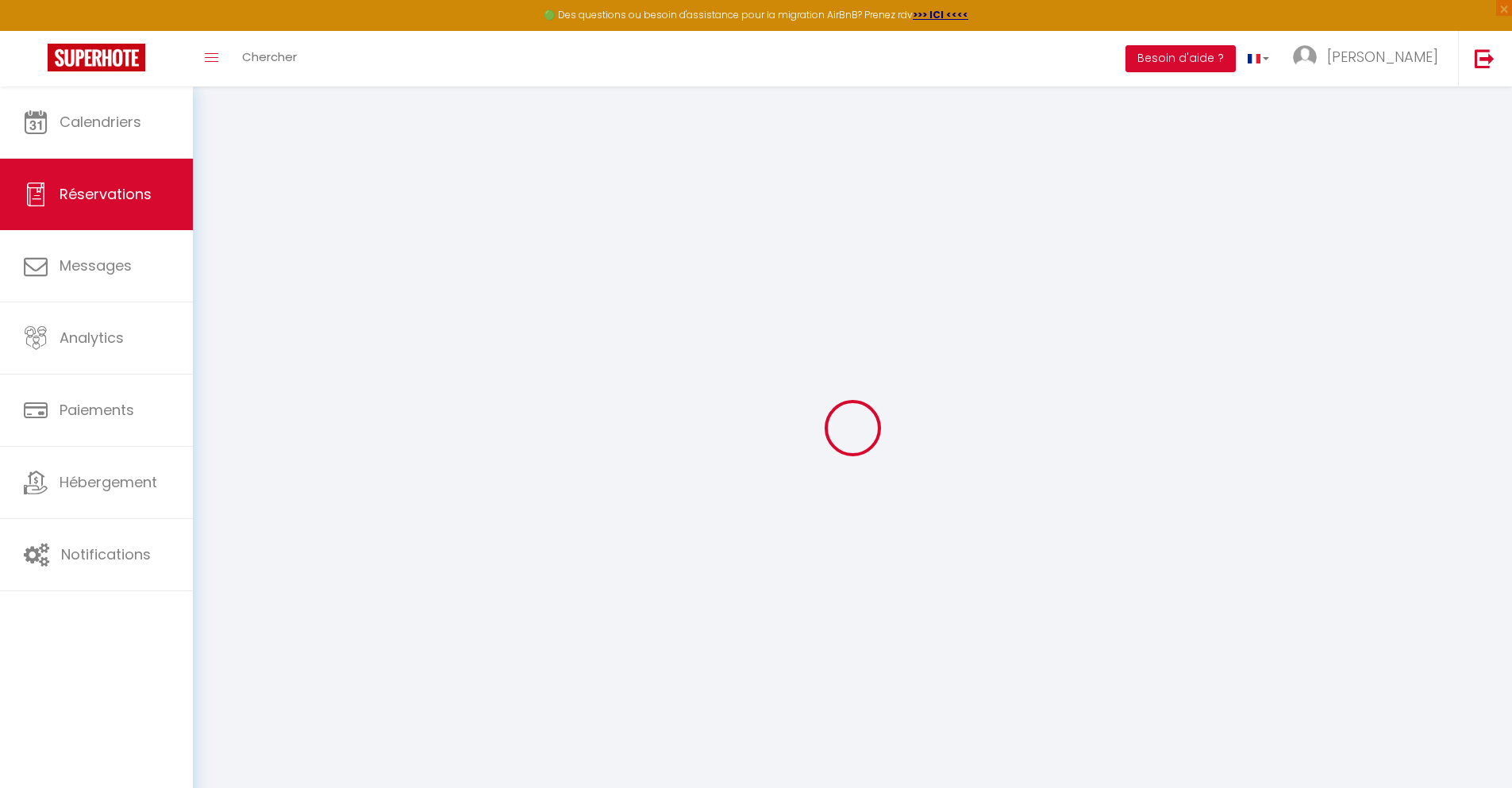
select select
checkbox input "false"
type textarea "** THIS RESERVATION HAS BEEN PRE-PAID ** Reservation has a cancellation grace p…"
type input "35"
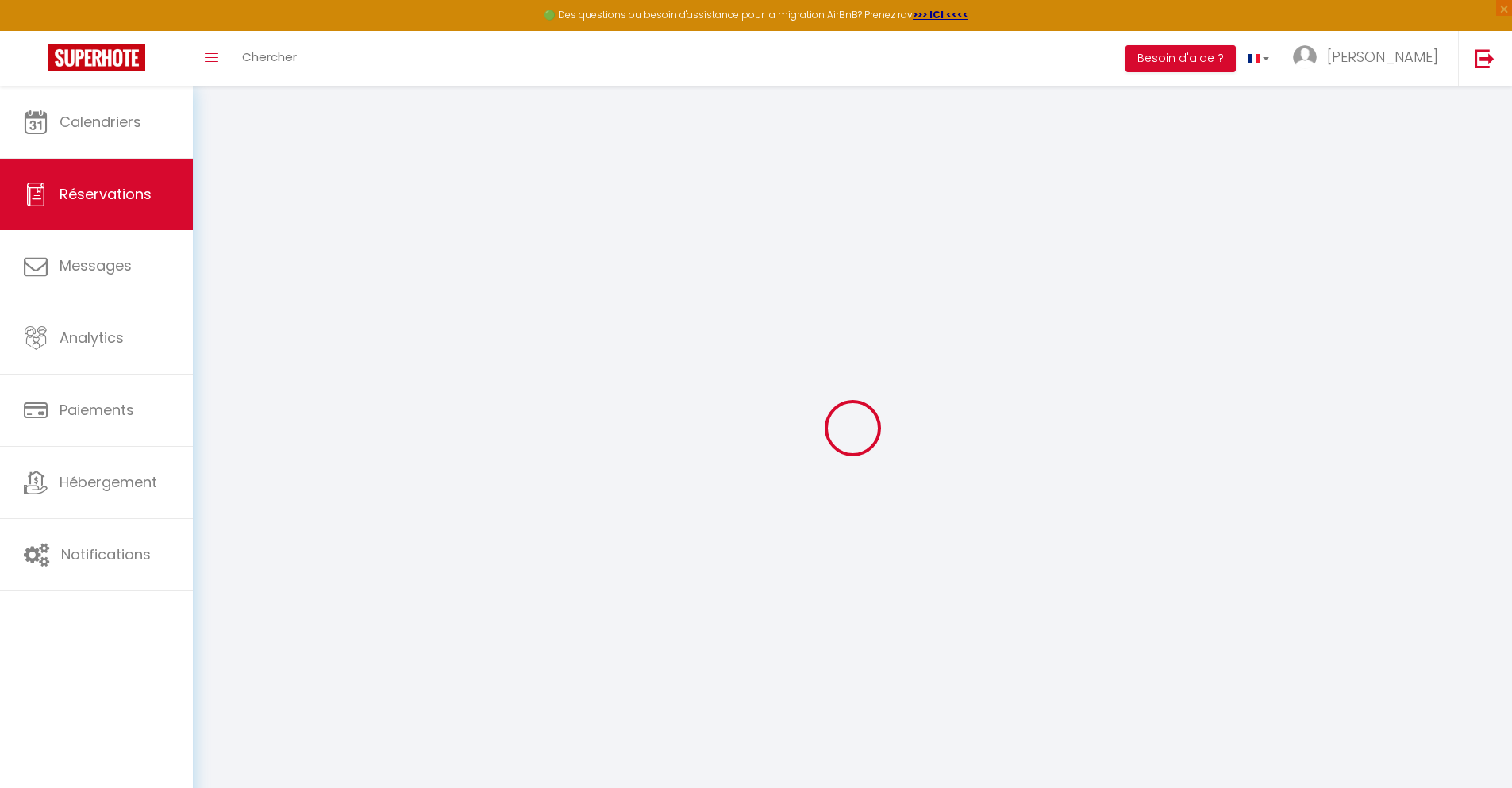
type input "15.05"
select select
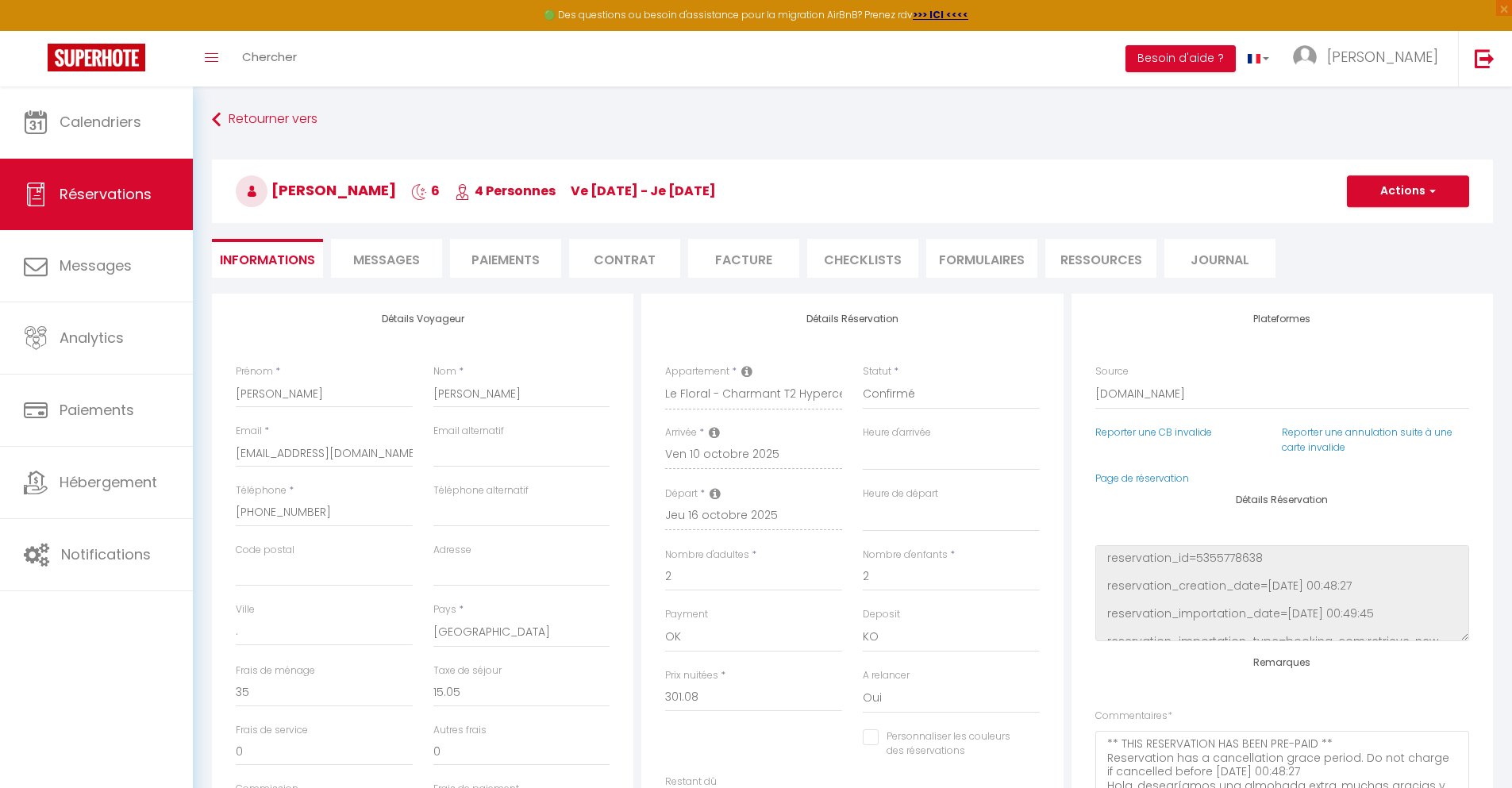
checkbox input "false"
select select
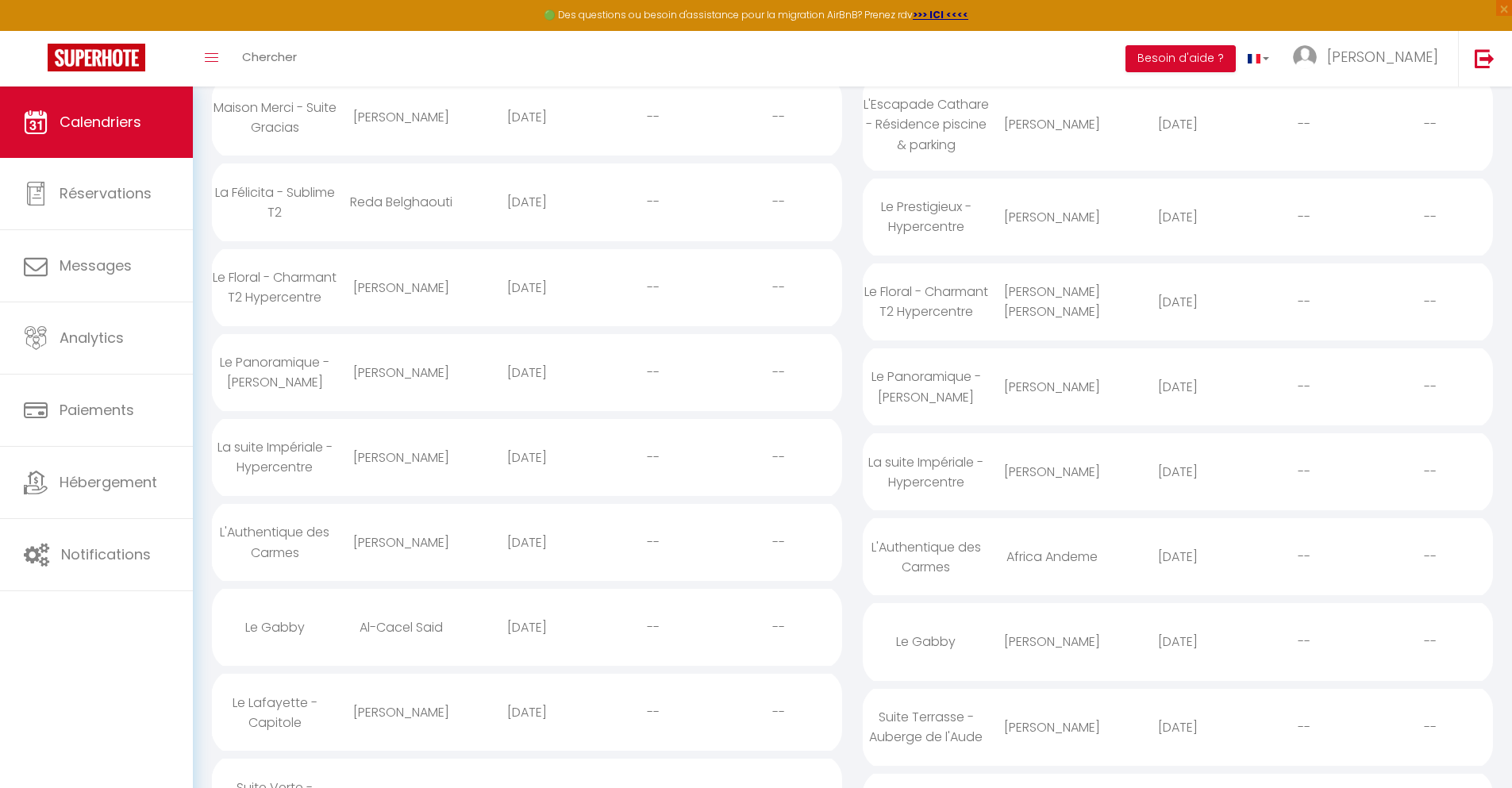
scroll to position [287, 0]
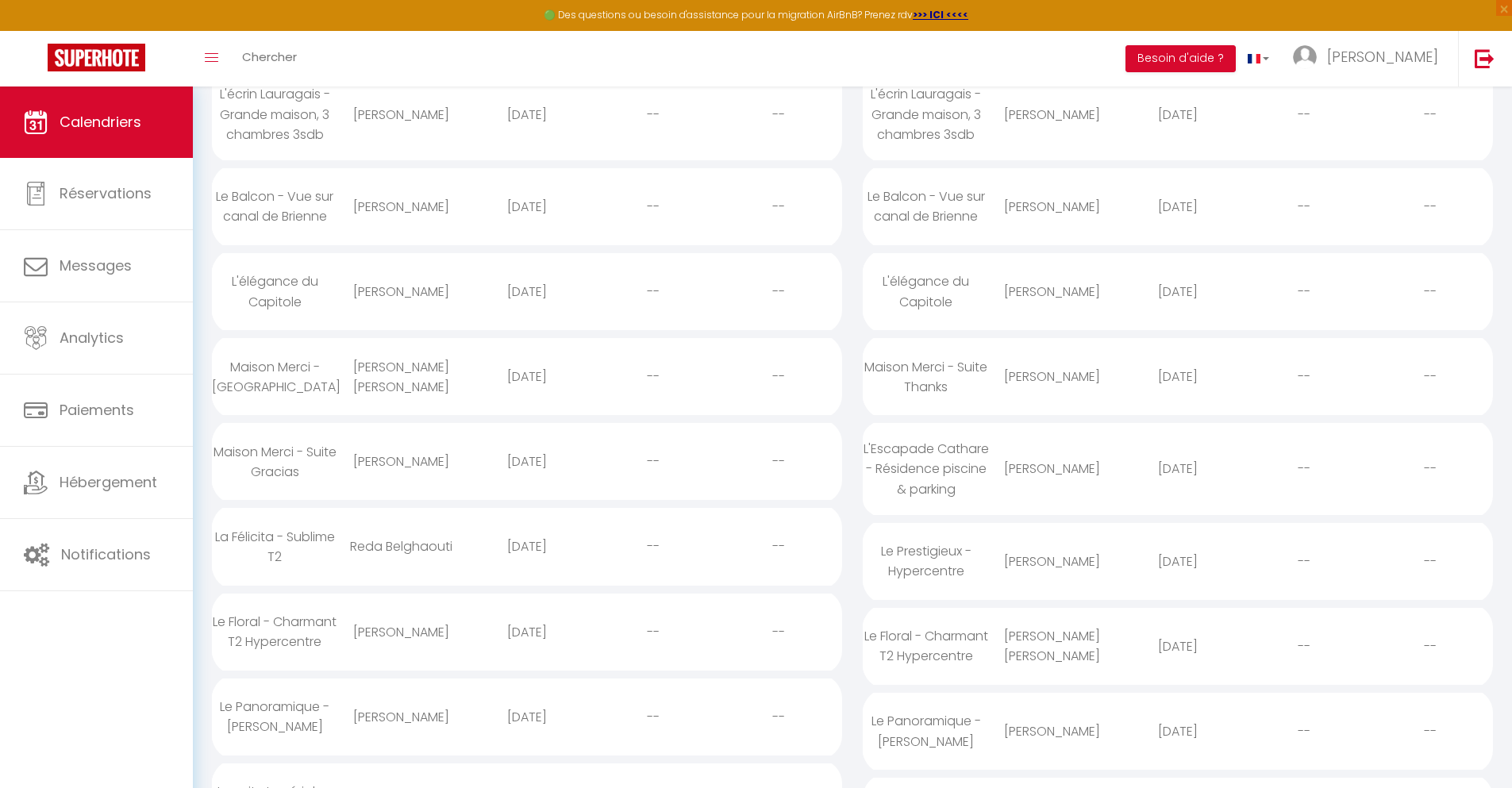
click at [526, 738] on div "[DATE]" at bounding box center [527, 717] width 127 height 51
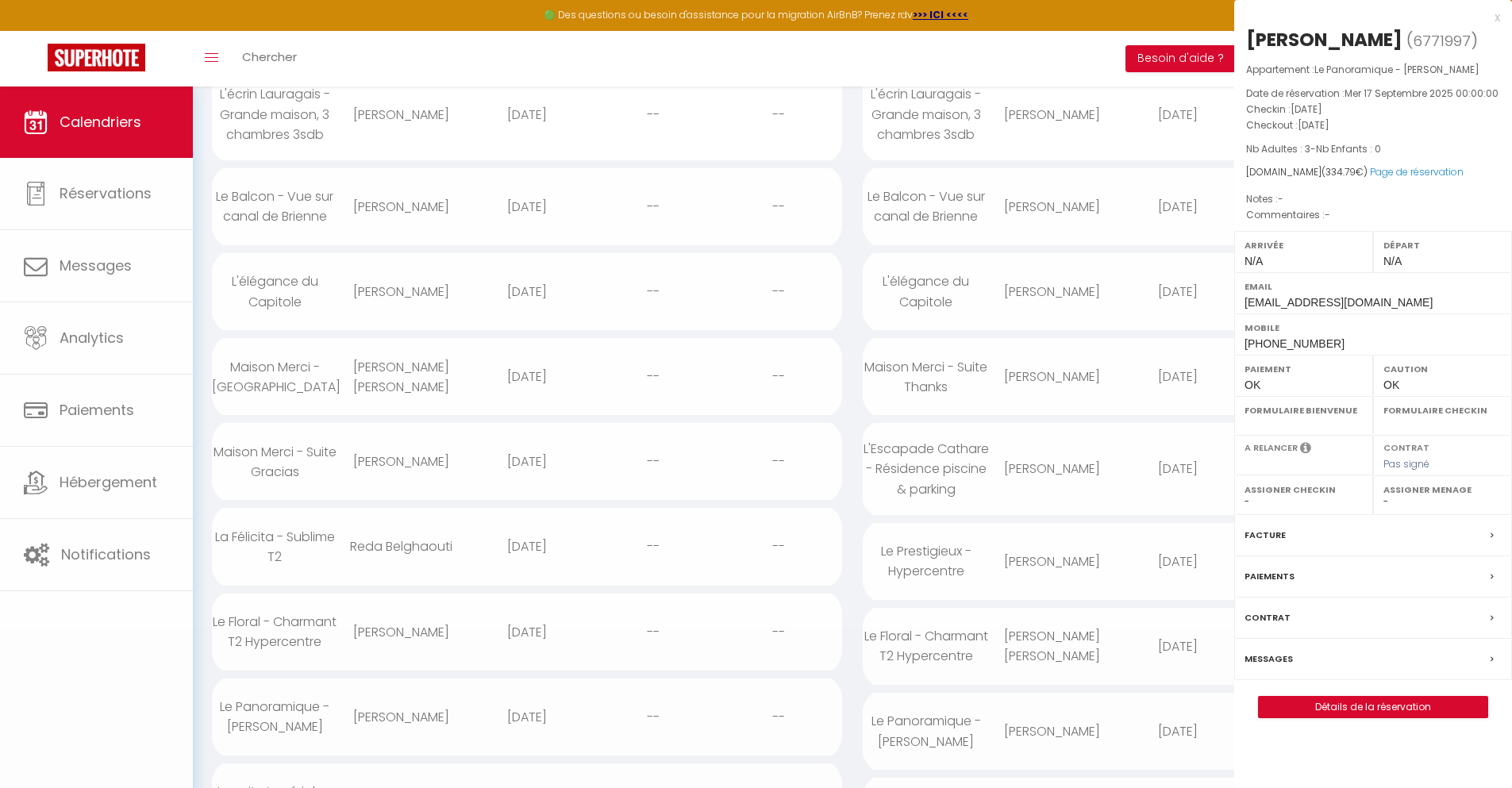
select select "0"
select select "1"
select select
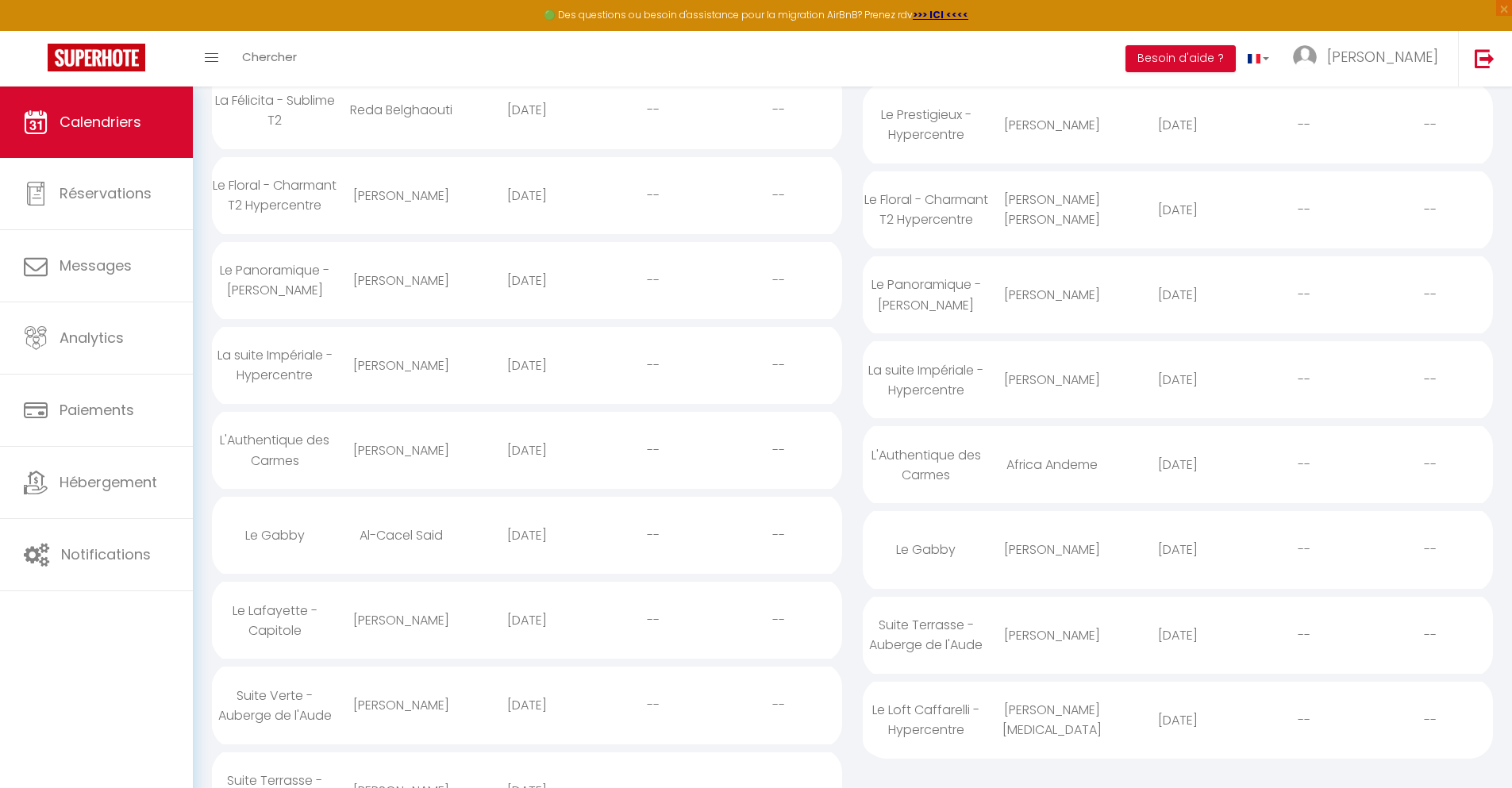
scroll to position [373, 0]
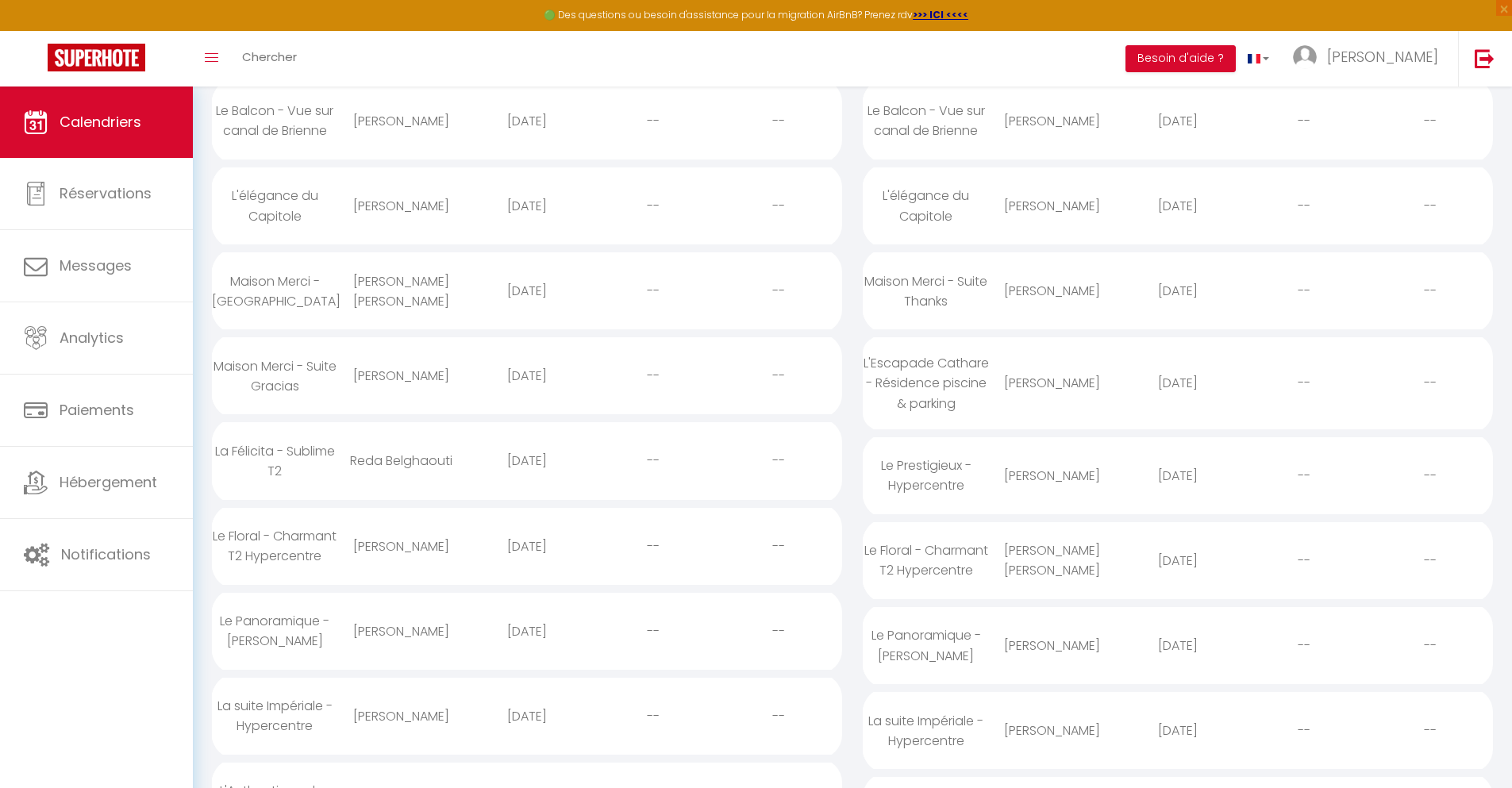
click at [526, 742] on div "[DATE]" at bounding box center [527, 716] width 127 height 51
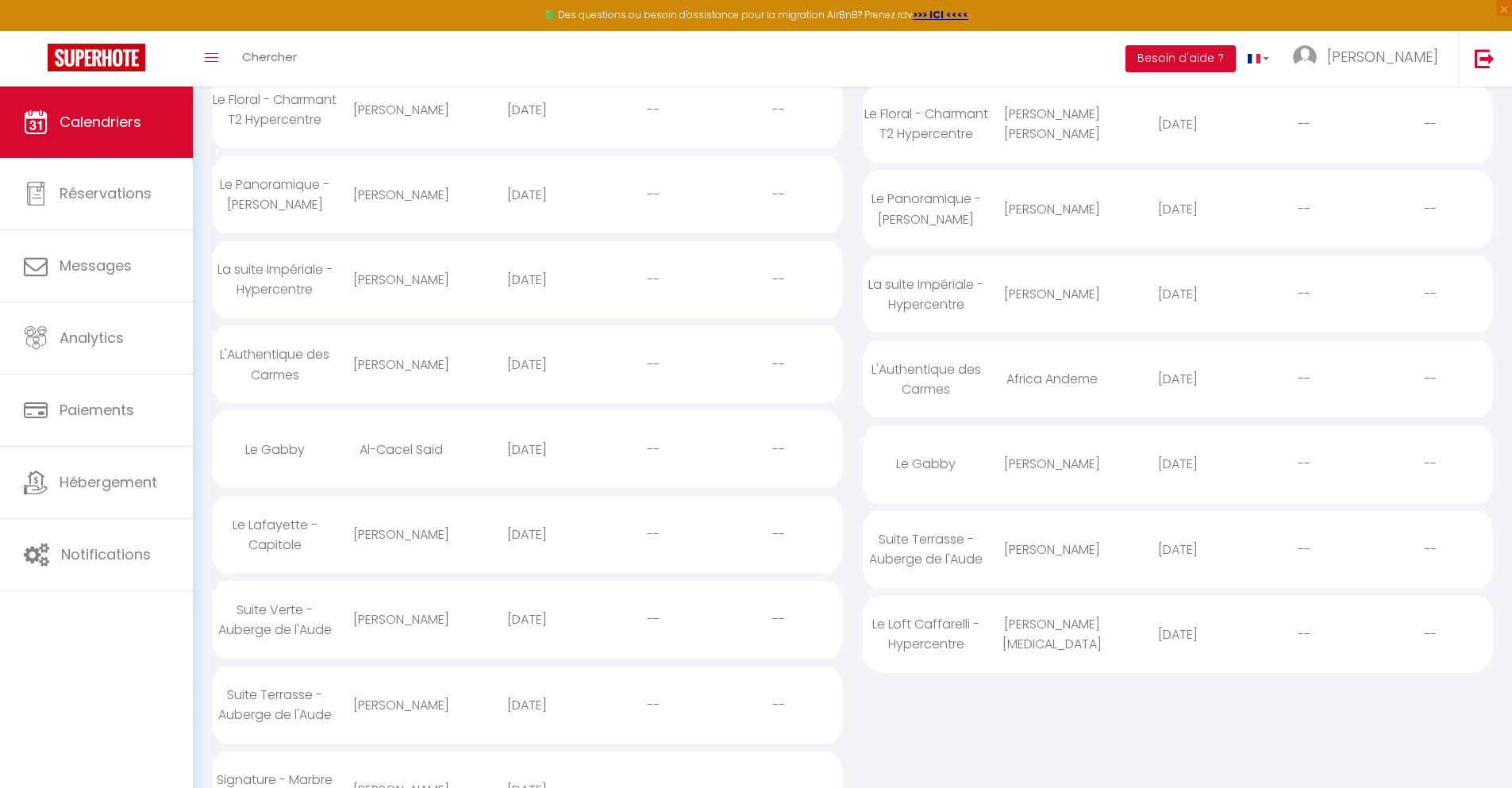
scroll to position [458, 0]
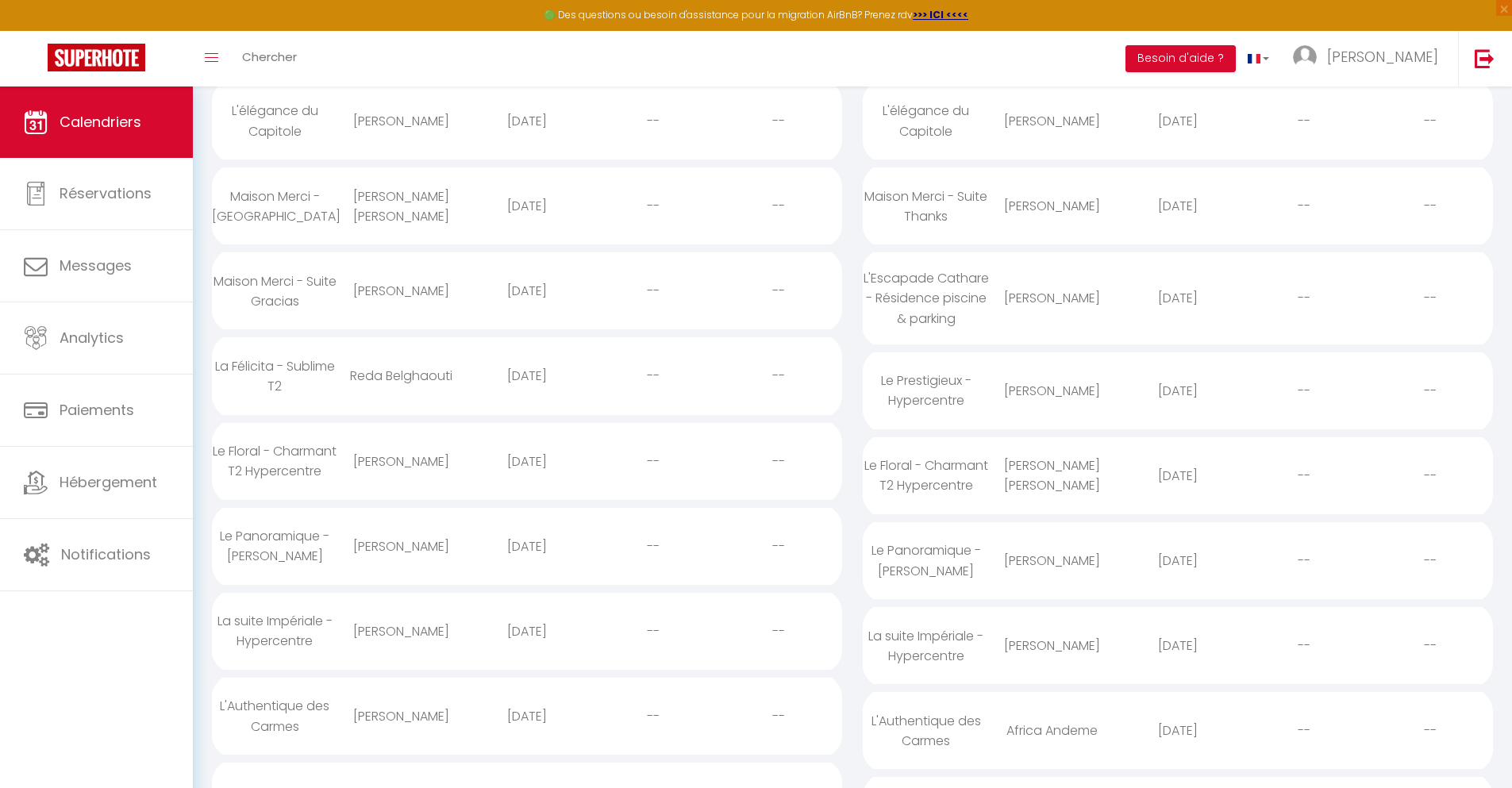
click at [526, 742] on div "[DATE]" at bounding box center [527, 716] width 127 height 51
